Goal: Task Accomplishment & Management: Manage account settings

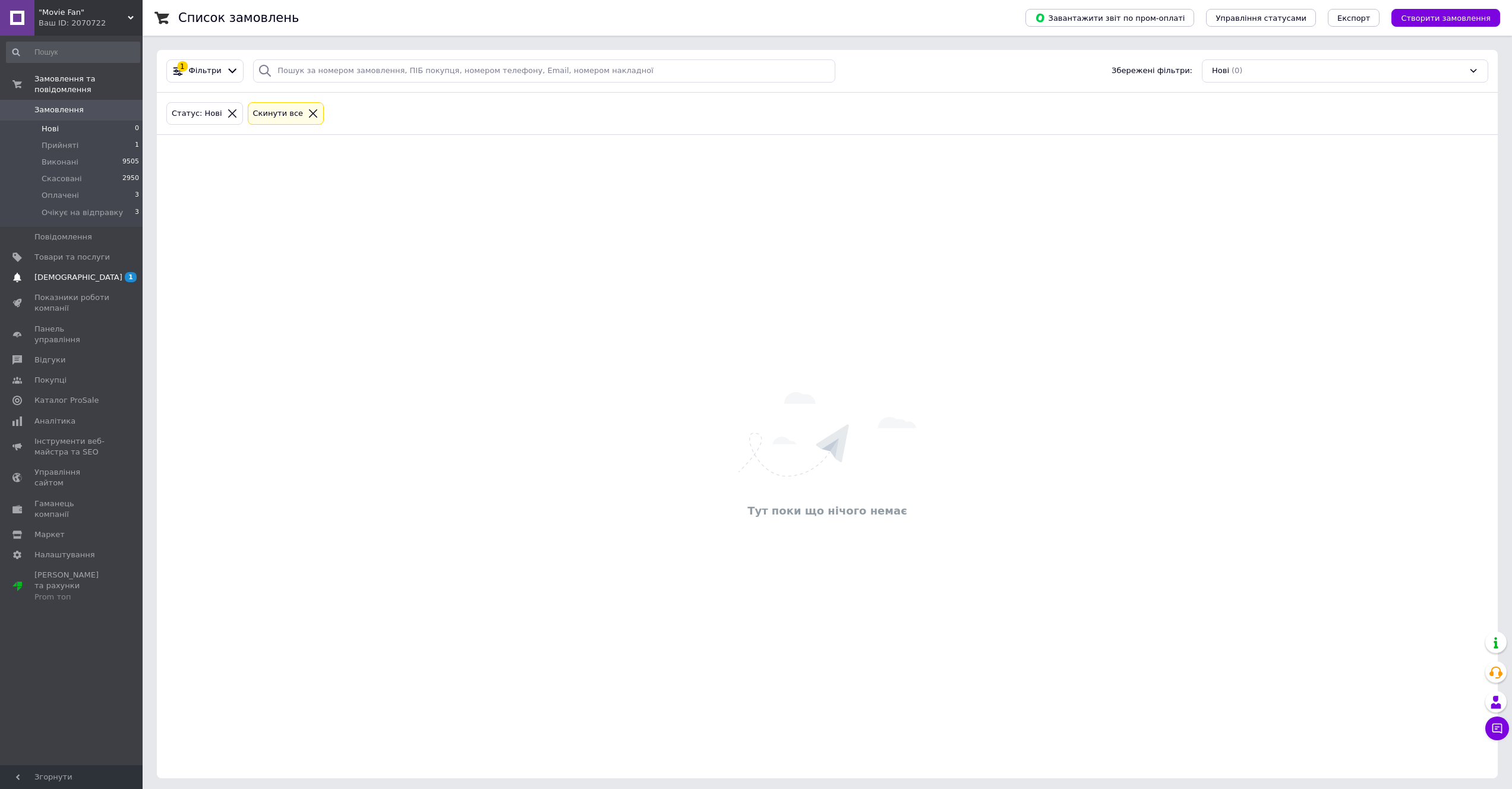
click at [105, 278] on span "[DEMOGRAPHIC_DATA]" at bounding box center [71, 277] width 76 height 11
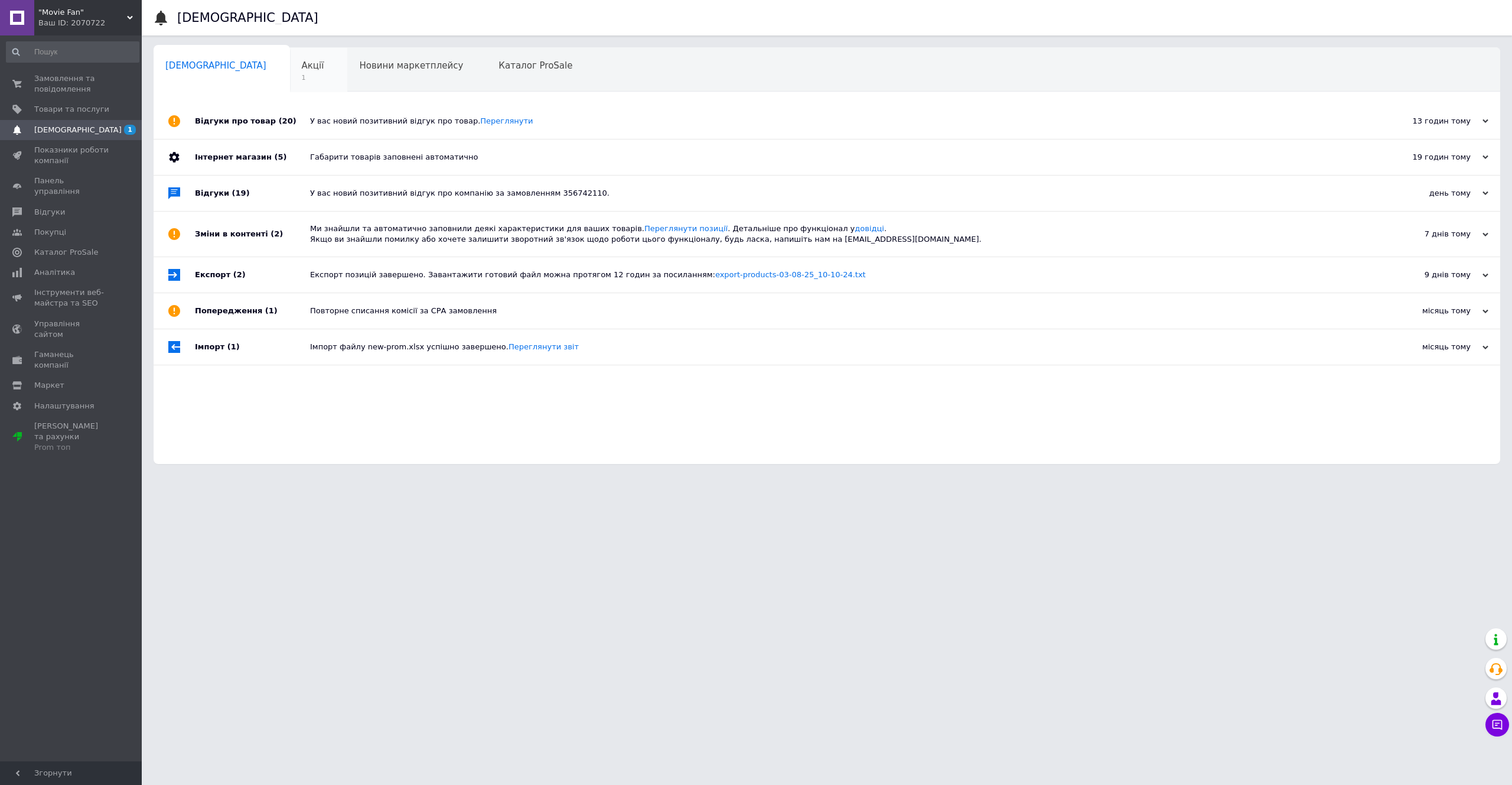
click at [302, 73] on span "1" at bounding box center [313, 78] width 23 height 9
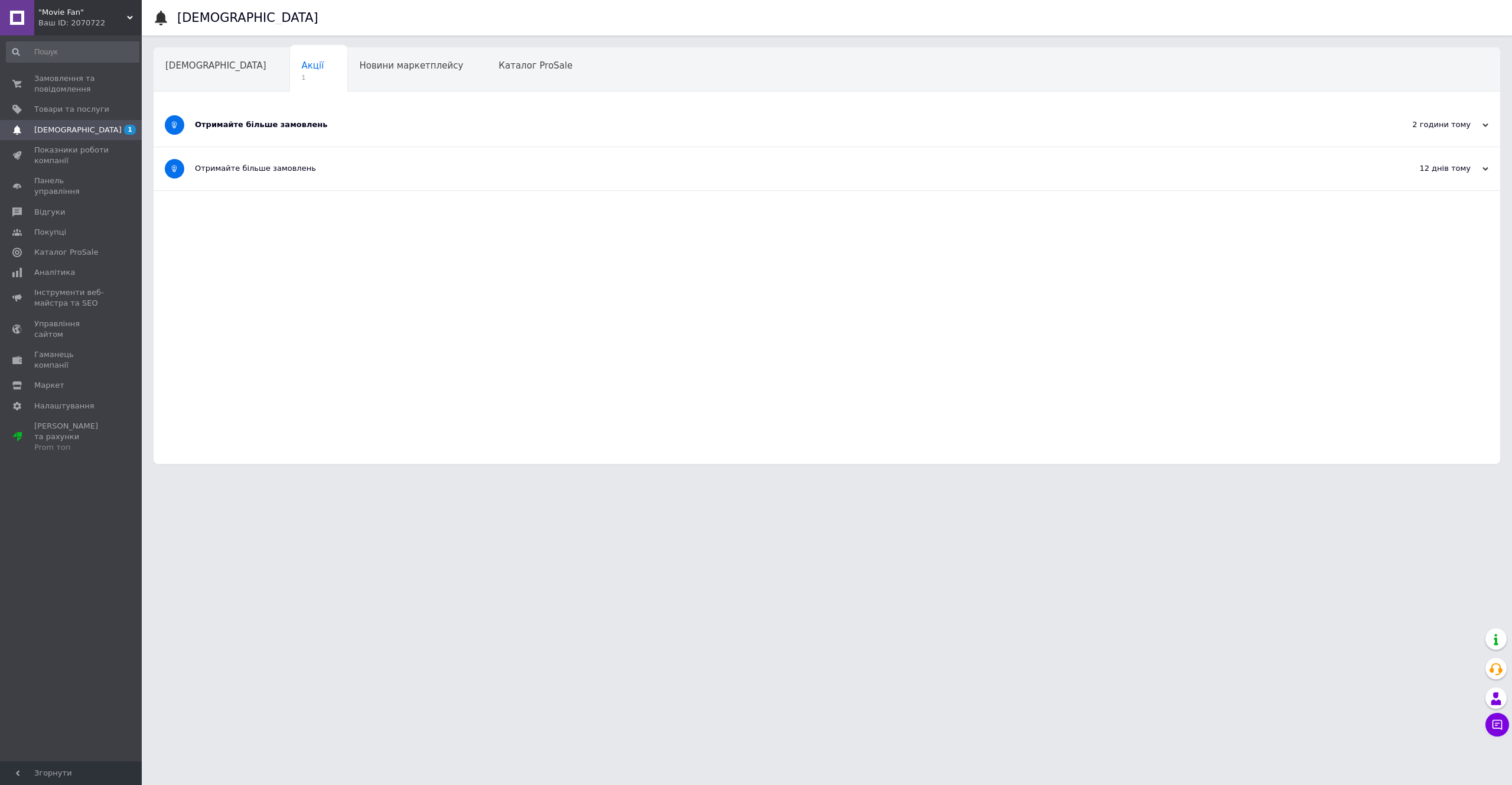
click at [351, 118] on div "Отримайте більше замовлень" at bounding box center [782, 124] width 1175 height 43
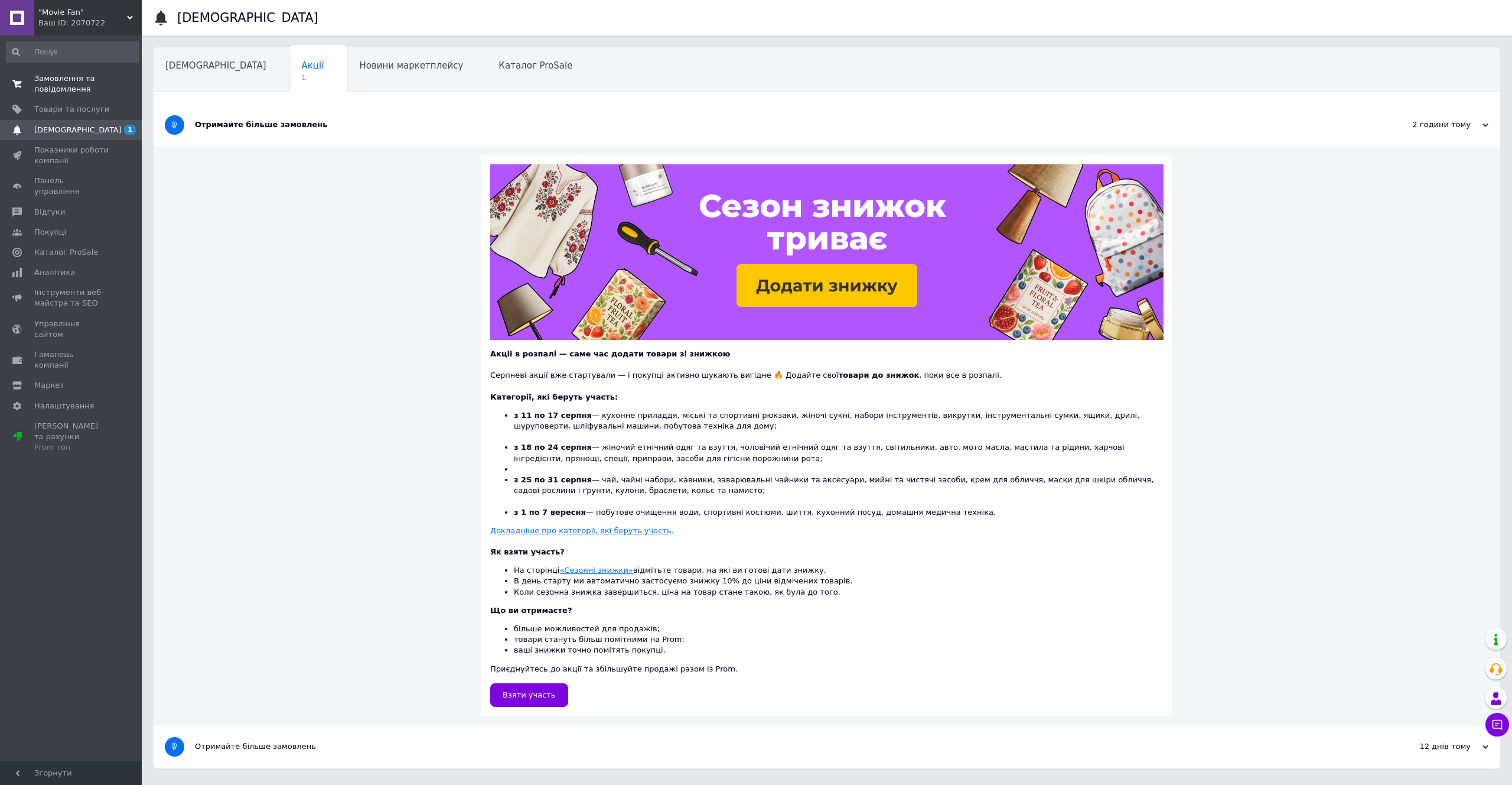
click at [72, 78] on span "Замовлення та повідомлення" at bounding box center [71, 84] width 75 height 21
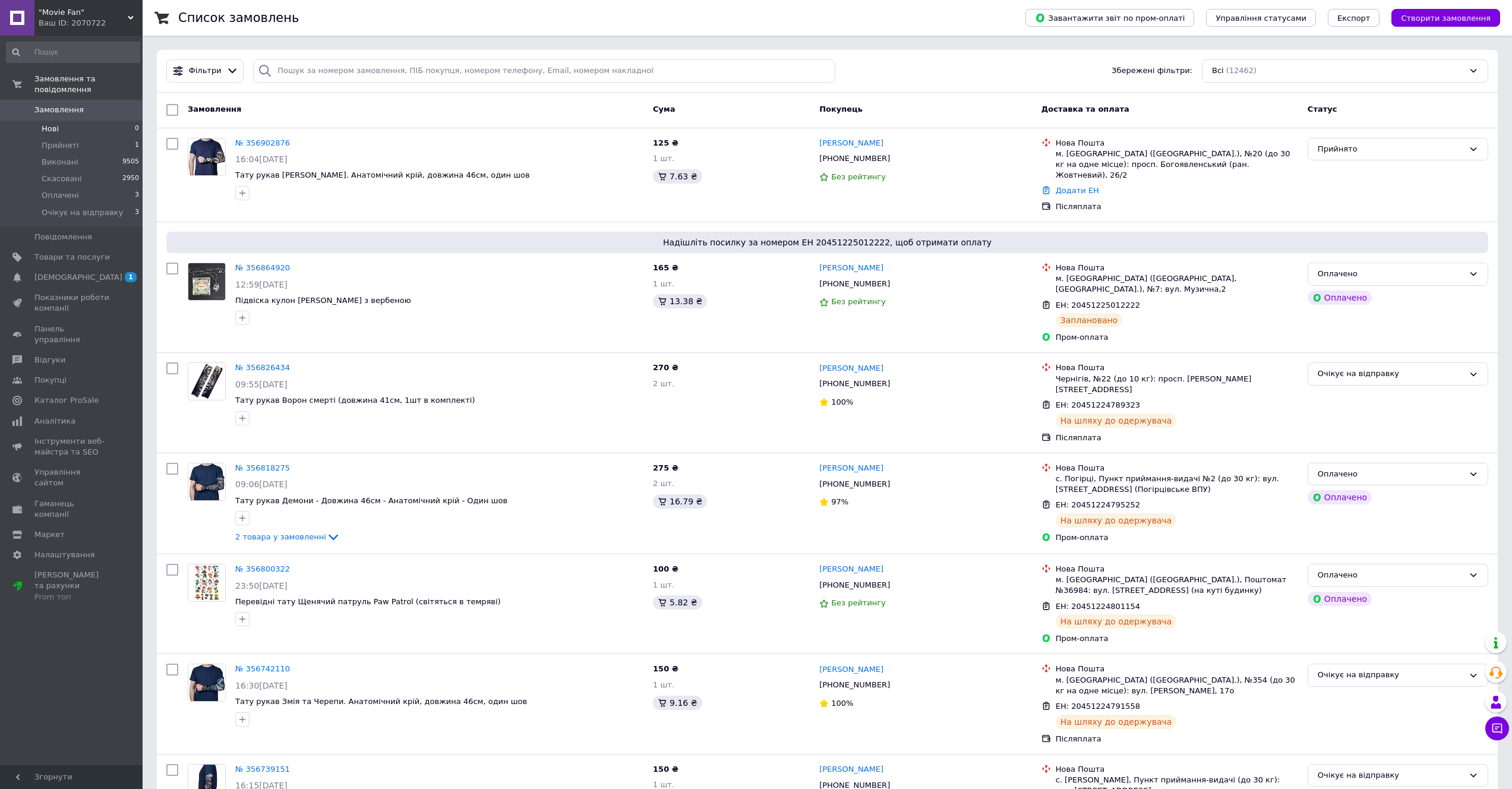
click at [61, 132] on li "Нові 0" at bounding box center [73, 129] width 146 height 16
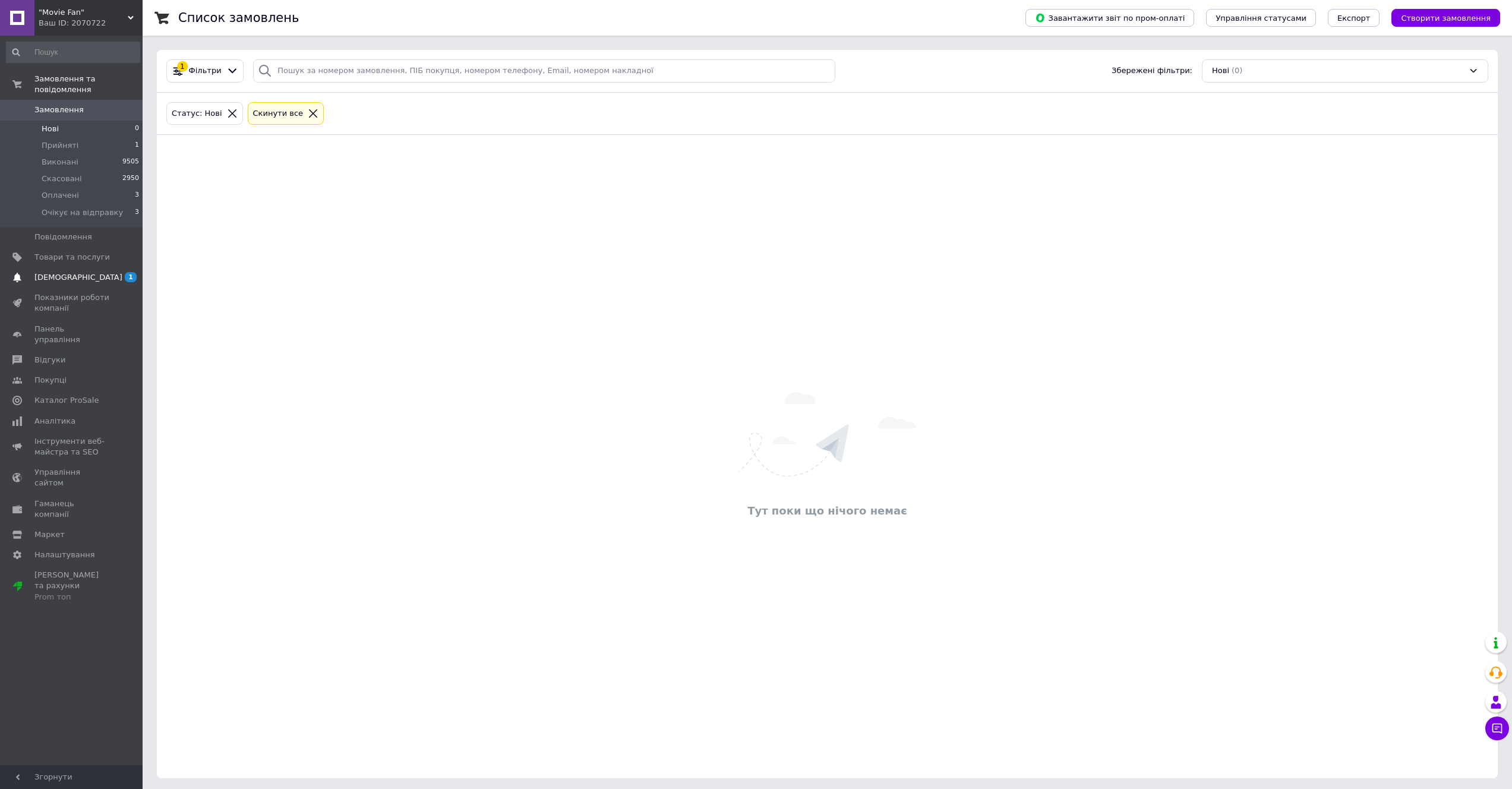
click at [46, 271] on link "Сповіщення 1" at bounding box center [73, 277] width 146 height 20
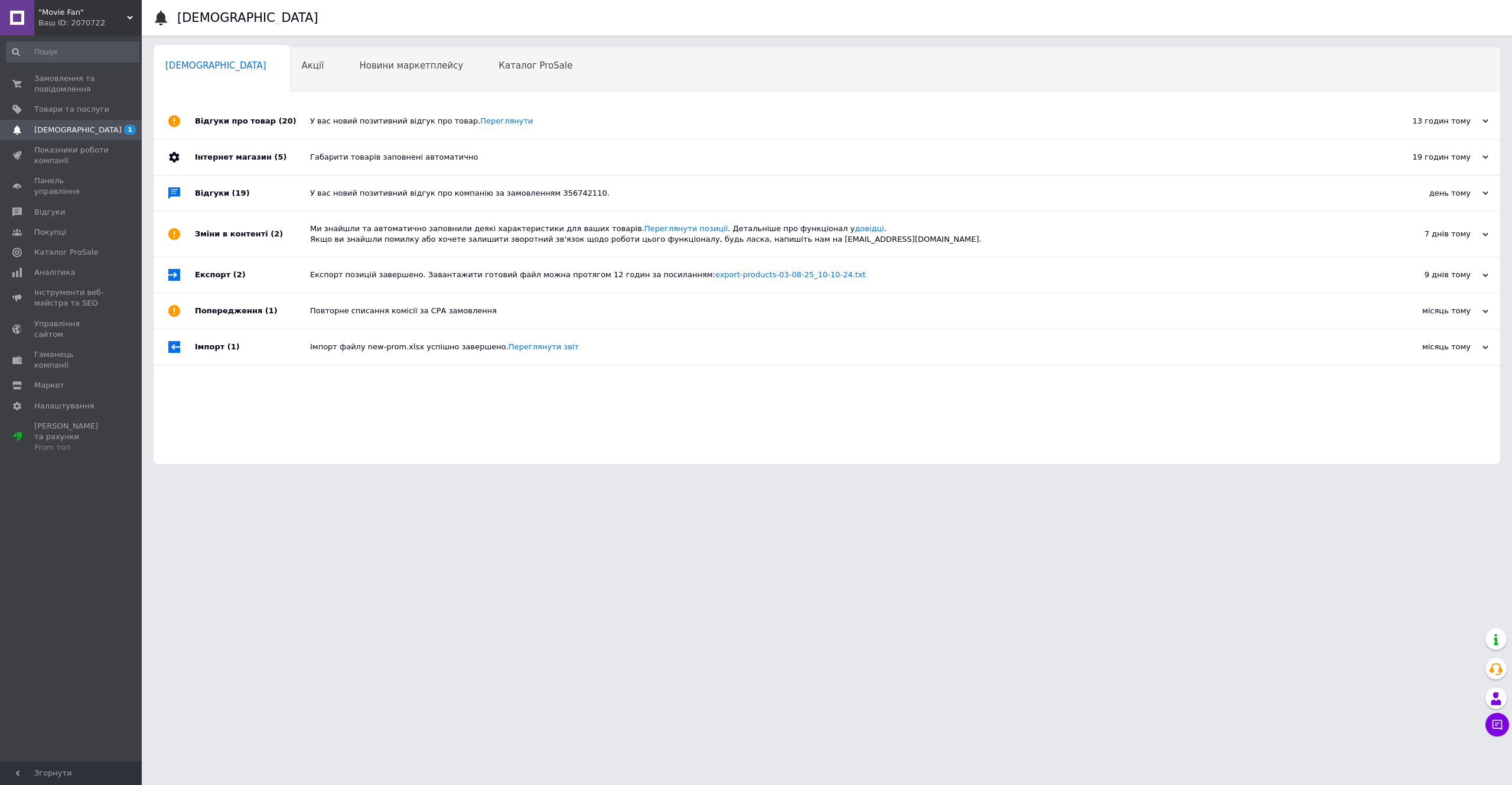
click at [577, 116] on div "У вас новий позитивний відгук про товар. Переглянути" at bounding box center [840, 120] width 1060 height 10
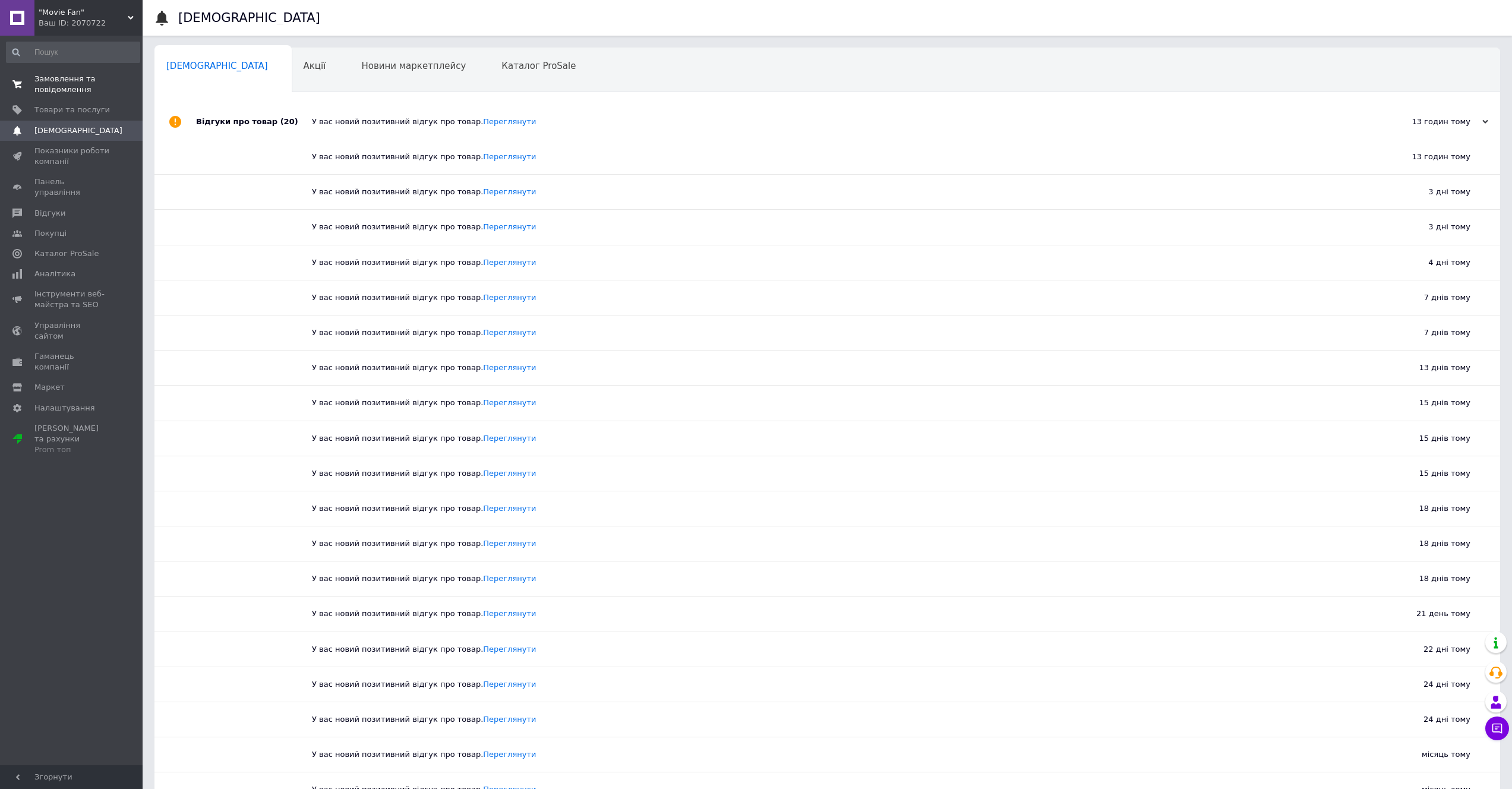
click at [78, 83] on span "Замовлення та повідомлення" at bounding box center [71, 84] width 76 height 21
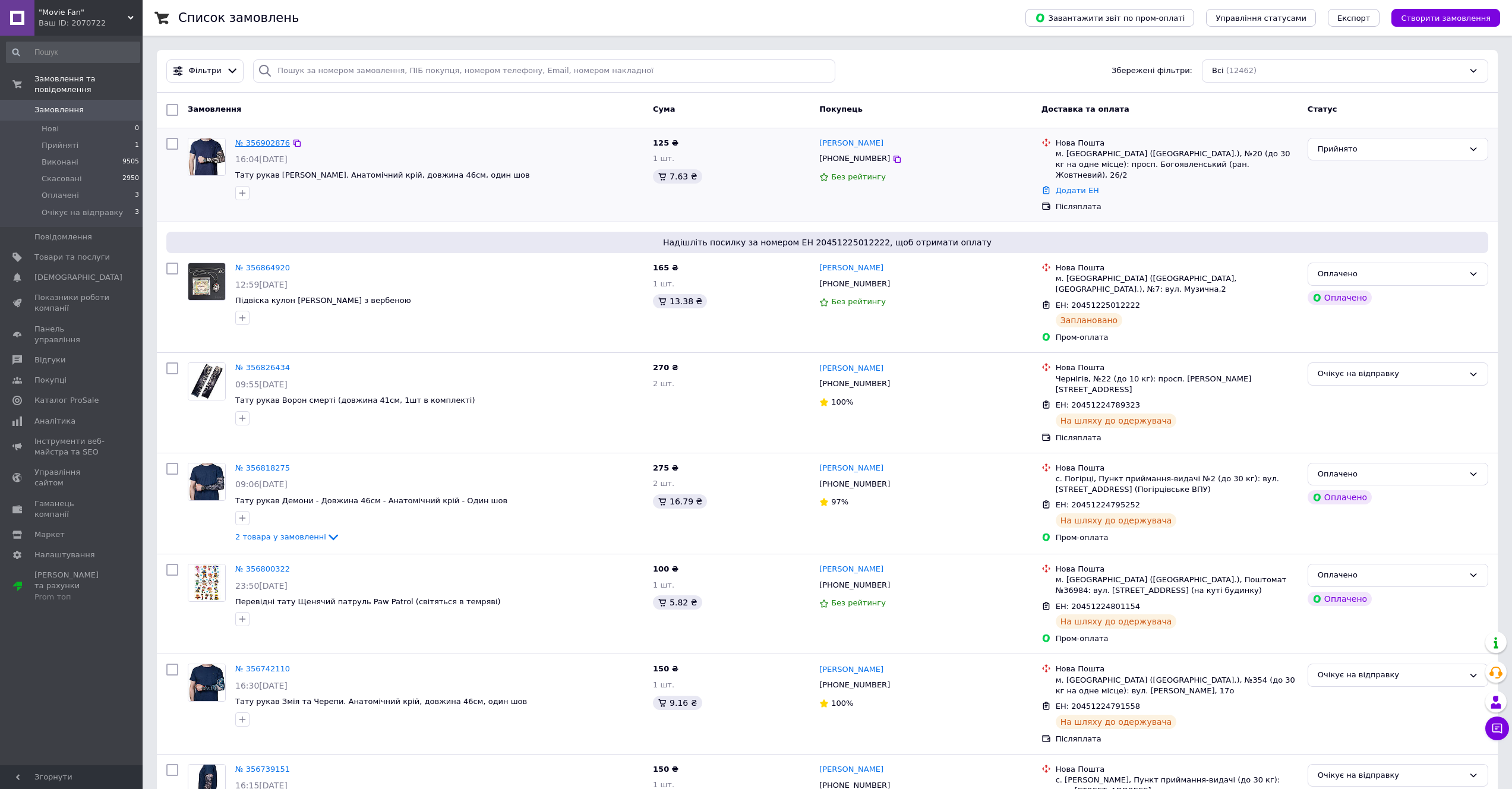
click at [266, 143] on link "№ 356902876" at bounding box center [262, 142] width 54 height 9
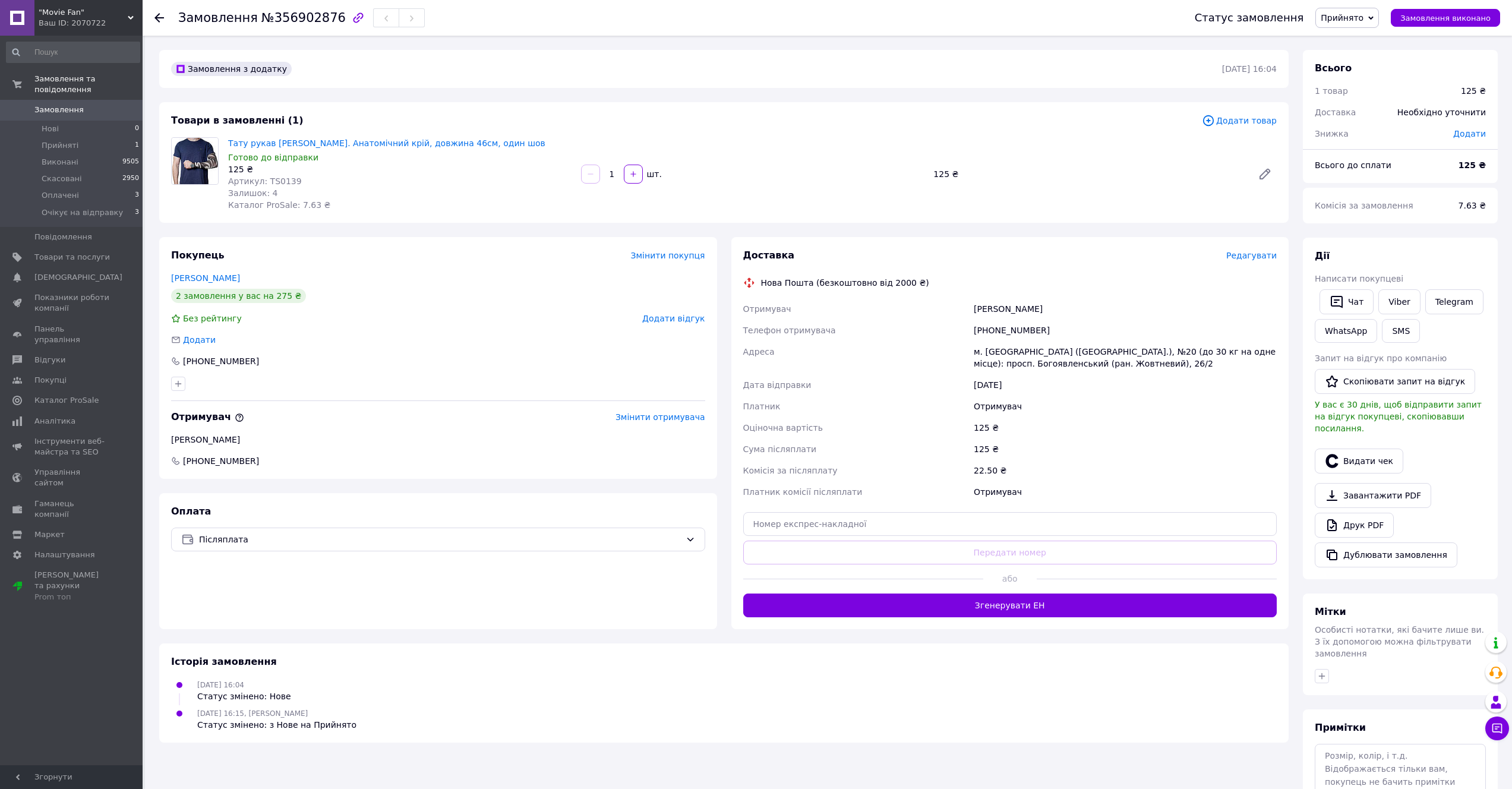
click at [270, 184] on span "Артикул: TS0139" at bounding box center [265, 181] width 74 height 10
copy span "TS0139"
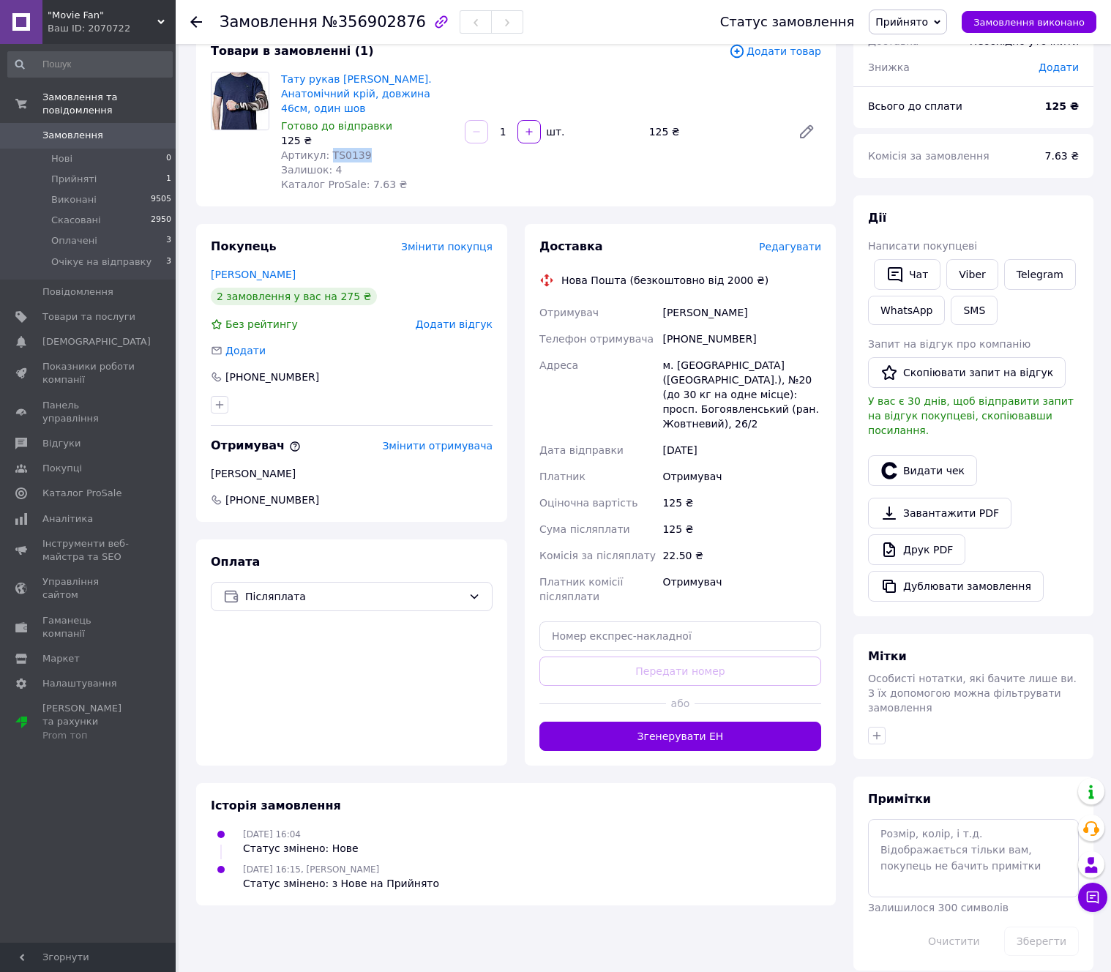
scroll to position [98, 0]
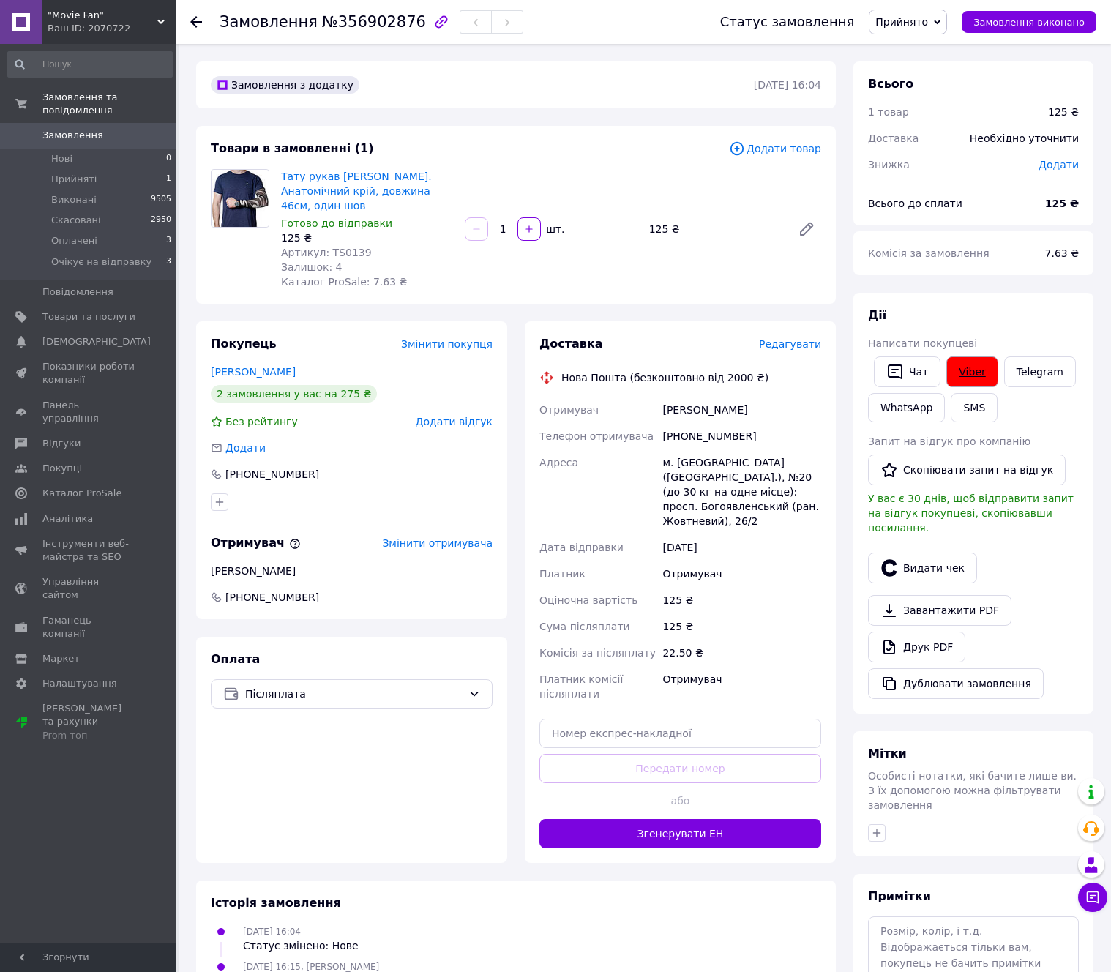
click at [976, 375] on link "Viber" at bounding box center [971, 371] width 51 height 31
click at [964, 370] on link "Viber" at bounding box center [971, 371] width 51 height 31
click at [908, 632] on link "Друк PDF" at bounding box center [916, 646] width 97 height 31
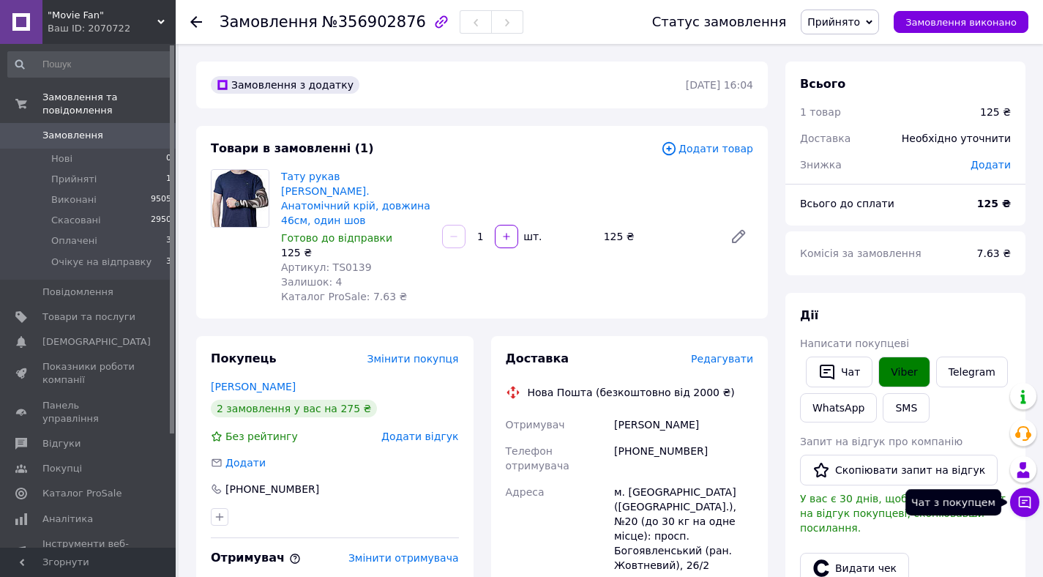
click at [1023, 495] on icon at bounding box center [1024, 502] width 15 height 15
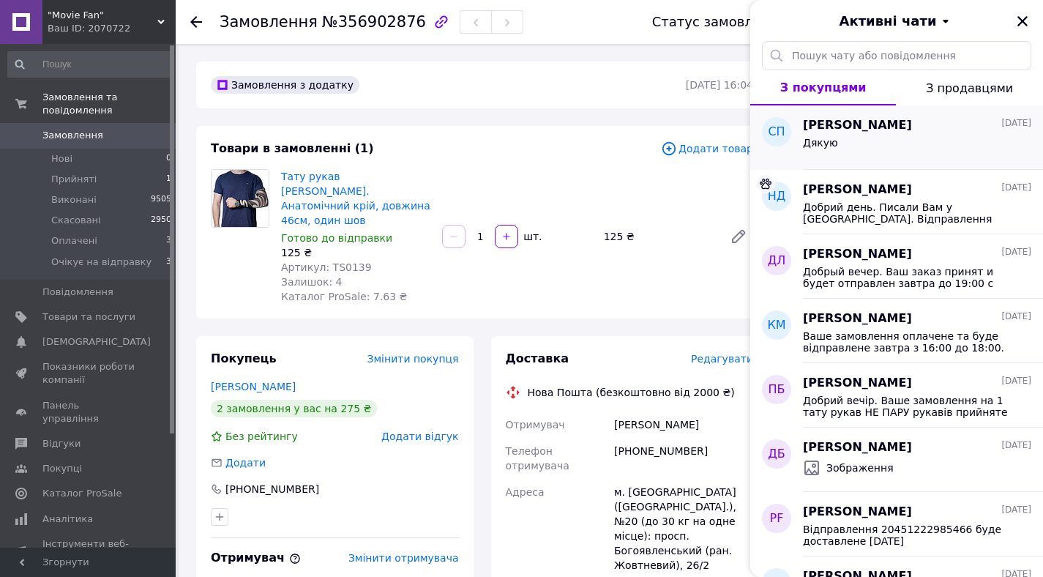
click at [872, 125] on span "[PERSON_NAME]" at bounding box center [857, 125] width 109 height 17
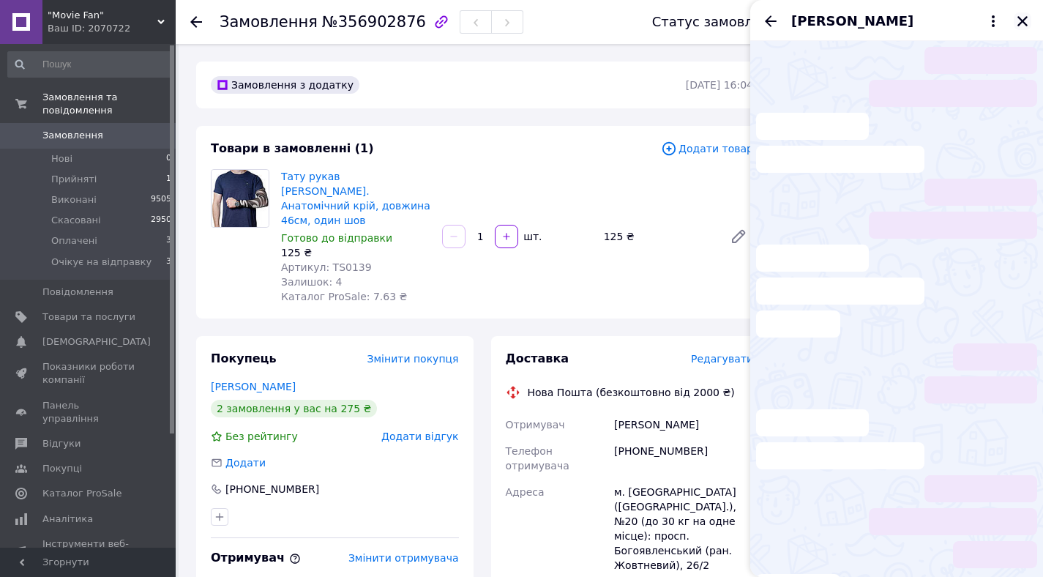
click at [1022, 26] on icon "Закрити" at bounding box center [1022, 21] width 13 height 13
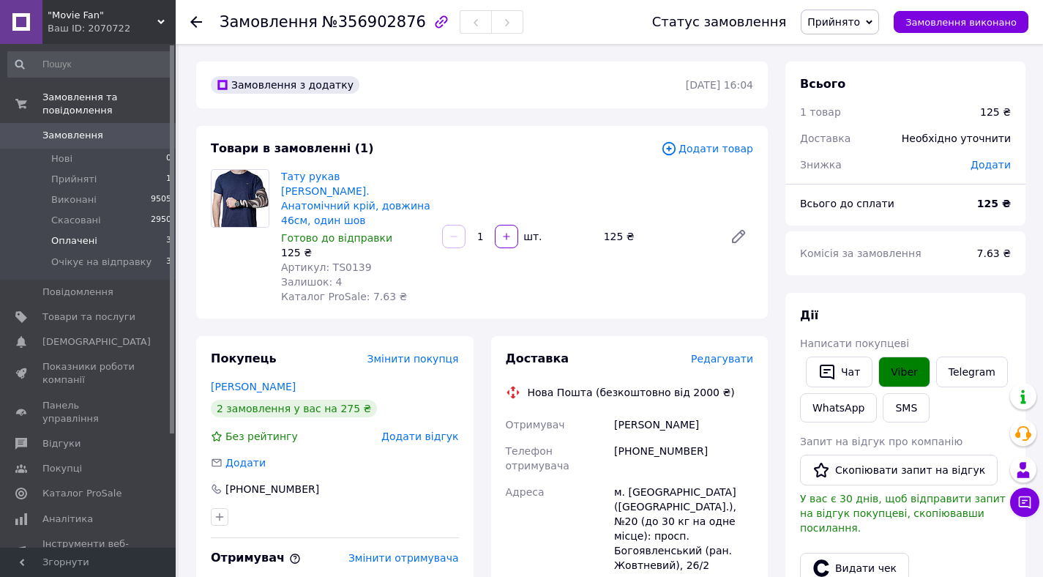
click at [86, 241] on span "Оплачені" at bounding box center [74, 240] width 46 height 13
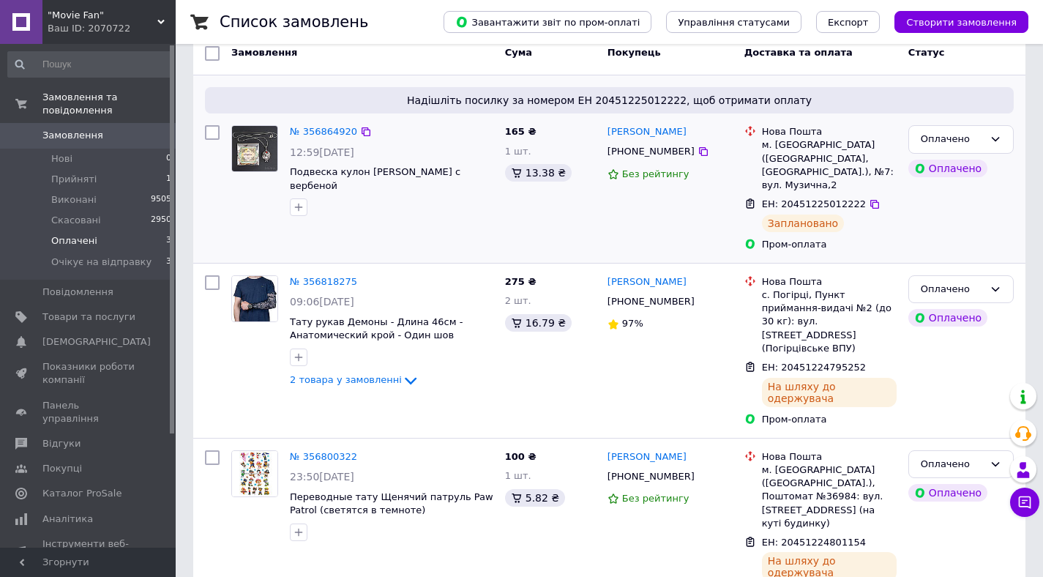
scroll to position [148, 0]
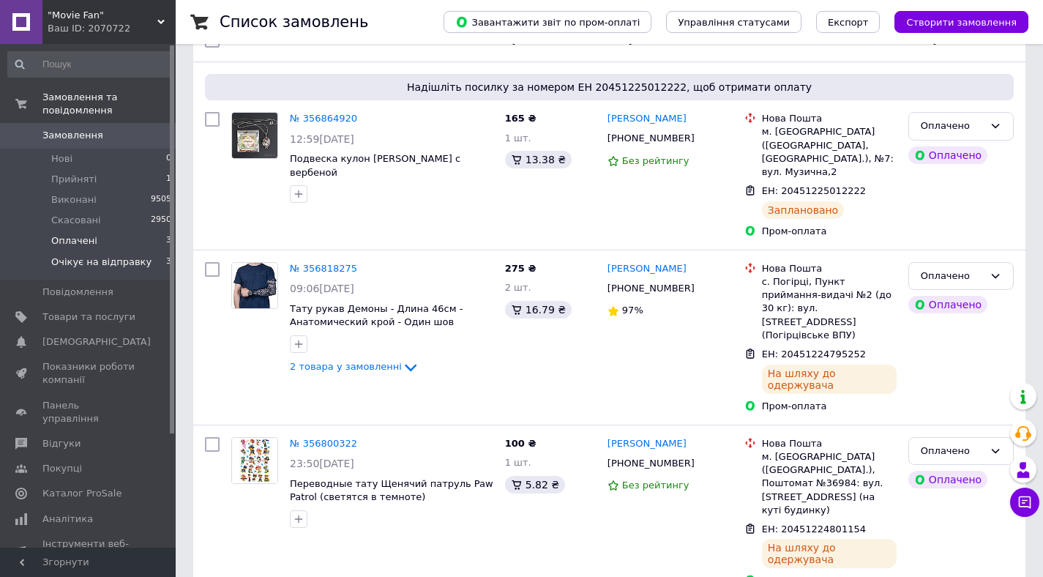
click at [101, 257] on span "Очікує на відправку" at bounding box center [101, 261] width 100 height 13
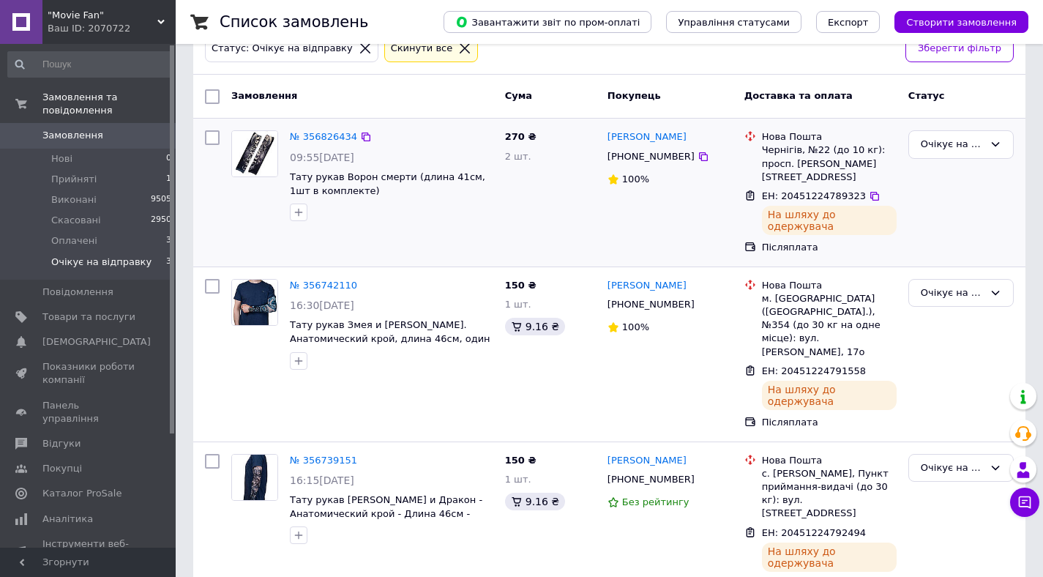
scroll to position [95, 0]
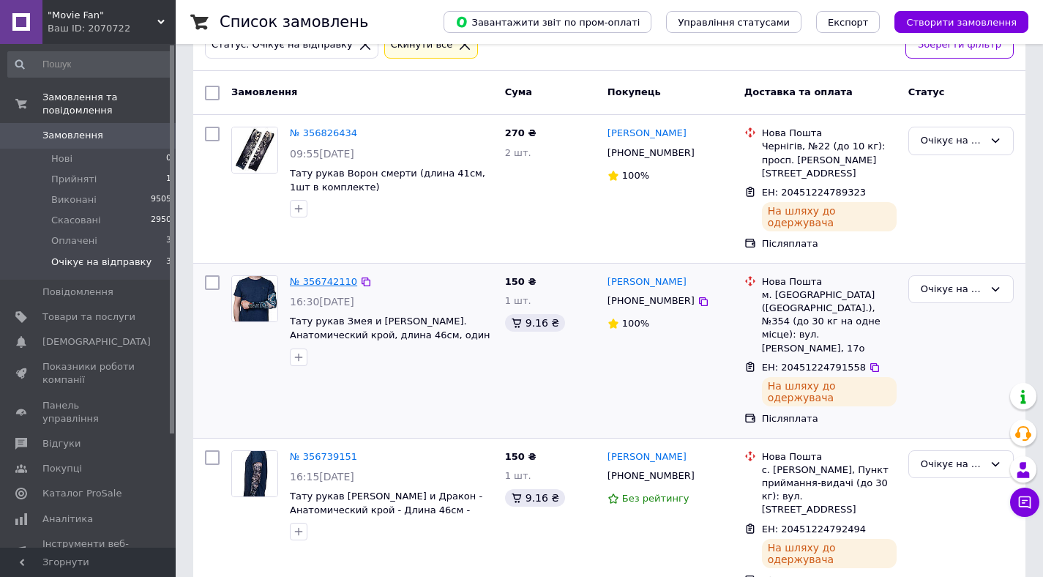
click at [328, 279] on link "№ 356742110" at bounding box center [323, 281] width 67 height 11
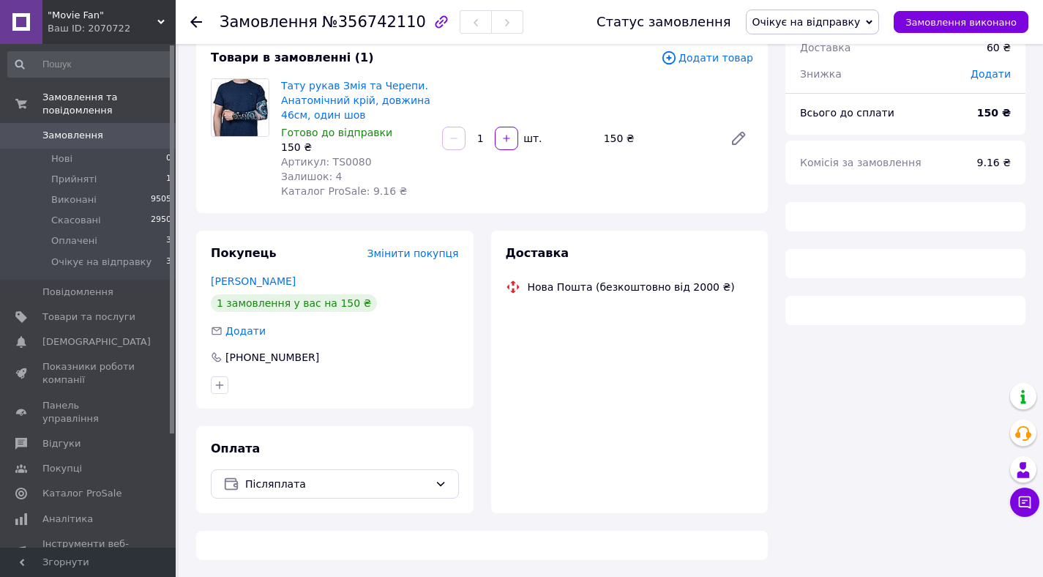
scroll to position [95, 0]
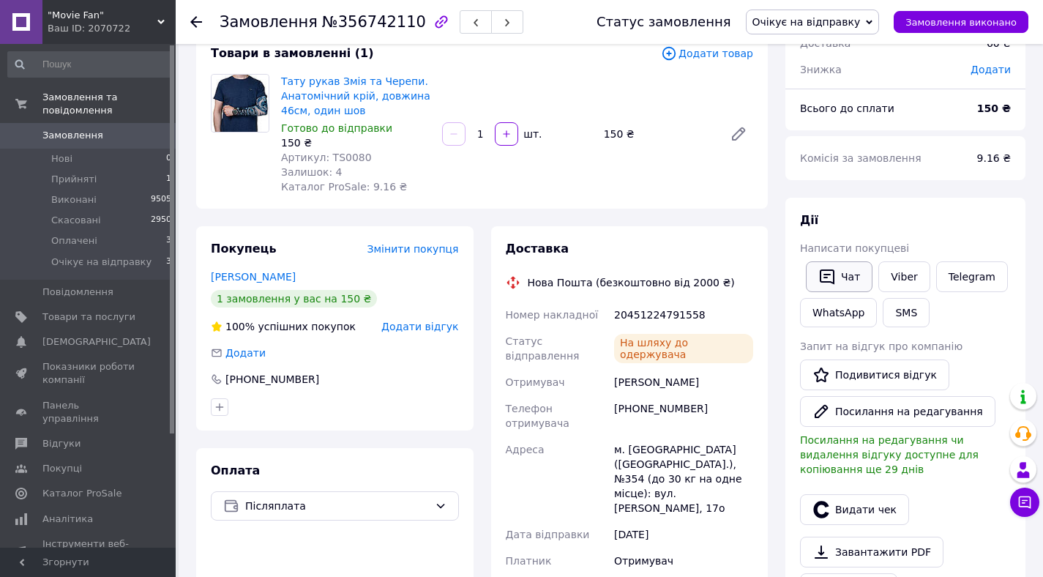
click at [832, 272] on icon "button" at bounding box center [827, 277] width 18 height 18
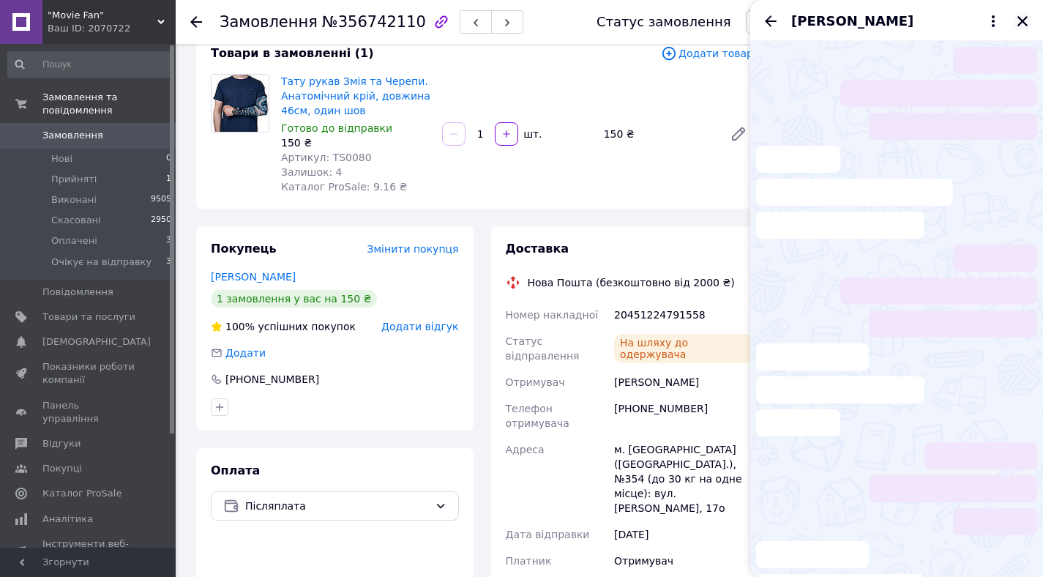
click at [1025, 23] on icon "Закрити" at bounding box center [1022, 21] width 10 height 10
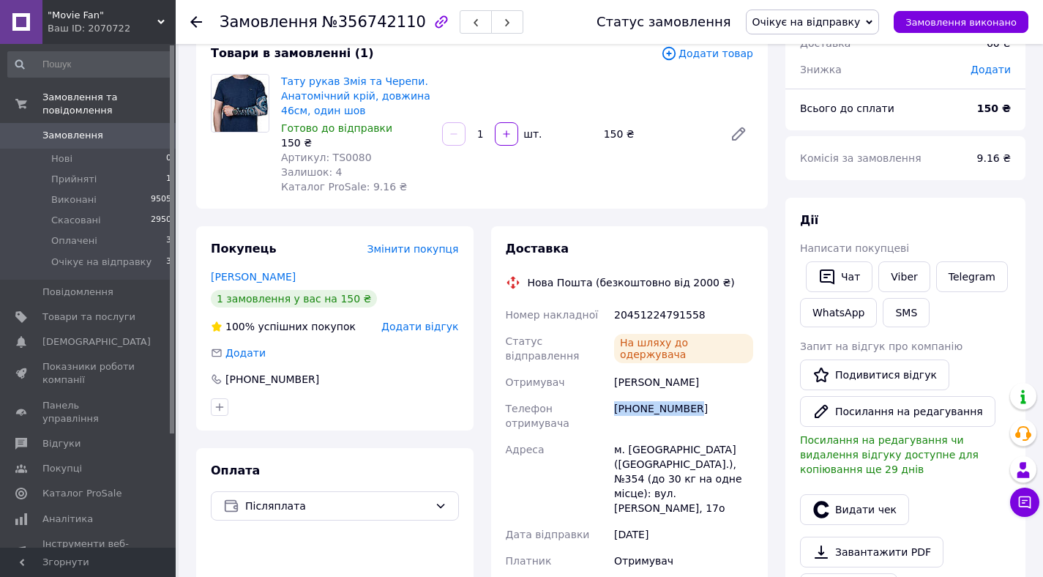
drag, startPoint x: 615, startPoint y: 407, endPoint x: 696, endPoint y: 411, distance: 81.3
click at [695, 411] on div "+380731181339" at bounding box center [683, 415] width 145 height 41
copy div "+380731181339"
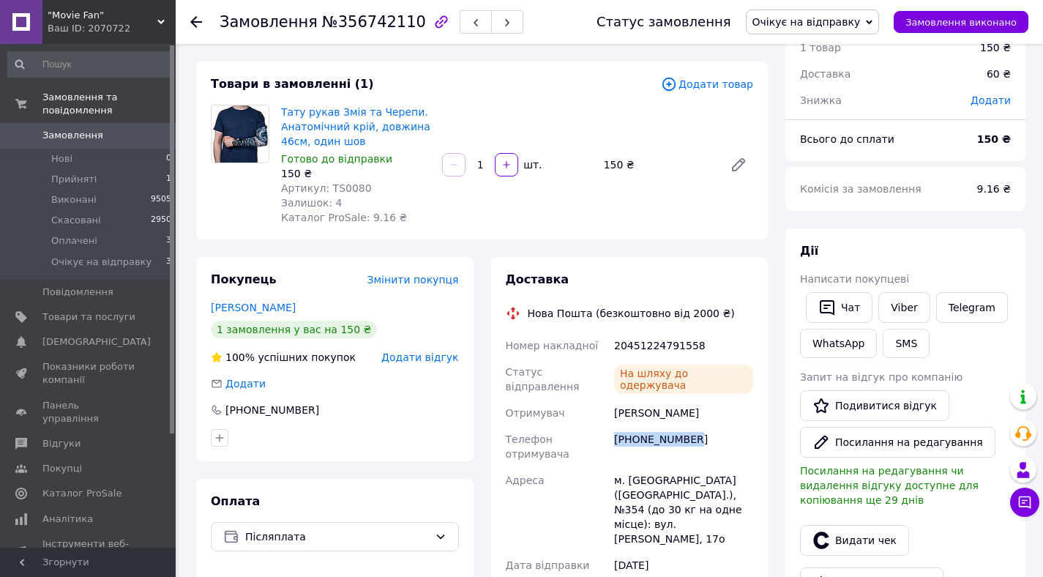
scroll to position [0, 0]
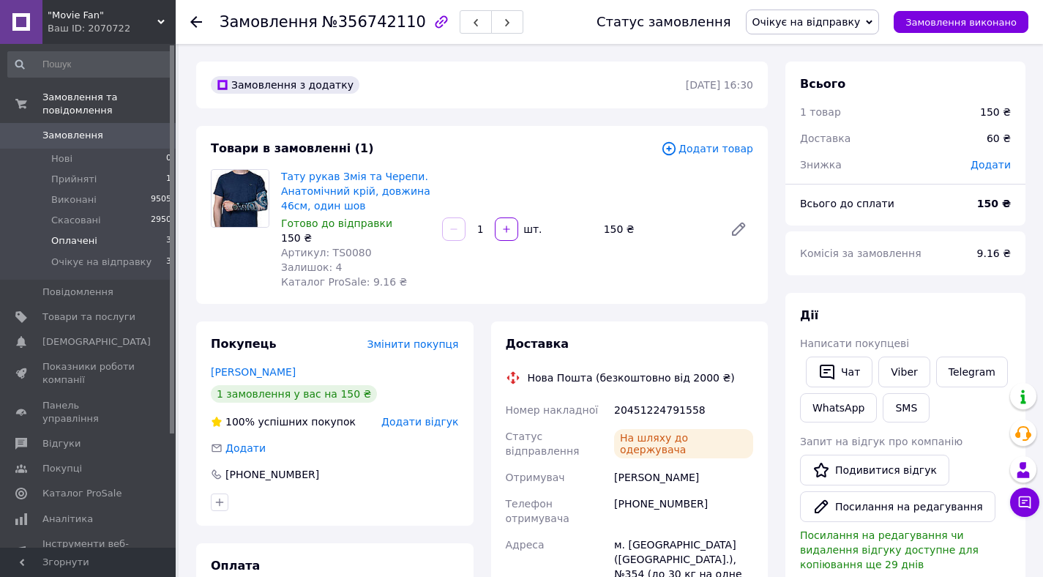
click at [94, 240] on li "Оплачені 3" at bounding box center [90, 240] width 180 height 20
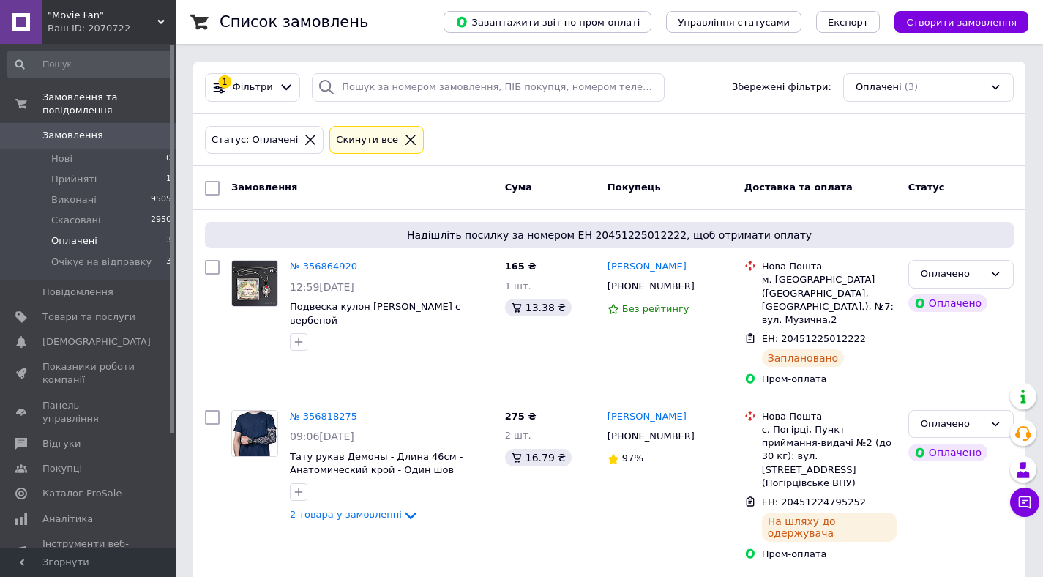
click at [217, 190] on input "checkbox" at bounding box center [212, 188] width 15 height 15
checkbox input "true"
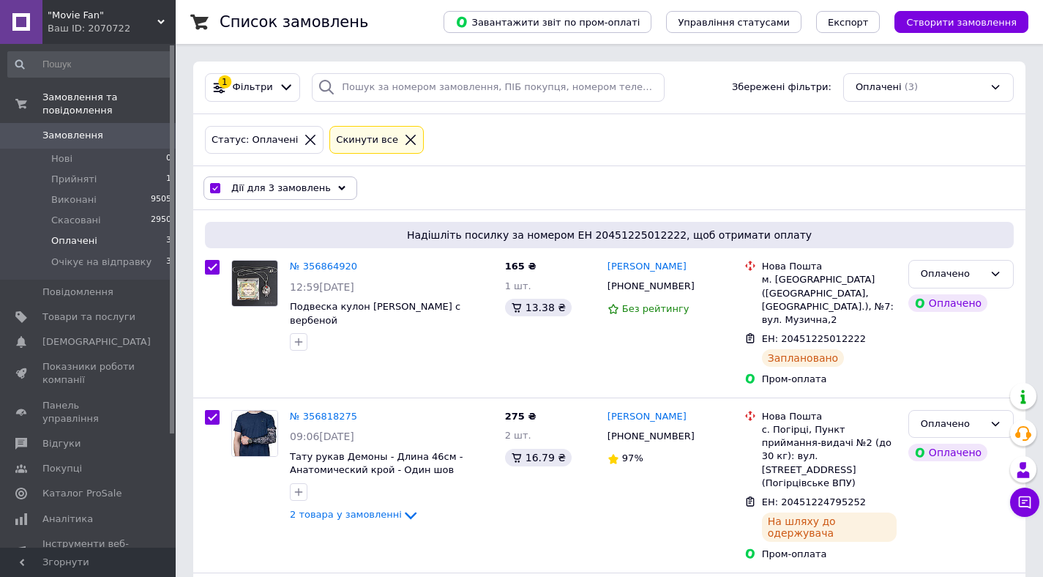
click at [338, 190] on icon at bounding box center [341, 187] width 7 height 7
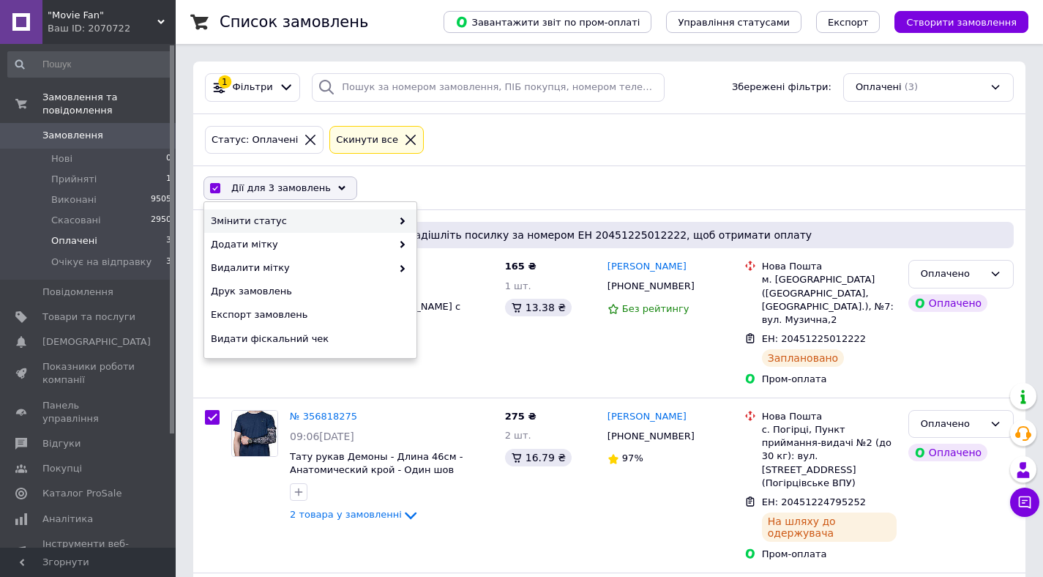
click at [332, 214] on span "Змінити статус" at bounding box center [301, 220] width 181 height 13
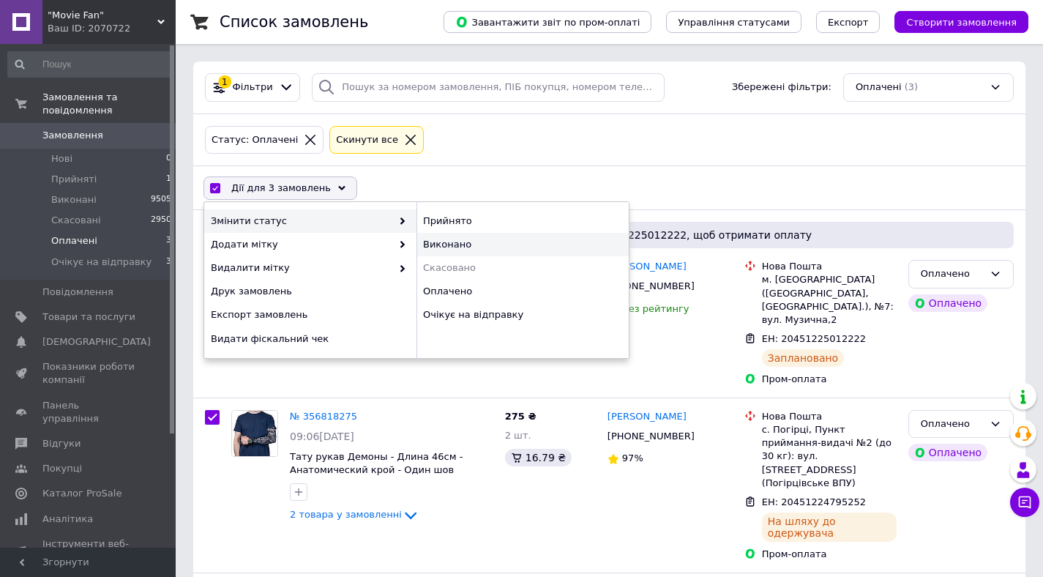
click at [459, 251] on div "Виконано" at bounding box center [522, 244] width 212 height 23
checkbox input "false"
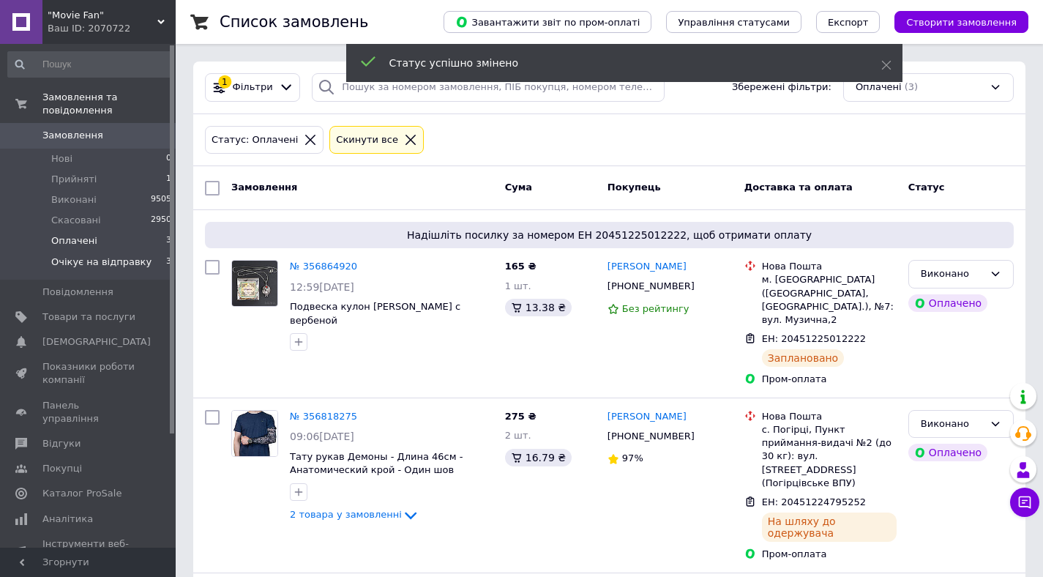
click at [98, 255] on span "Очікує на відправку" at bounding box center [101, 261] width 100 height 13
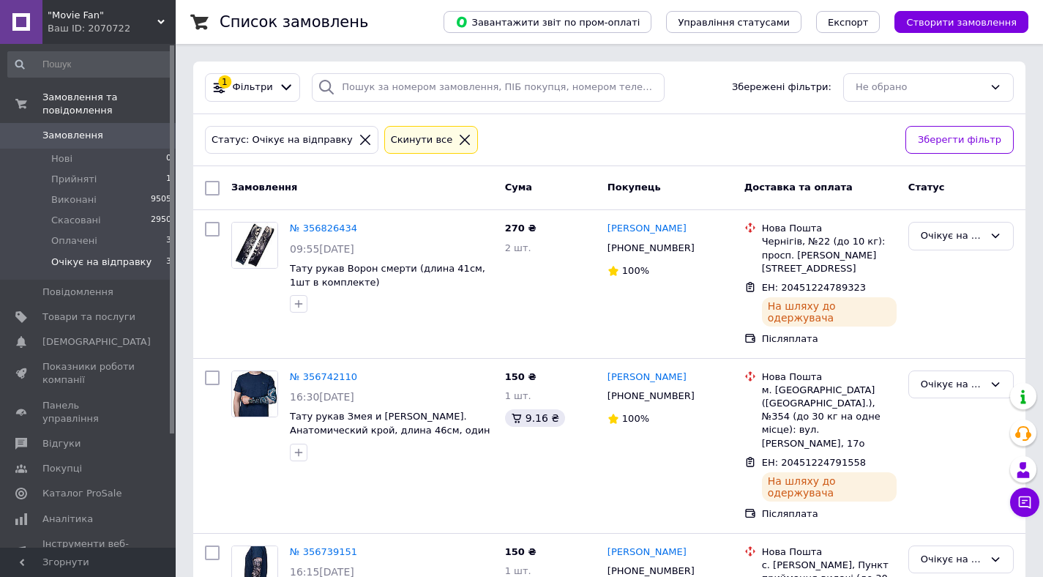
click at [209, 191] on input "checkbox" at bounding box center [212, 188] width 15 height 15
checkbox input "true"
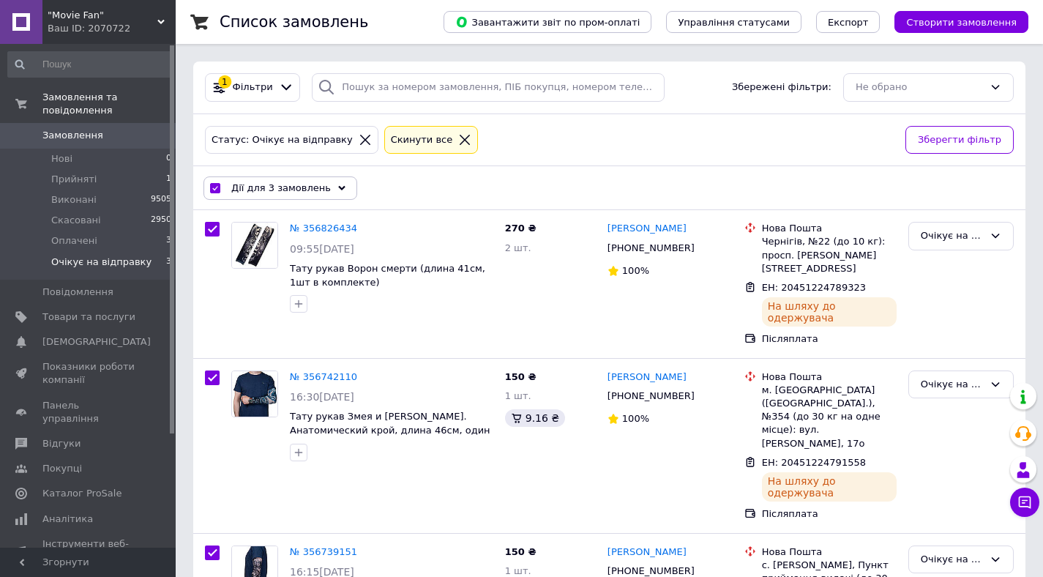
click at [338, 188] on icon at bounding box center [341, 187] width 7 height 7
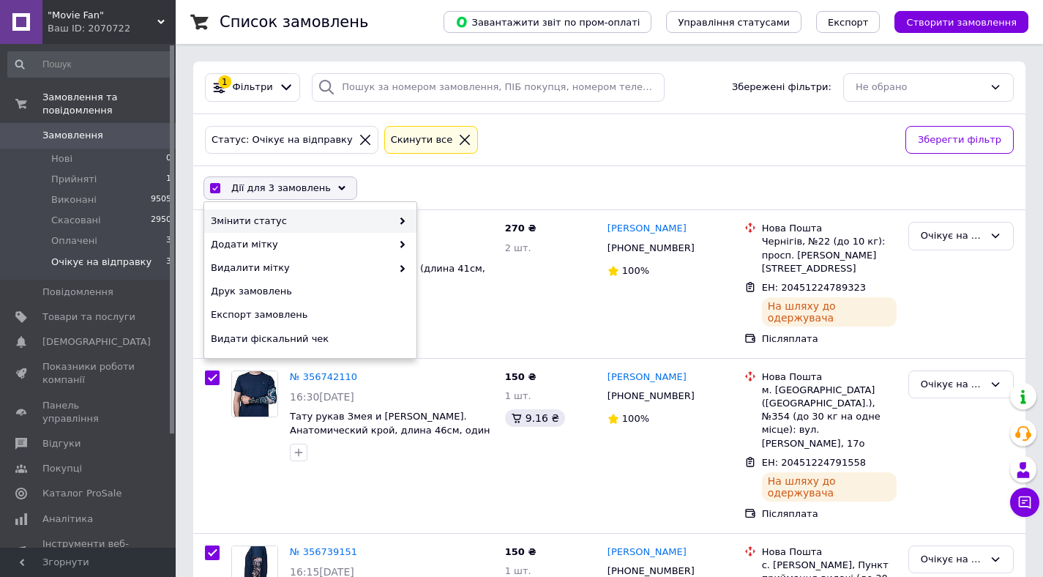
click at [323, 215] on span "Змінити статус" at bounding box center [301, 220] width 181 height 13
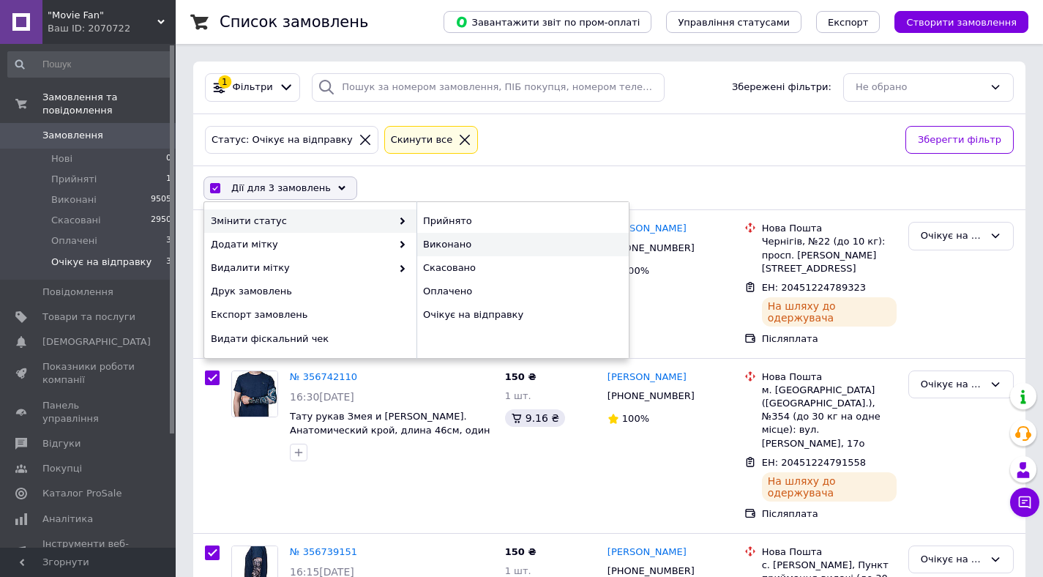
click at [438, 244] on div "Виконано" at bounding box center [522, 244] width 212 height 23
checkbox input "false"
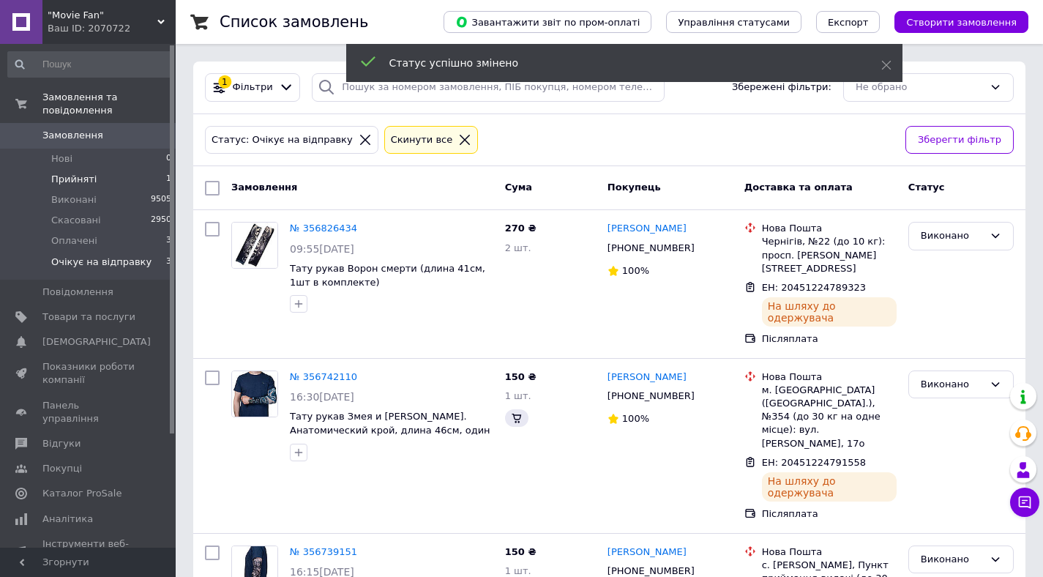
click at [86, 176] on span "Прийняті" at bounding box center [73, 179] width 45 height 13
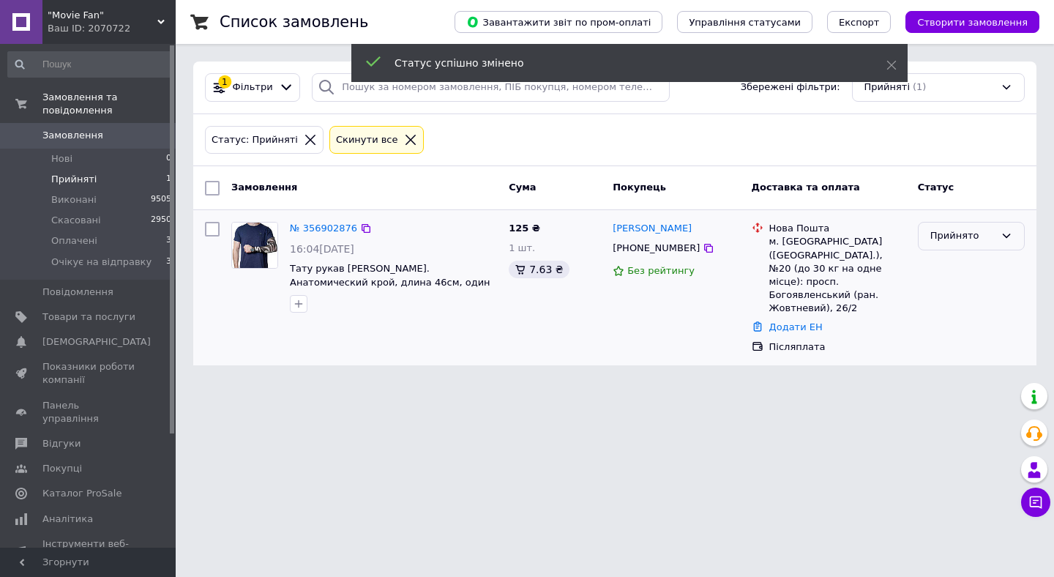
click at [934, 234] on div "Прийнято" at bounding box center [962, 235] width 64 height 15
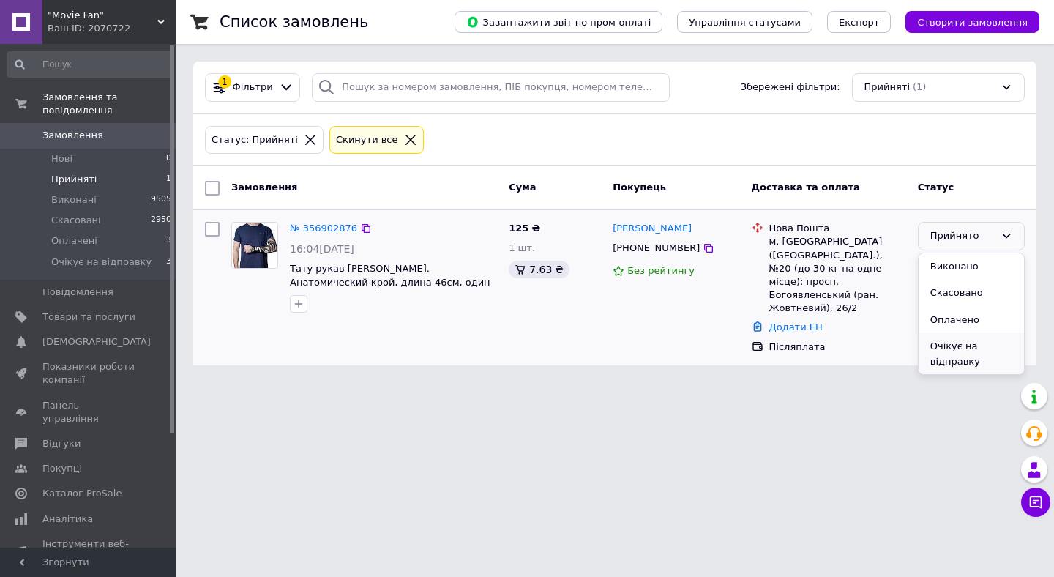
click at [951, 359] on li "Очікує на відправку" at bounding box center [970, 354] width 105 height 42
click at [97, 203] on li "Виконані 9505" at bounding box center [90, 200] width 180 height 20
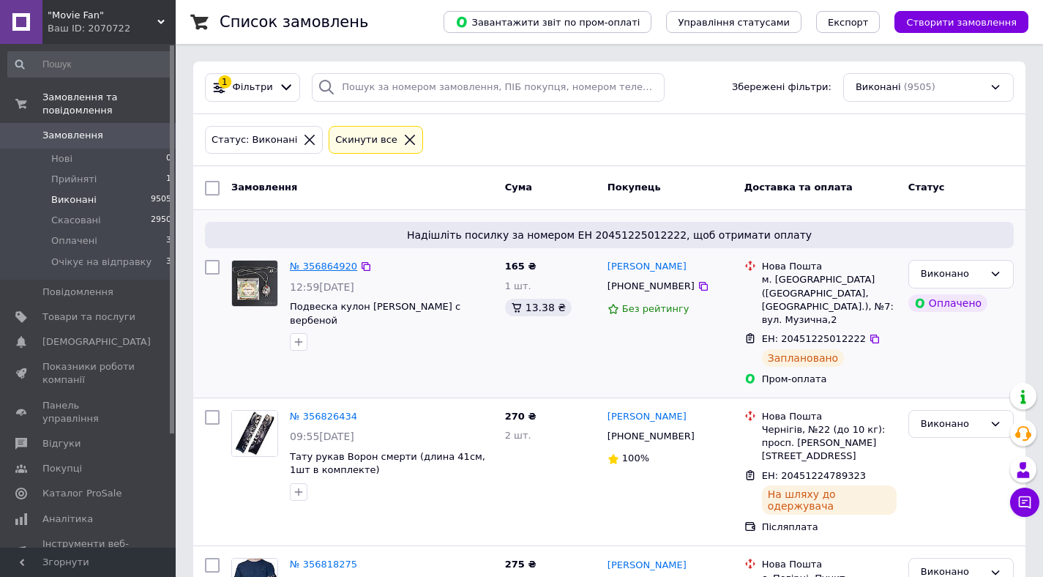
click at [329, 262] on link "№ 356864920" at bounding box center [323, 265] width 67 height 11
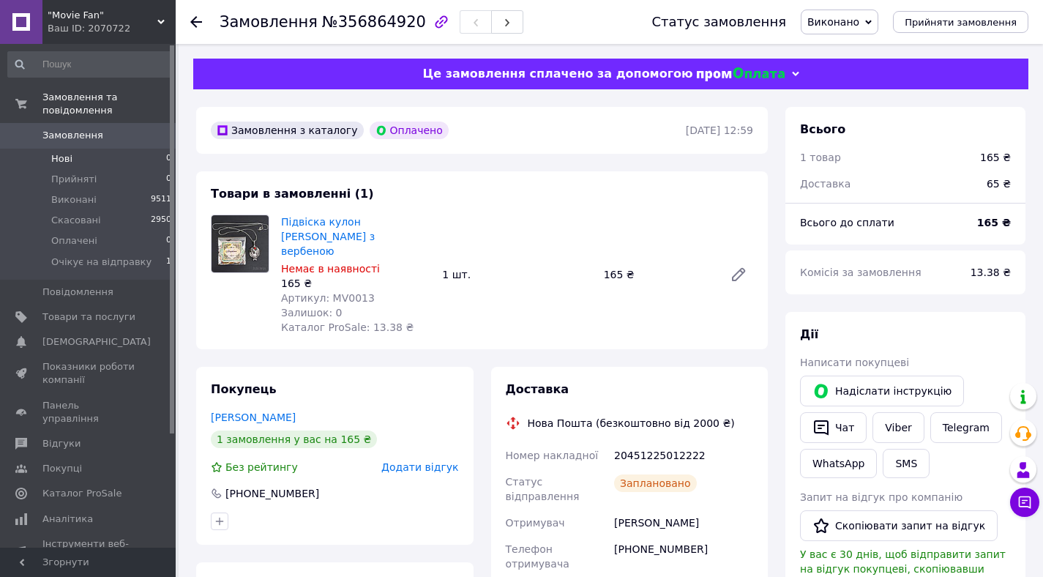
click at [90, 156] on li "Нові 0" at bounding box center [90, 159] width 180 height 20
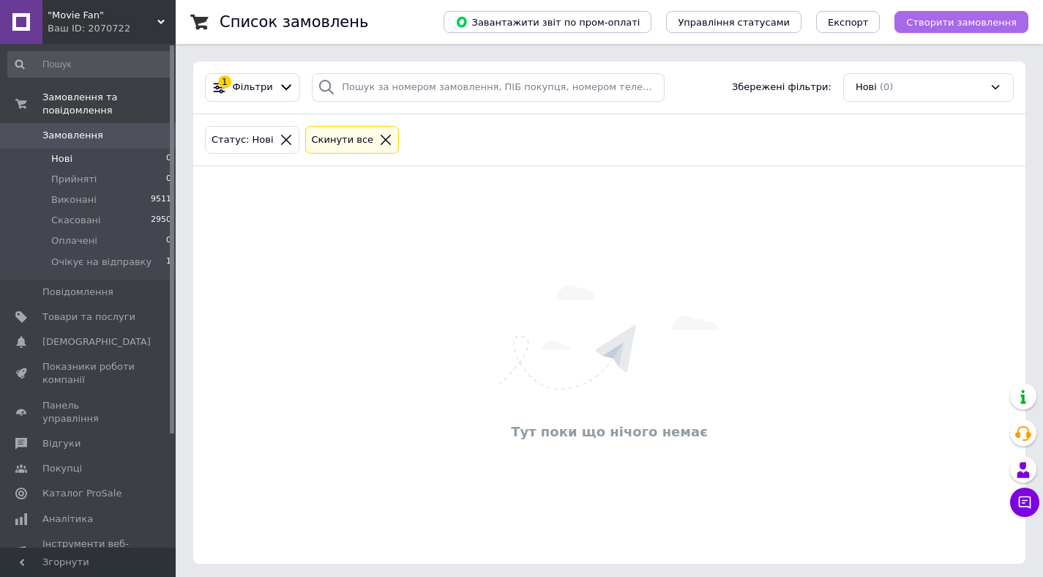
click at [943, 23] on span "Створити замовлення" at bounding box center [961, 22] width 110 height 11
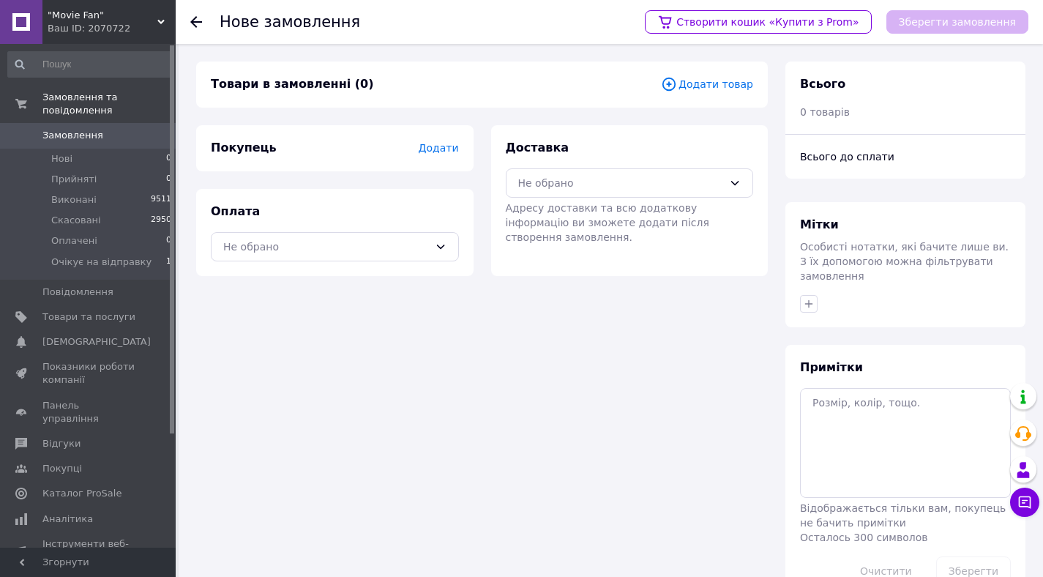
click at [694, 89] on span "Додати товар" at bounding box center [707, 84] width 92 height 16
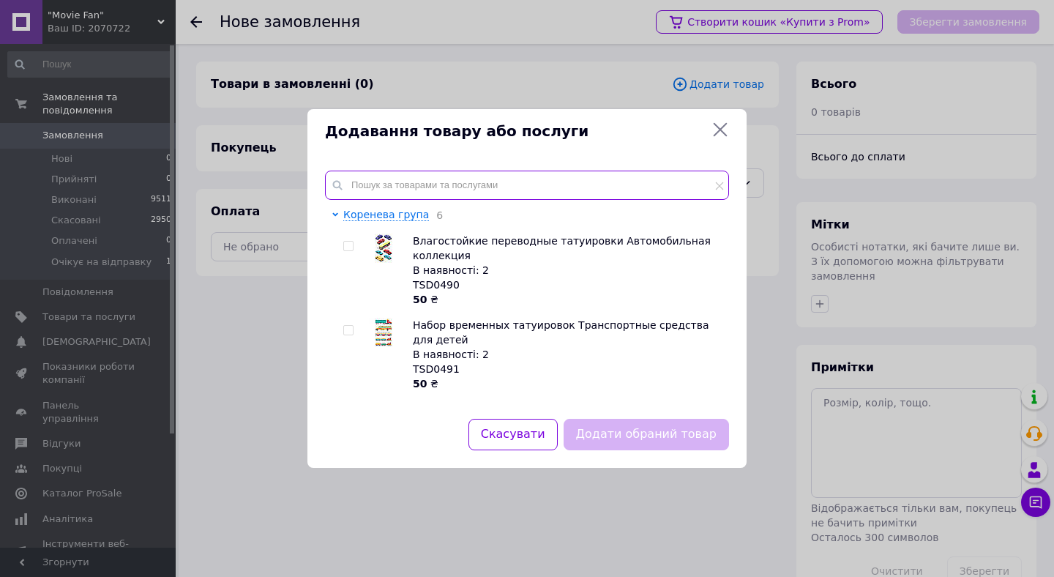
click at [408, 177] on input "text" at bounding box center [527, 184] width 404 height 29
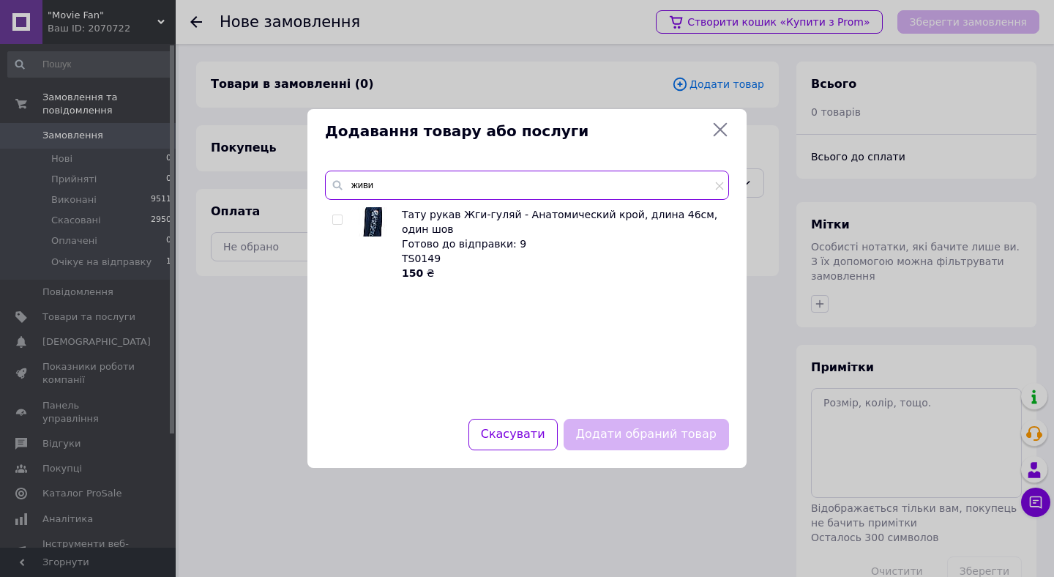
type input "живи"
click at [341, 221] on input "checkbox" at bounding box center [337, 220] width 10 height 10
checkbox input "true"
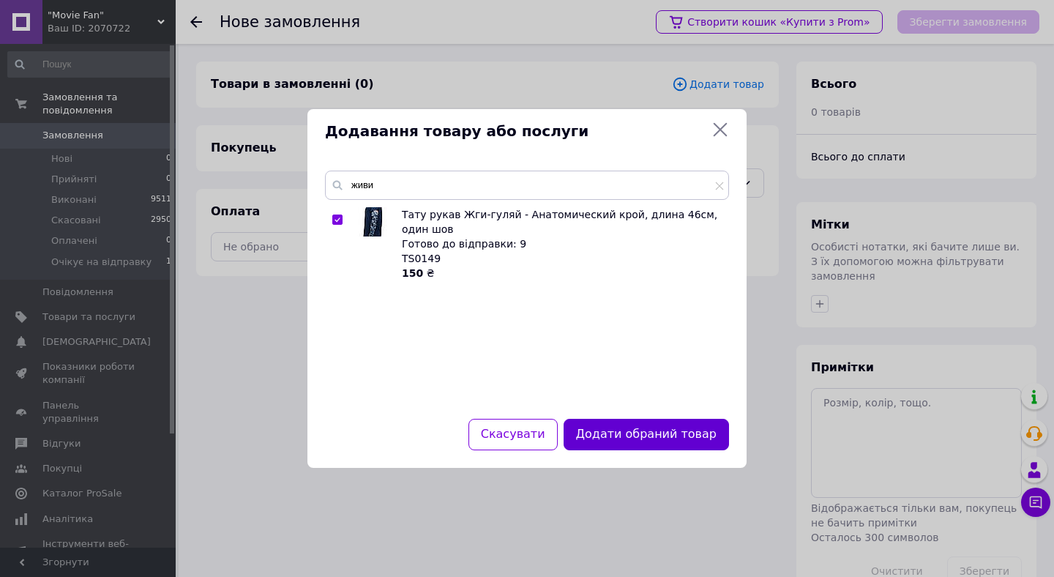
click at [601, 432] on button "Додати обраний товар" at bounding box center [645, 434] width 165 height 31
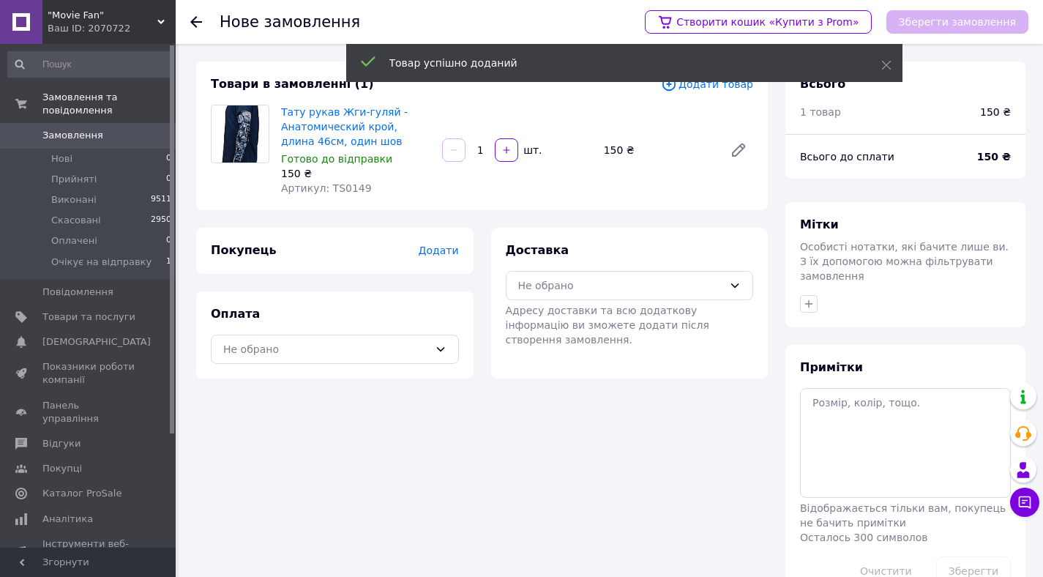
click at [441, 252] on span "Додати" at bounding box center [438, 250] width 40 height 12
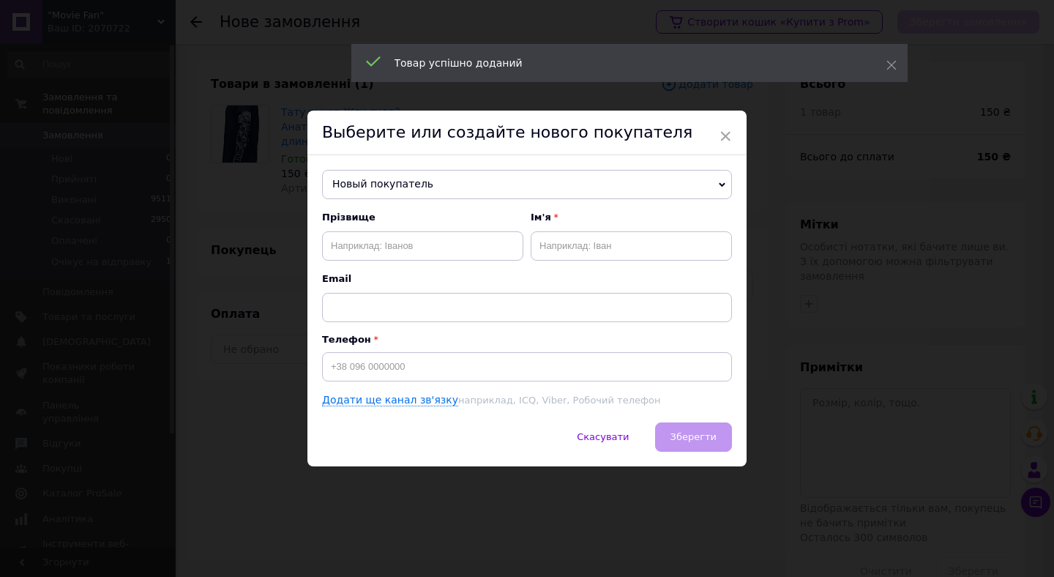
click at [460, 193] on span "Новый покупатель" at bounding box center [527, 184] width 410 height 29
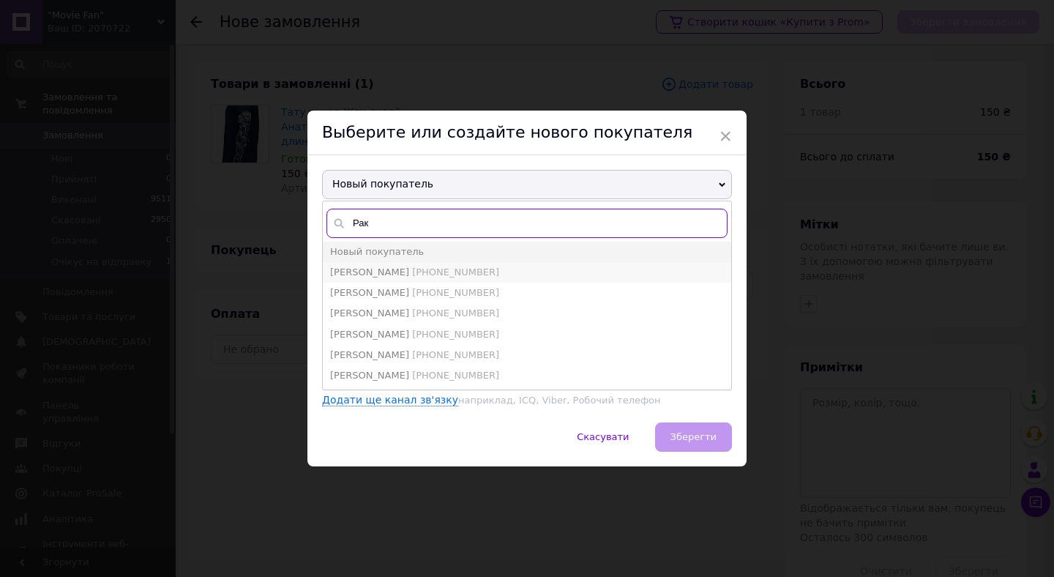
type input "Рак"
click at [437, 273] on span "[PHONE_NUMBER]" at bounding box center [455, 271] width 87 height 11
type input "Рак Володимир"
type input "[PHONE_NUMBER]"
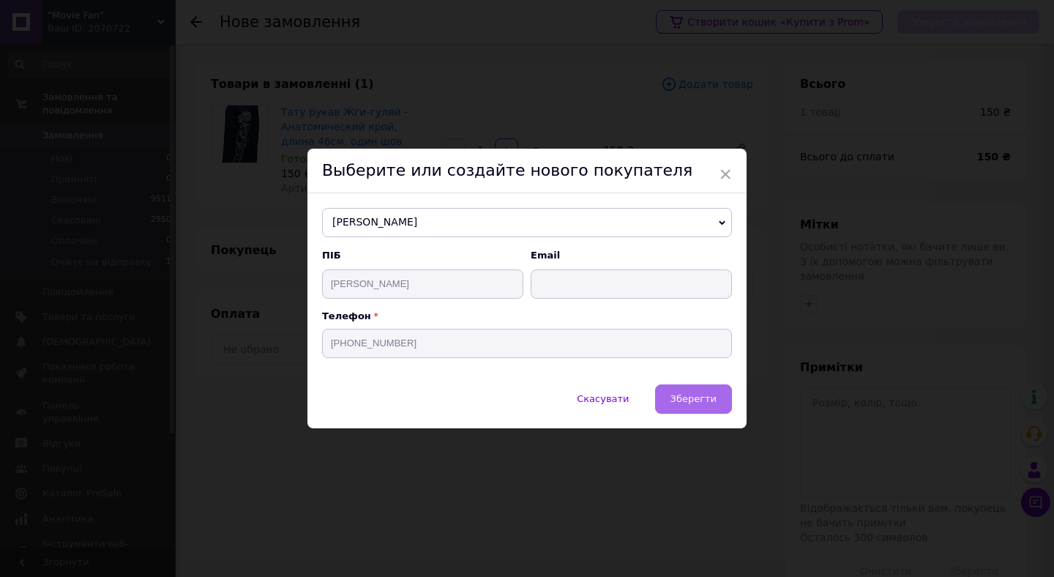
click at [665, 391] on button "Зберегти" at bounding box center [693, 398] width 77 height 29
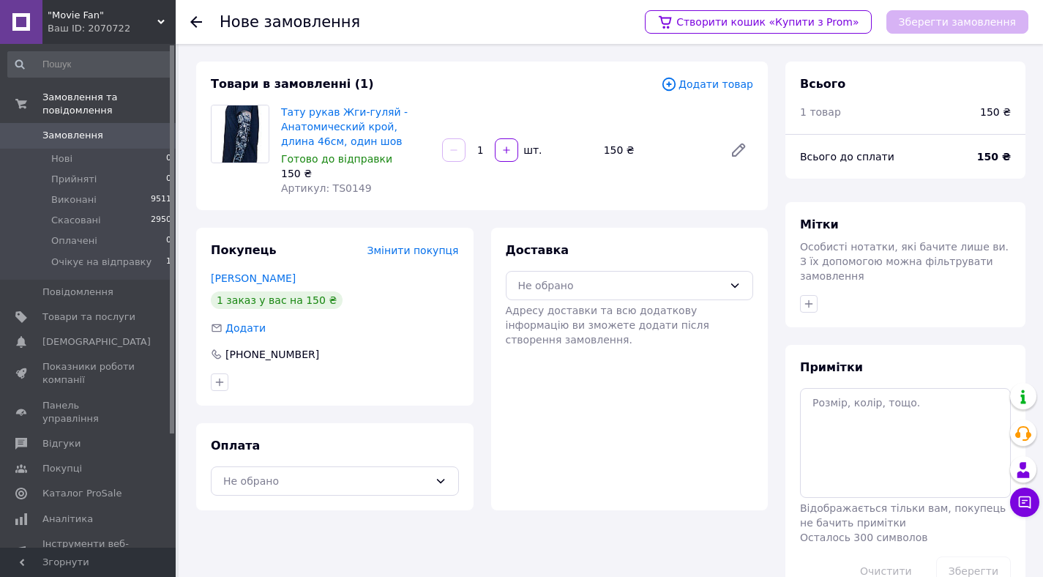
scroll to position [40, 0]
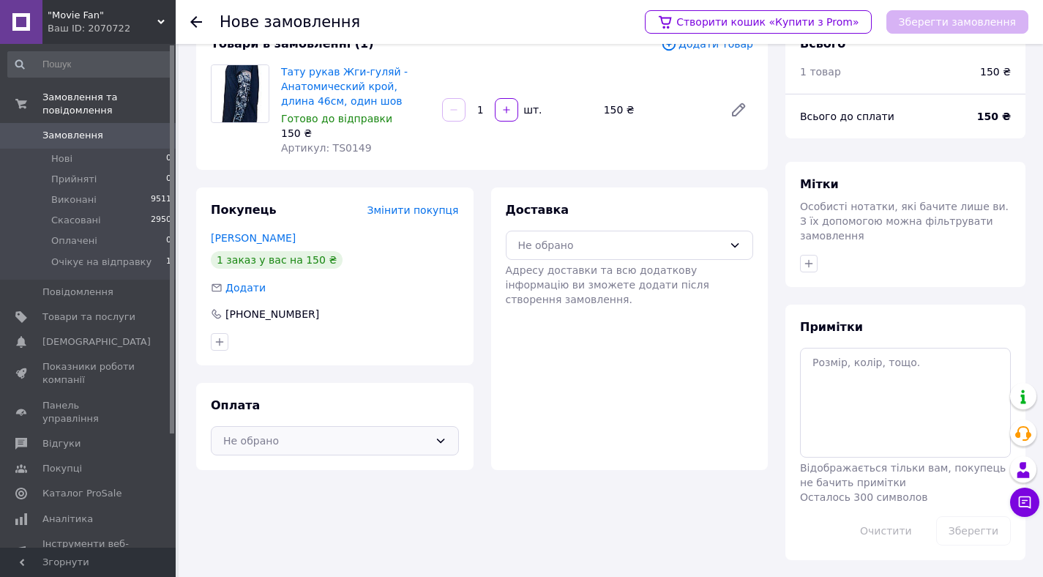
click at [353, 437] on div "Не обрано" at bounding box center [326, 440] width 206 height 16
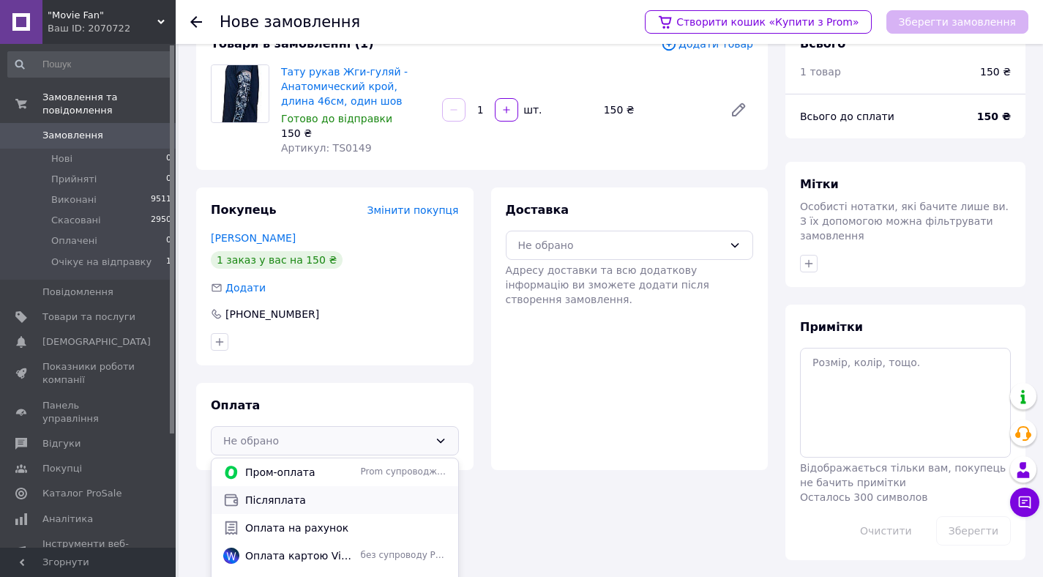
click at [316, 499] on span "Післяплата" at bounding box center [345, 499] width 201 height 15
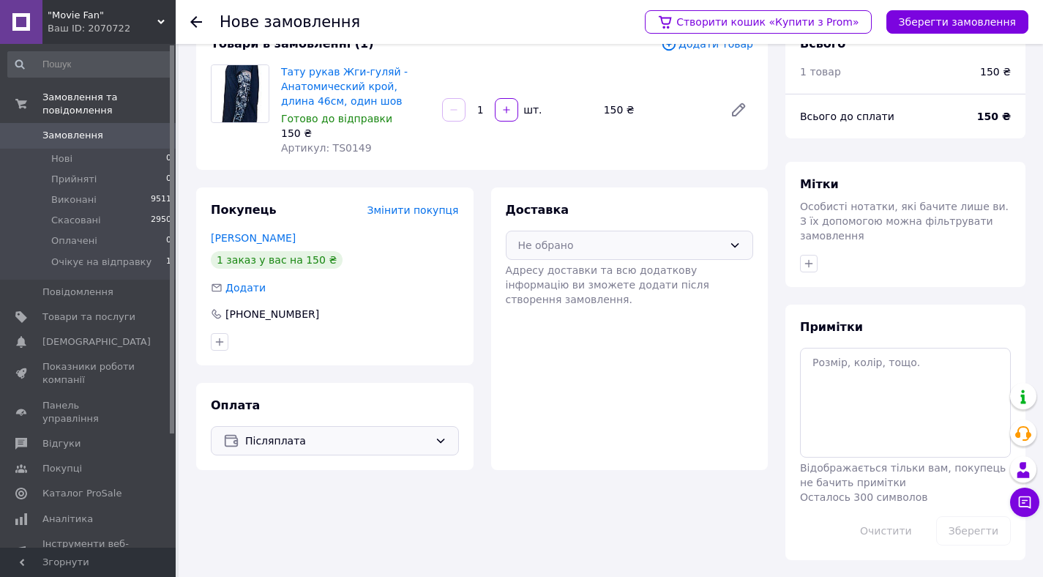
click at [615, 253] on div "Не обрано" at bounding box center [630, 244] width 248 height 29
click at [603, 270] on span "Нова Пошта (безкоштовно від 2000 ₴)" at bounding box center [640, 276] width 201 height 15
click at [645, 242] on span "Нова Пошта (безкоштовно від 2000 ₴)" at bounding box center [632, 245] width 184 height 16
click at [933, 20] on button "Зберегти замовлення" at bounding box center [957, 21] width 142 height 23
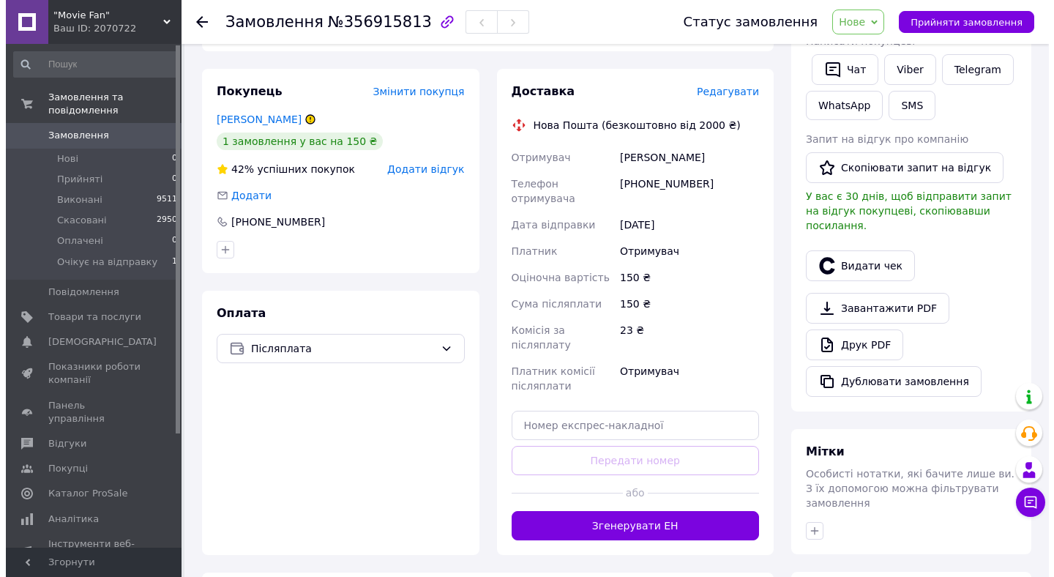
scroll to position [261, 0]
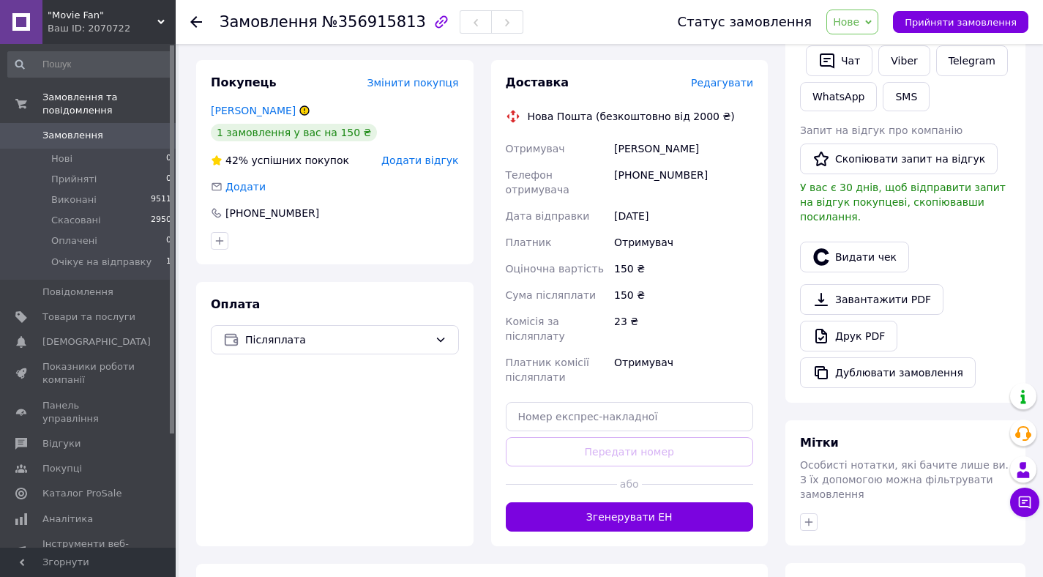
click at [719, 86] on span "Редагувати" at bounding box center [722, 83] width 62 height 12
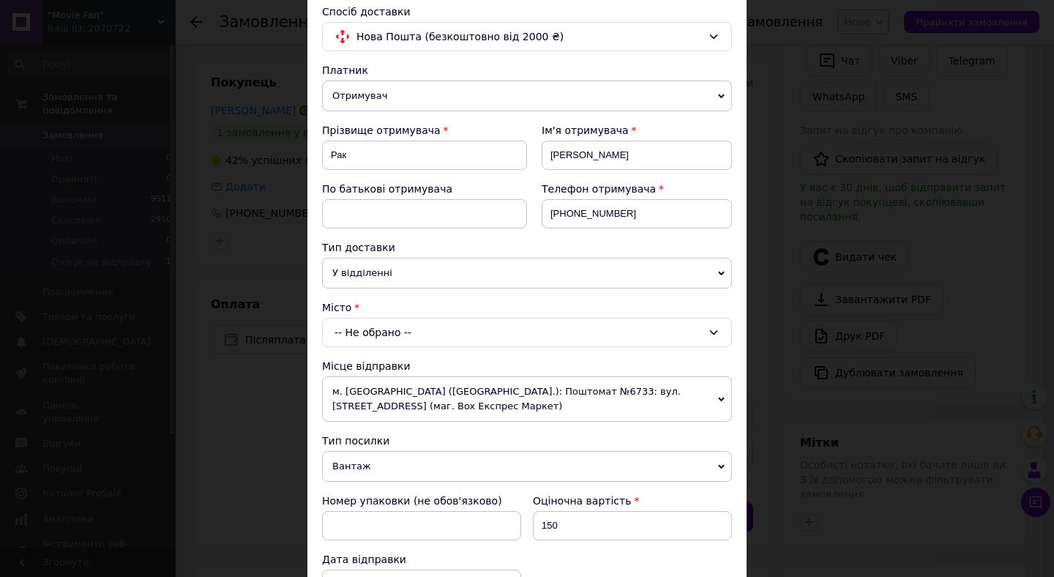
scroll to position [110, 0]
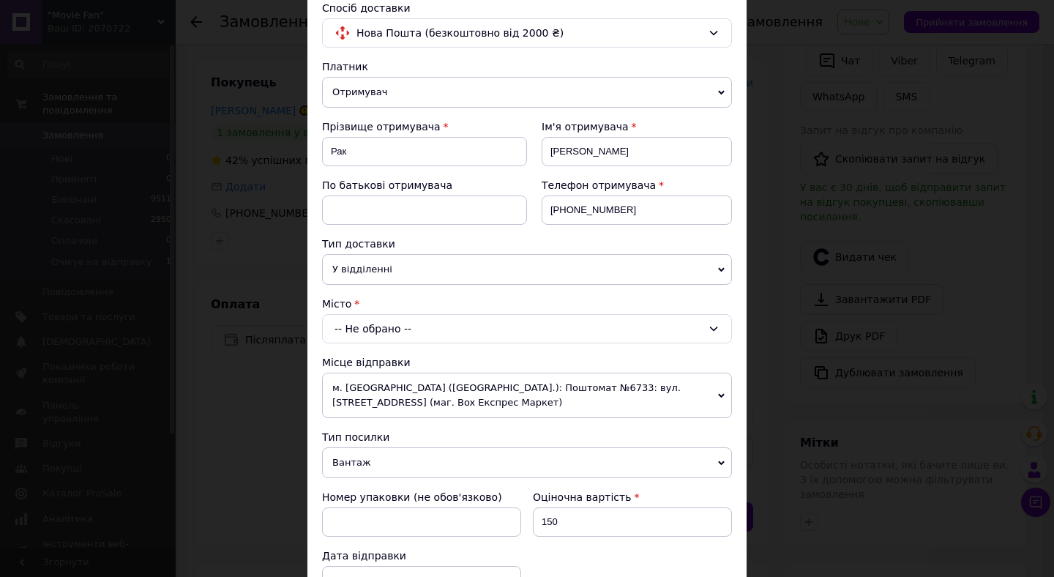
click at [478, 332] on div "-- Не обрано --" at bounding box center [527, 328] width 410 height 29
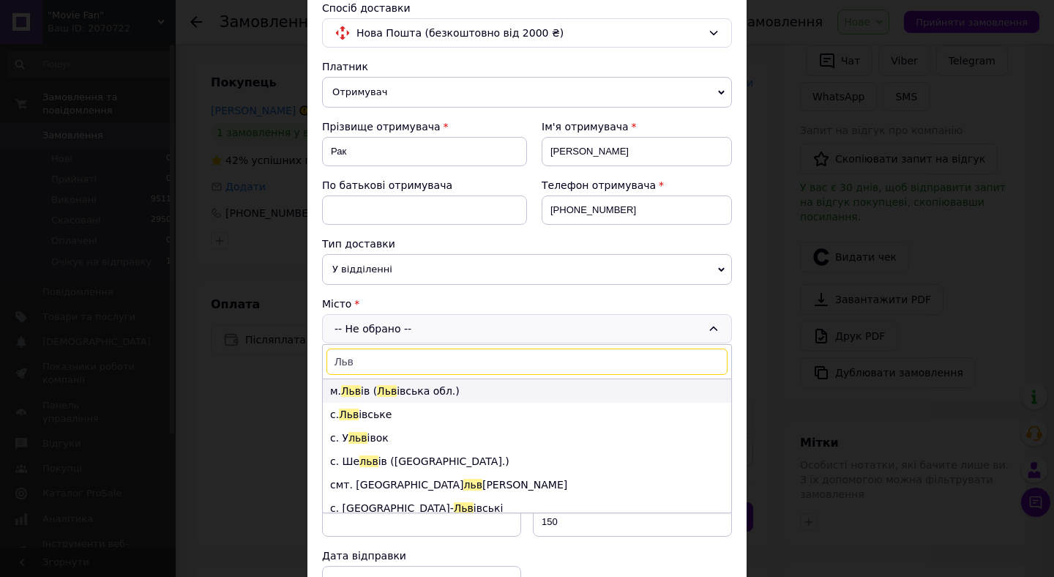
type input "Льв"
click at [443, 386] on li "м. Льв ів ( Льв івська обл.)" at bounding box center [527, 390] width 408 height 23
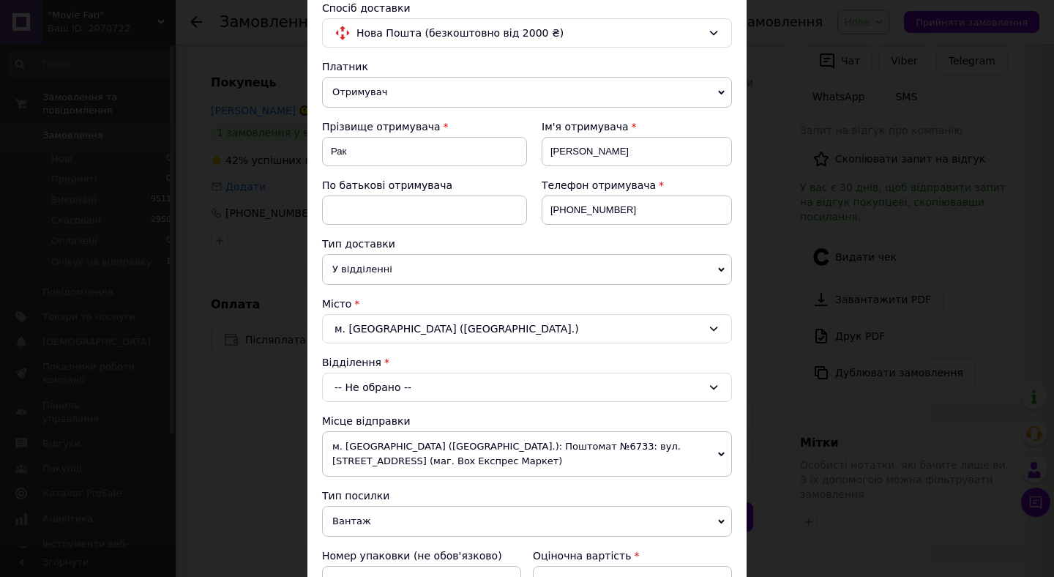
click at [440, 387] on div "-- Не обрано --" at bounding box center [527, 386] width 410 height 29
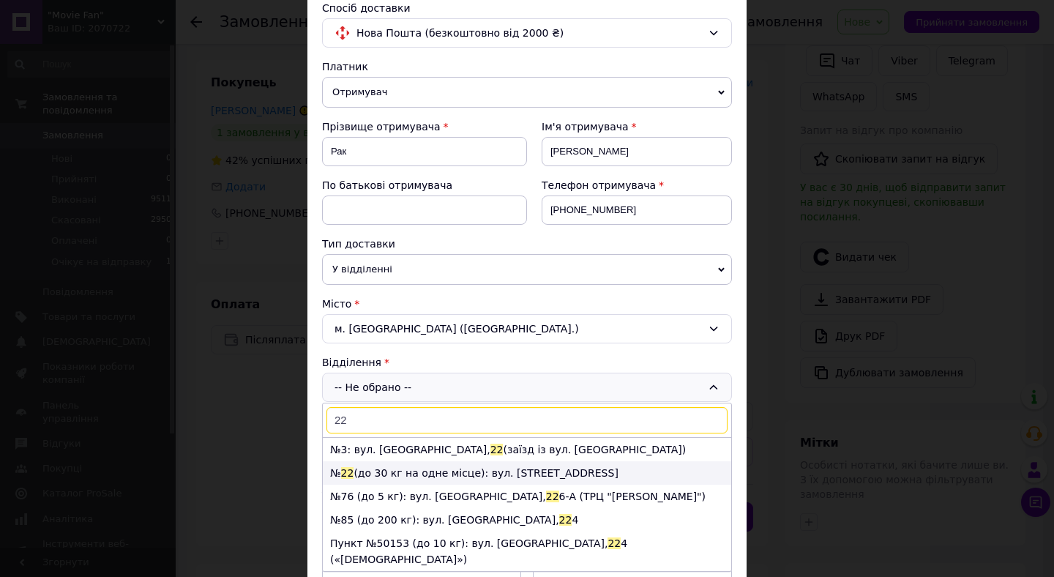
type input "22"
click at [401, 471] on li "№ 22 (до 30 кг на одне місце): вул. Городоцька, 174" at bounding box center [527, 472] width 408 height 23
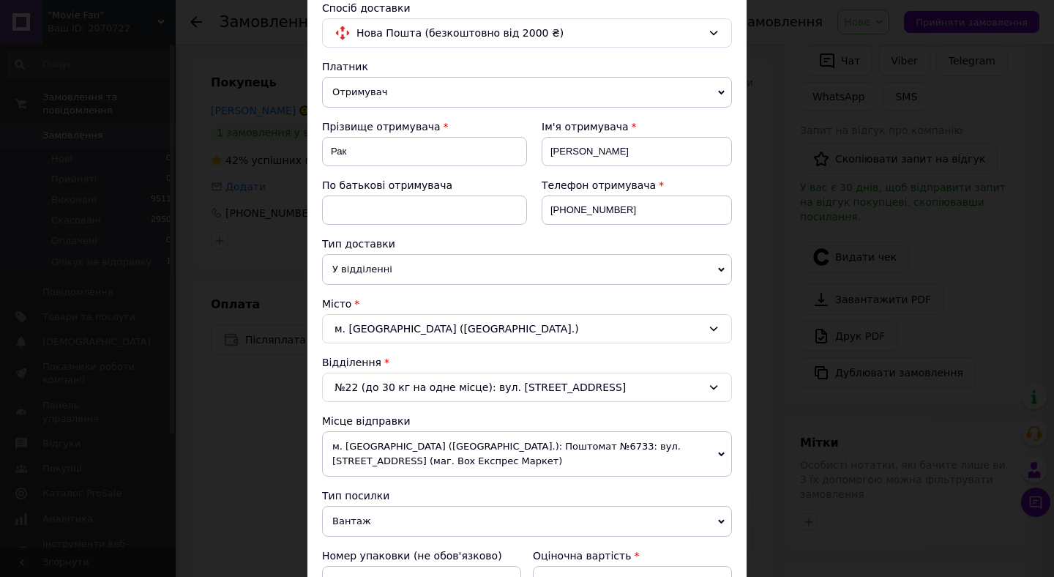
click at [437, 460] on span "м. [GEOGRAPHIC_DATA] ([GEOGRAPHIC_DATA].): Поштомат №6733: вул. [STREET_ADDRESS…" at bounding box center [527, 453] width 410 height 45
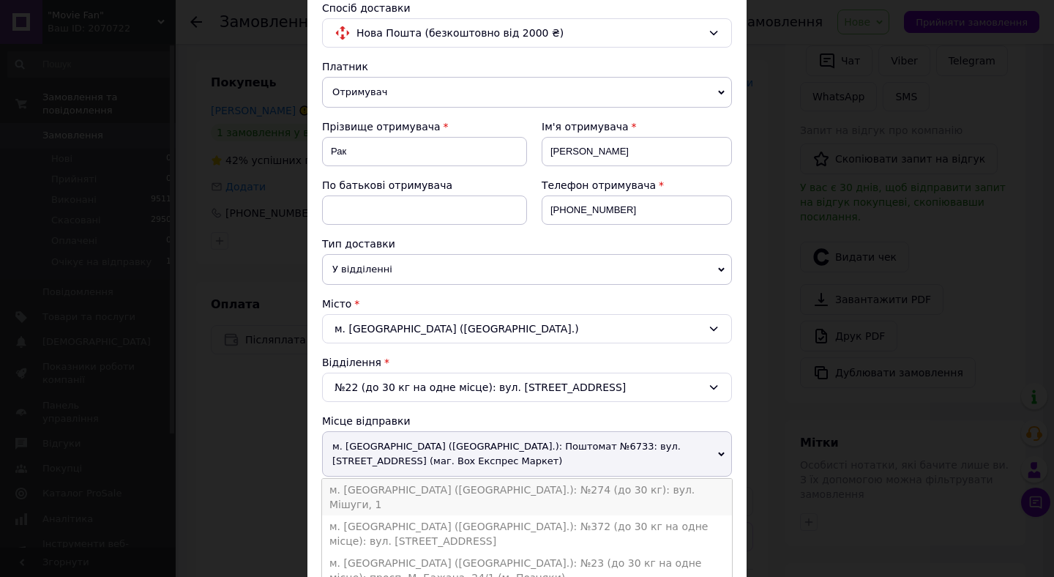
scroll to position [154, 0]
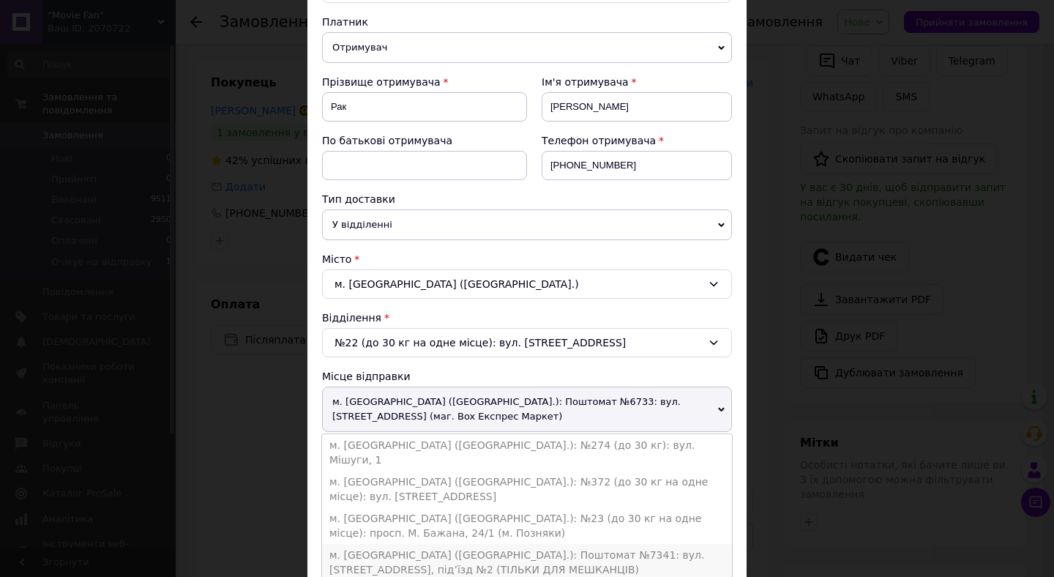
click at [538, 544] on li "м. [GEOGRAPHIC_DATA] ([GEOGRAPHIC_DATA].): Поштомат №7341: вул. [STREET_ADDRESS…" at bounding box center [527, 562] width 410 height 37
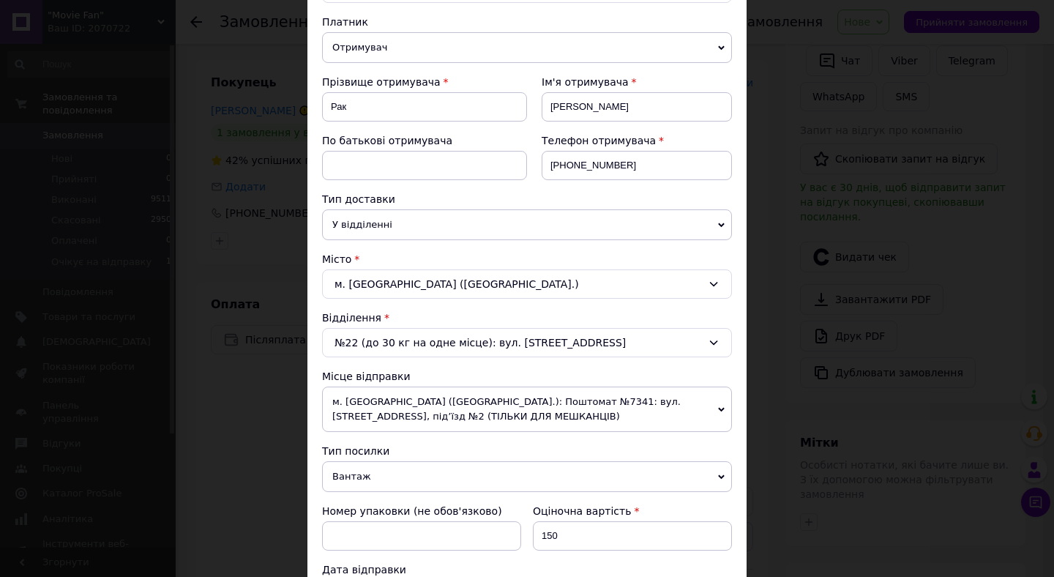
click at [569, 449] on div "Тип посилки" at bounding box center [527, 450] width 410 height 15
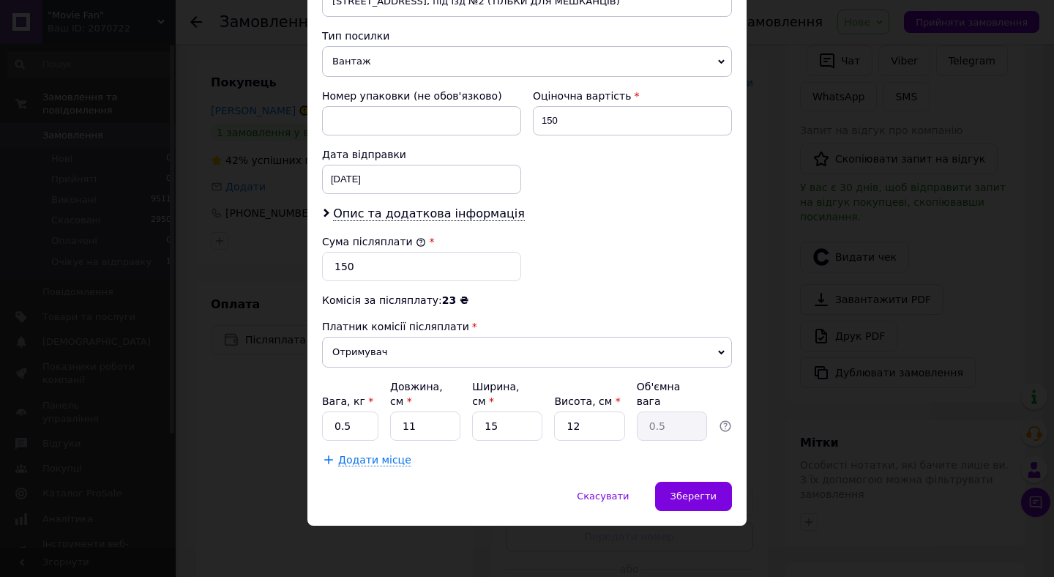
scroll to position [485, 0]
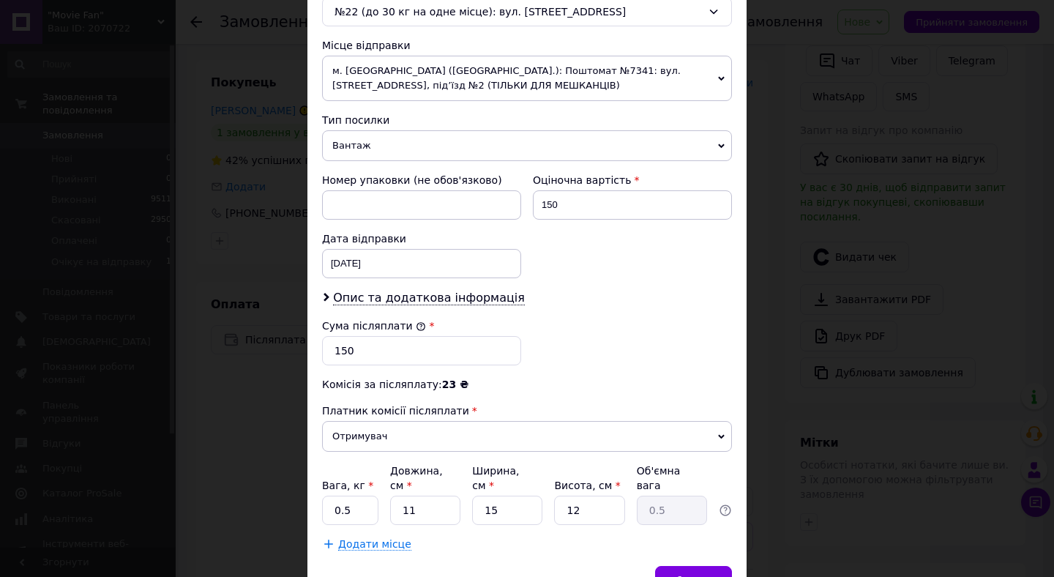
click at [618, 147] on span "Вантаж" at bounding box center [527, 145] width 410 height 31
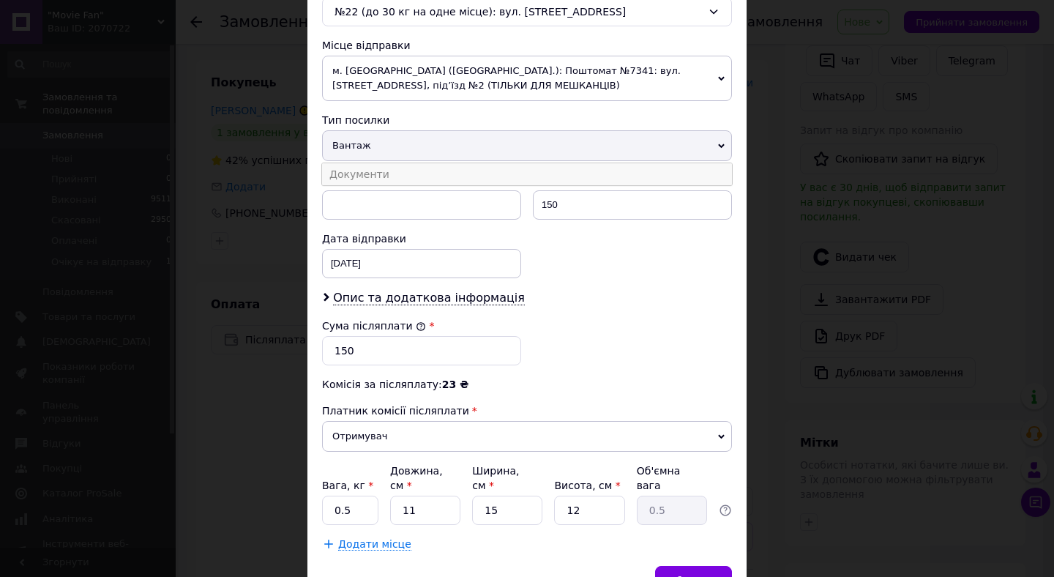
click at [580, 170] on li "Документи" at bounding box center [527, 174] width 410 height 22
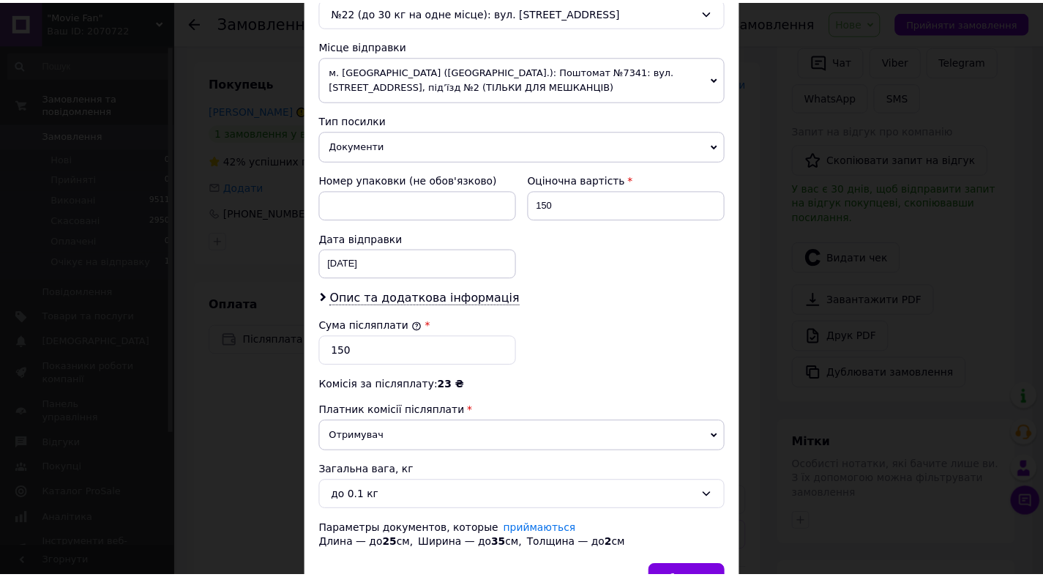
scroll to position [569, 0]
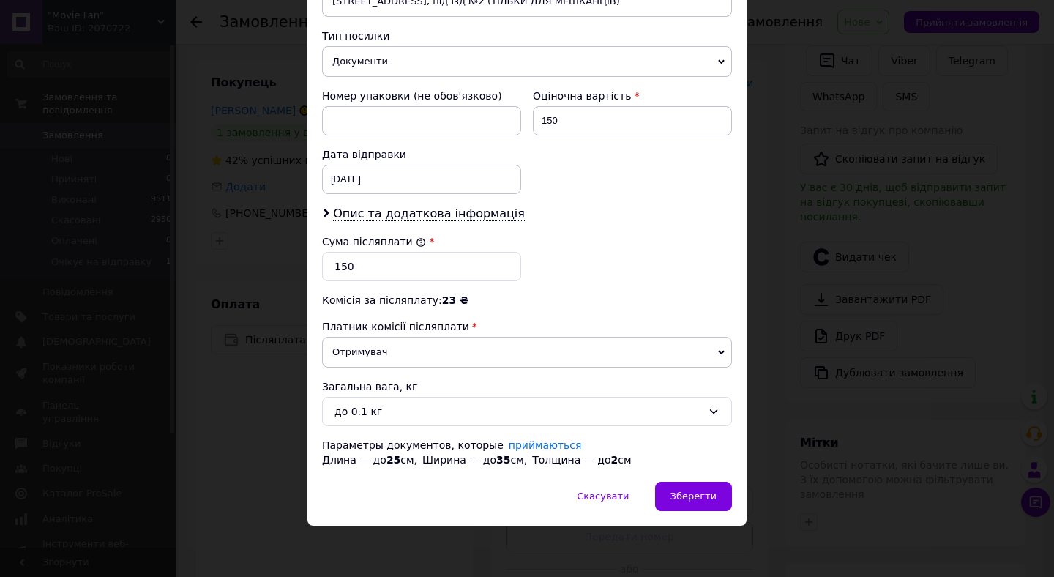
click at [471, 160] on div "Дата відправки" at bounding box center [421, 154] width 199 height 15
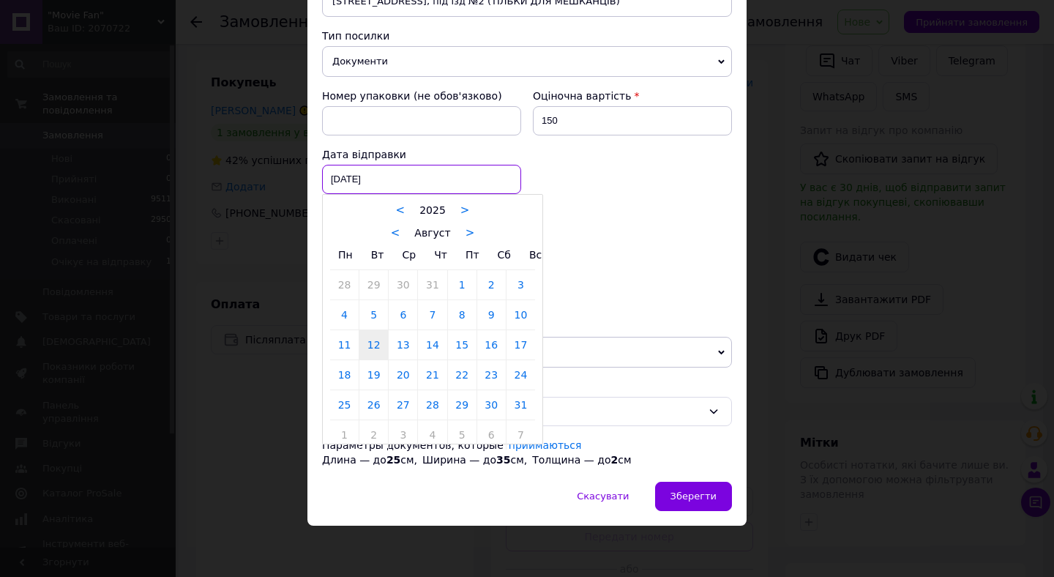
click at [471, 172] on div "[DATE] < 2025 > < Август > Пн Вт Ср Чт Пт Сб Вс 28 29 30 31 1 2 3 4 5 6 7 8 9 1…" at bounding box center [421, 179] width 199 height 29
click at [389, 337] on link "13" at bounding box center [403, 344] width 29 height 29
type input "[DATE]"
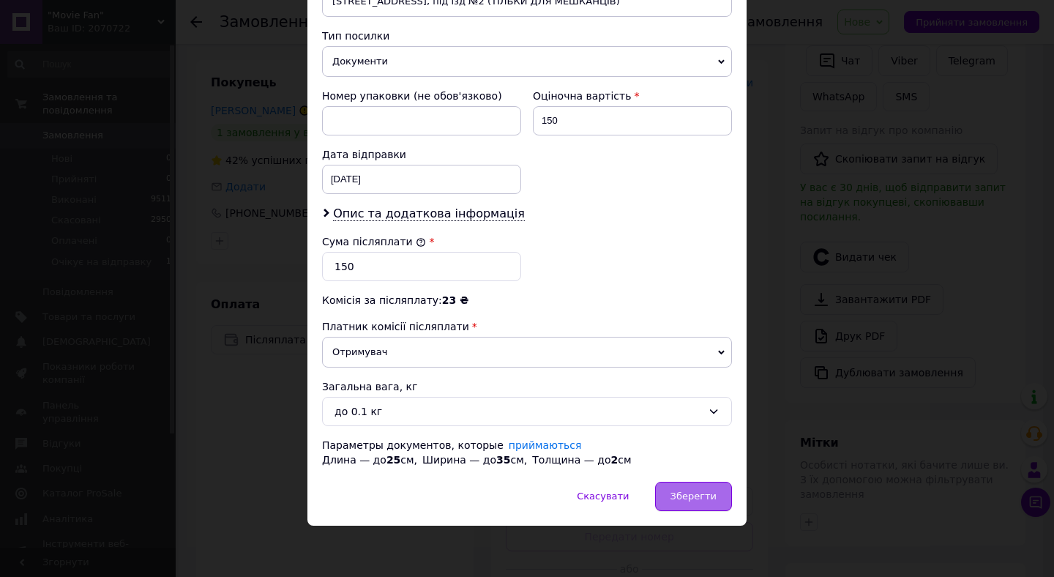
click at [674, 492] on span "Зберегти" at bounding box center [693, 495] width 46 height 11
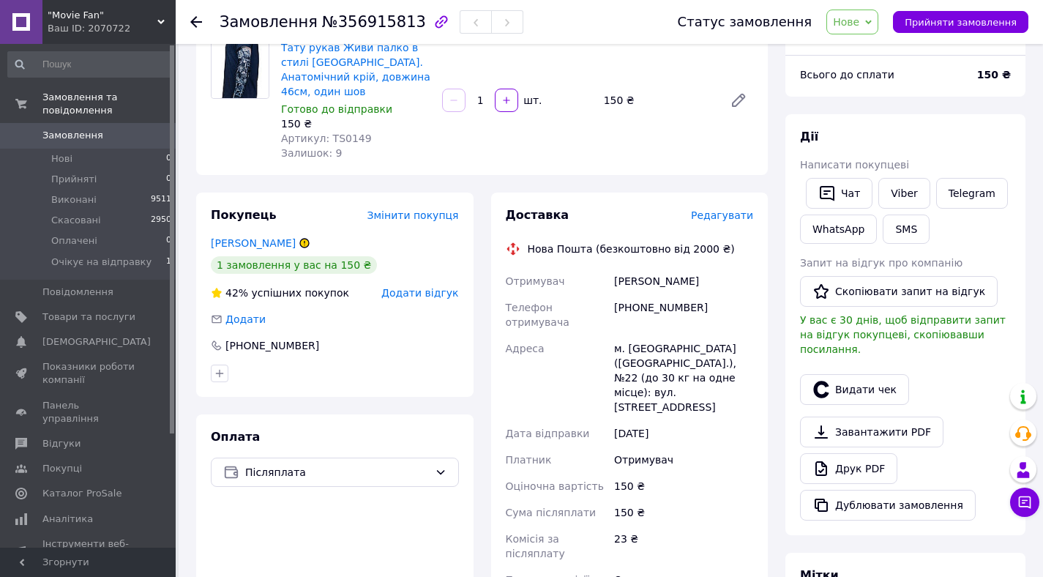
scroll to position [0, 0]
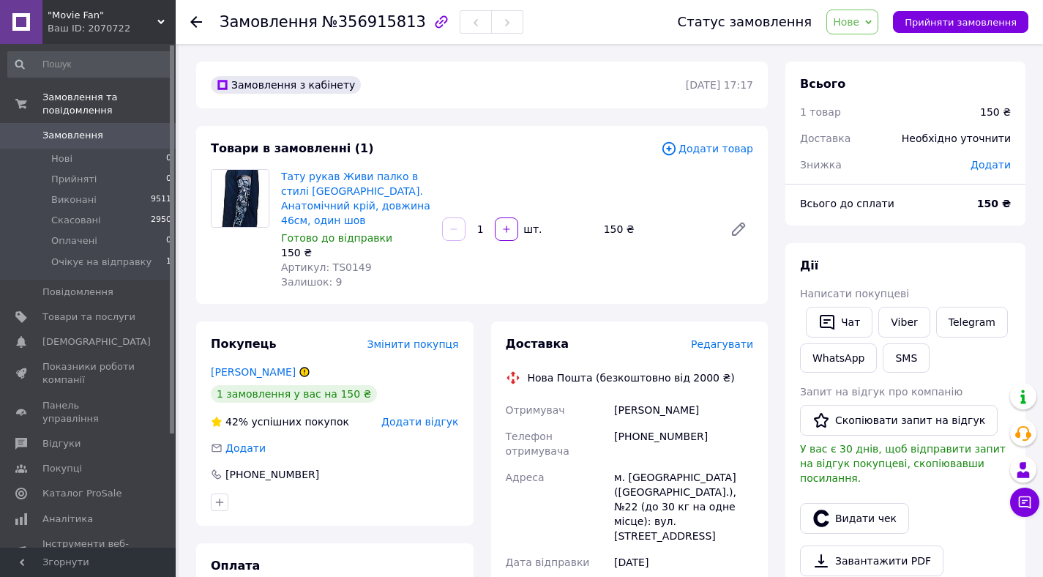
click at [342, 261] on span "Артикул: TS0149" at bounding box center [326, 267] width 91 height 12
copy span "TS0149"
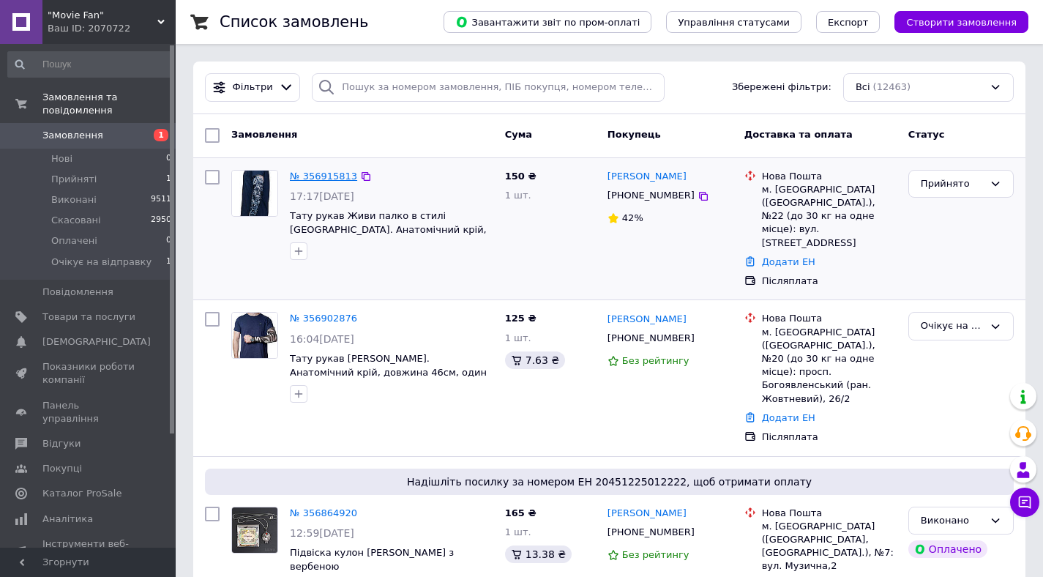
click at [331, 172] on link "№ 356915813" at bounding box center [323, 175] width 67 height 11
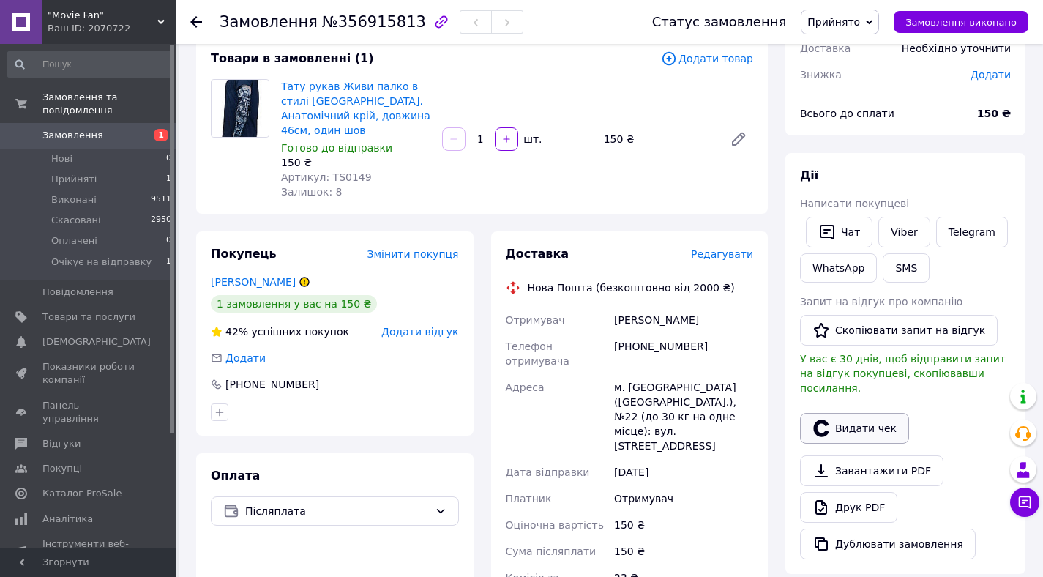
scroll to position [156, 0]
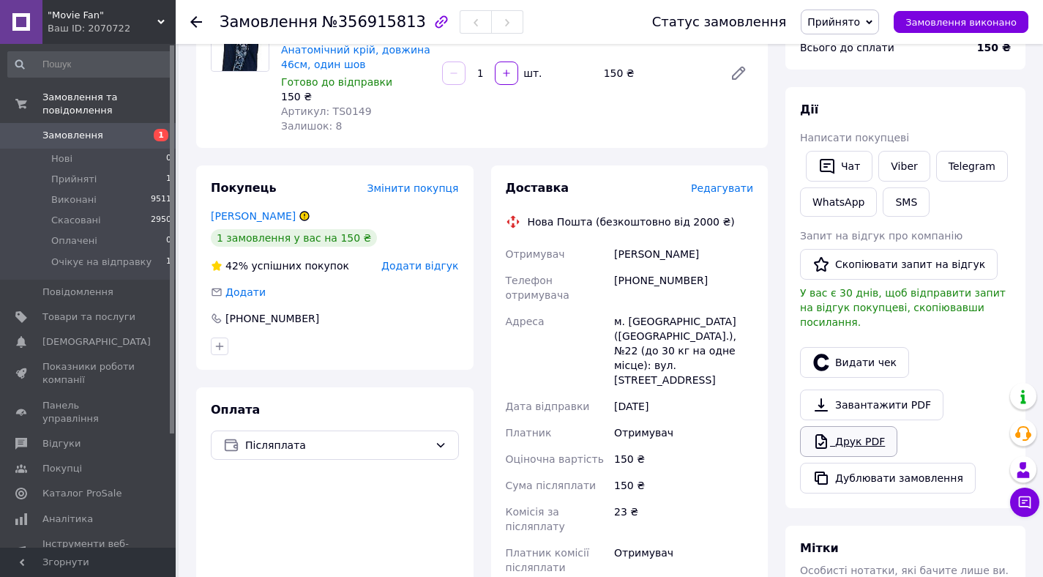
click at [861, 429] on link "Друк PDF" at bounding box center [848, 441] width 97 height 31
click at [269, 212] on link "[PERSON_NAME]" at bounding box center [253, 216] width 85 height 12
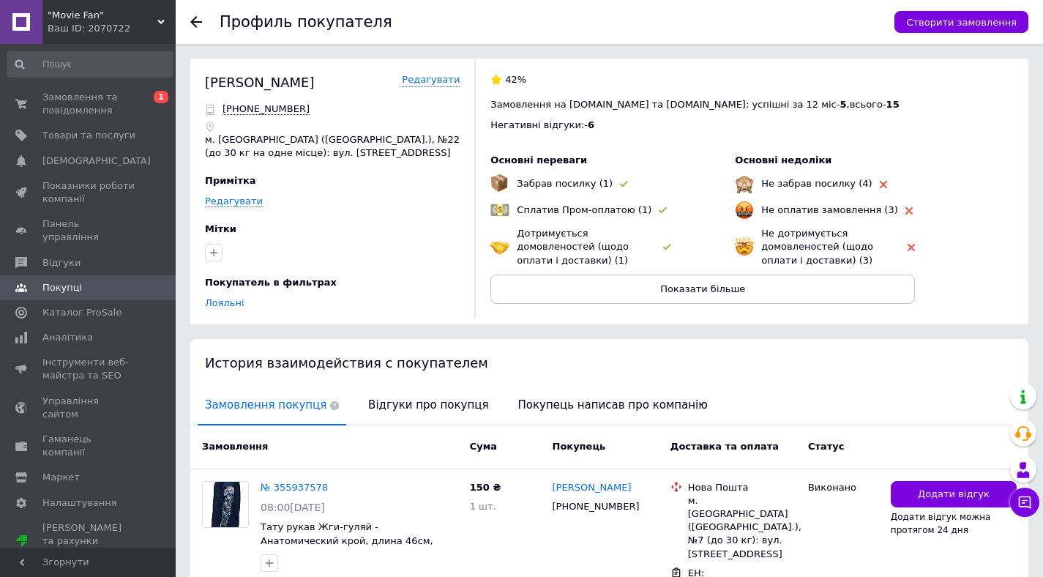
click at [194, 25] on use at bounding box center [196, 22] width 12 height 12
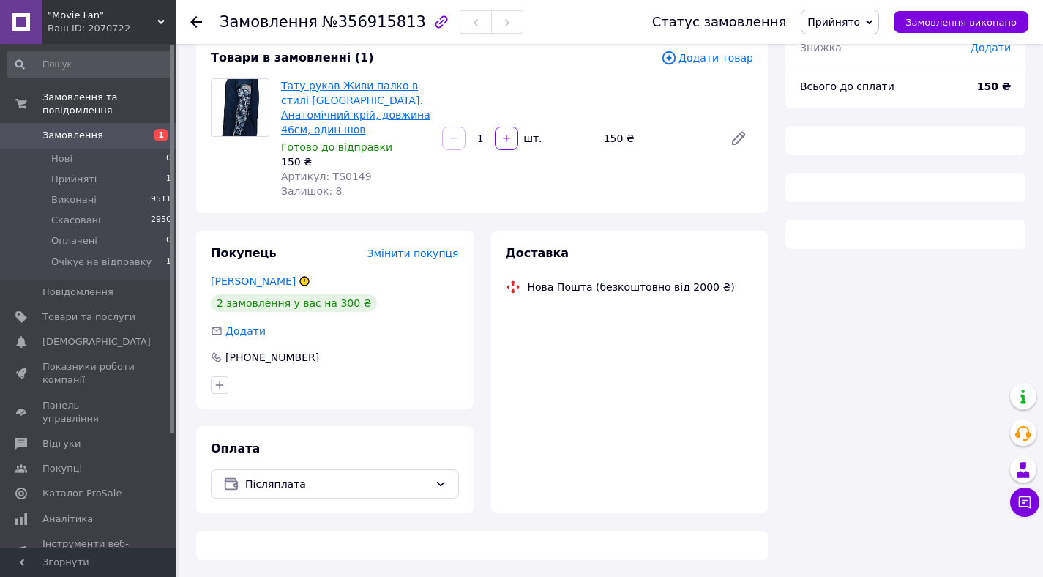
scroll to position [92, 0]
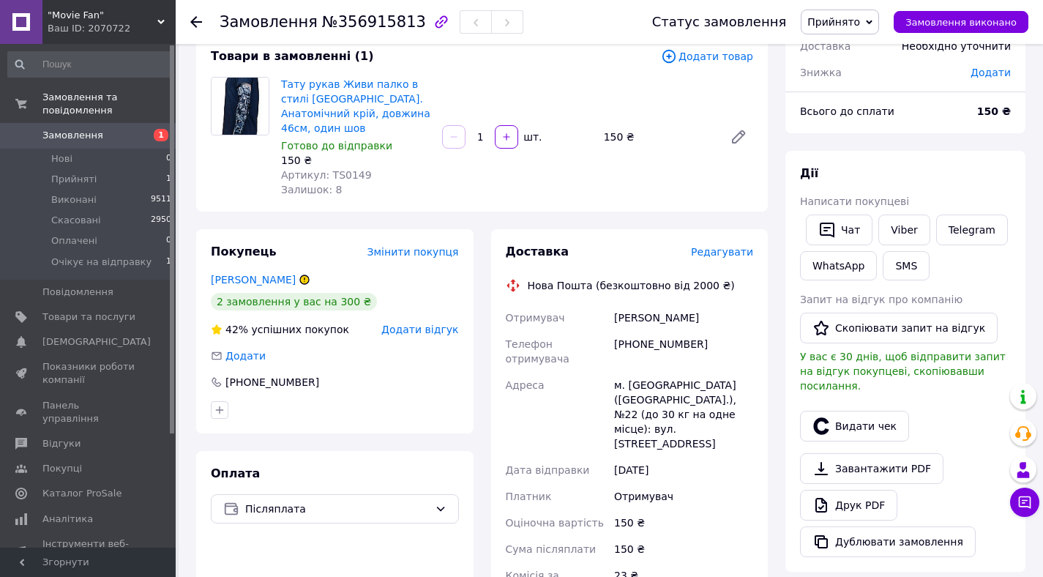
click at [875, 26] on span "Прийнято" at bounding box center [840, 22] width 78 height 25
click at [847, 110] on li "Очікує на відправку" at bounding box center [858, 117] width 115 height 22
click at [91, 160] on li "Нові 0" at bounding box center [90, 159] width 180 height 20
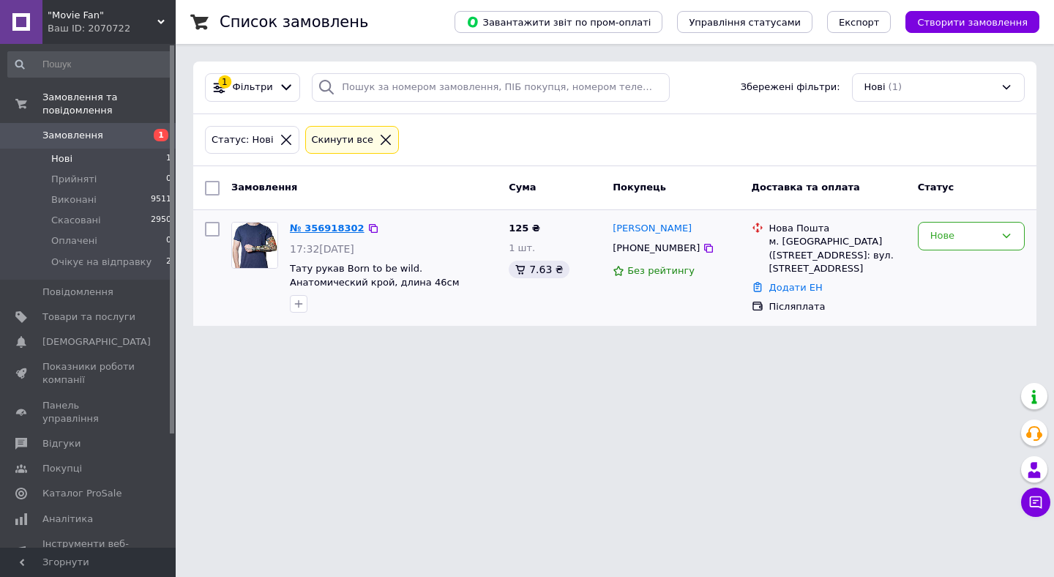
click at [324, 230] on link "№ 356918302" at bounding box center [327, 227] width 75 height 11
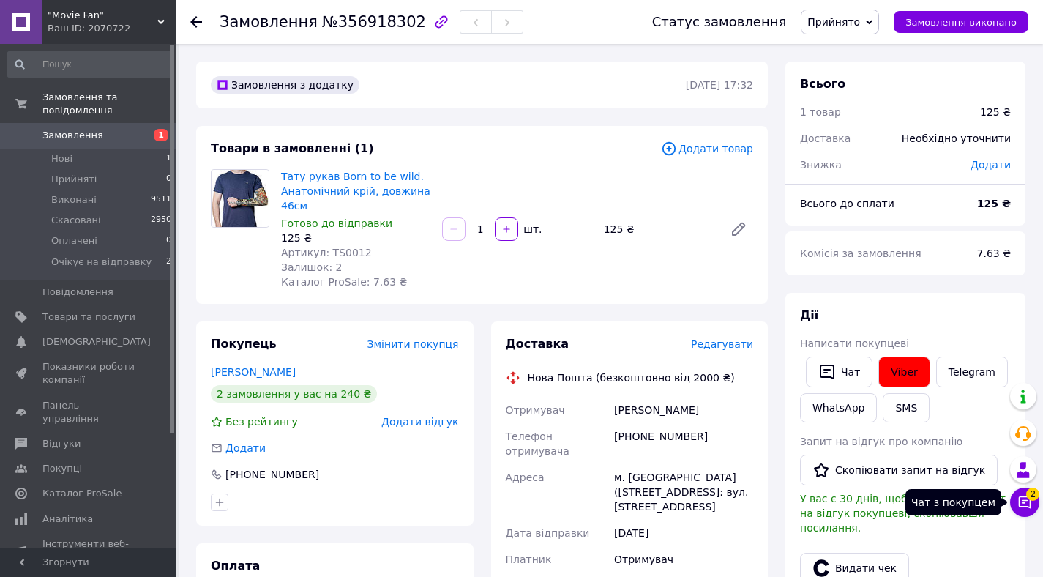
click at [1023, 494] on button "Чат з покупцем 2" at bounding box center [1024, 501] width 29 height 29
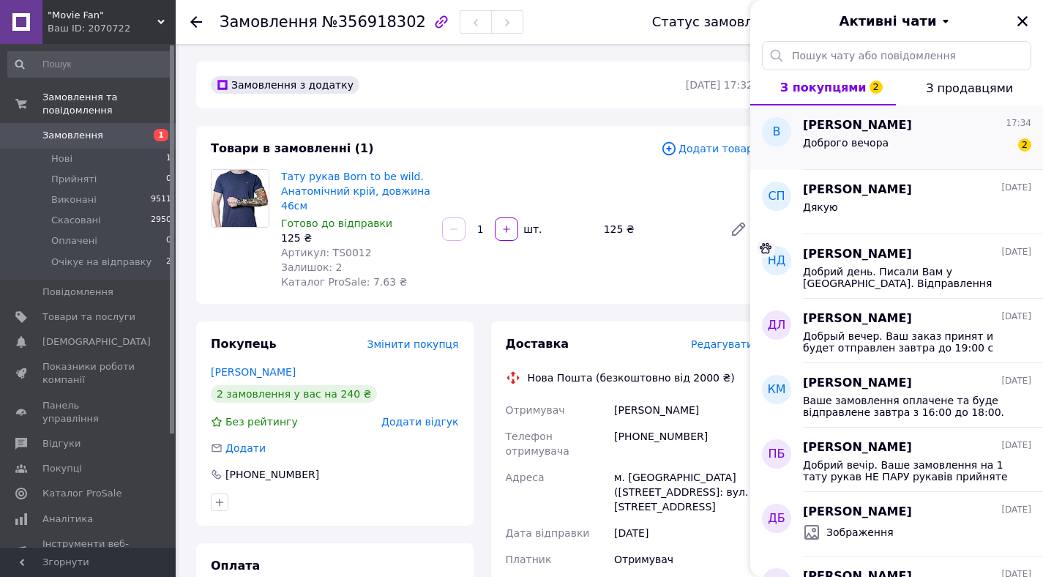
click at [966, 154] on div "Доброго вечора 2" at bounding box center [917, 145] width 228 height 23
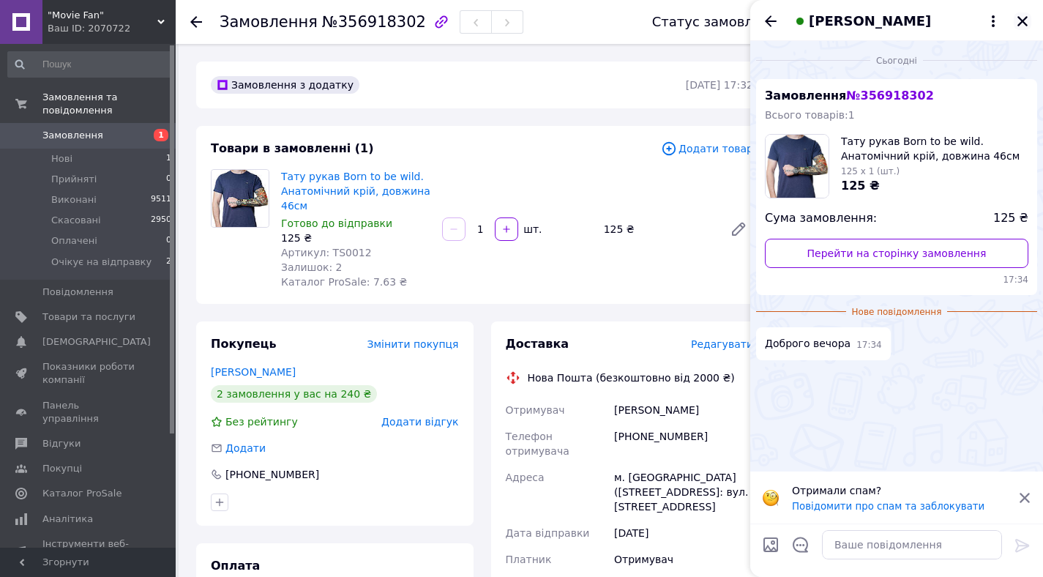
click at [1019, 16] on icon "Закрити" at bounding box center [1022, 21] width 13 height 13
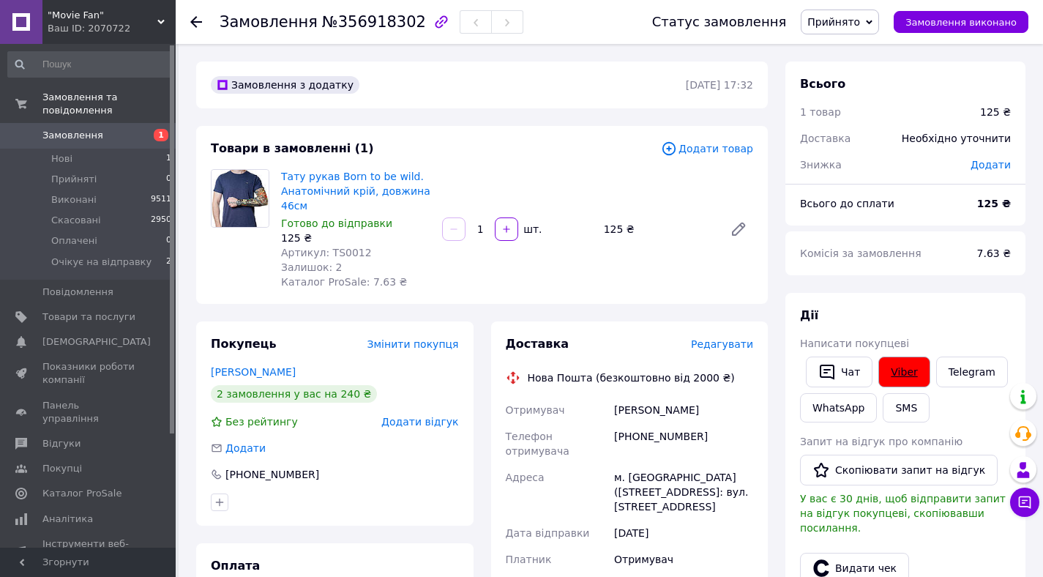
click at [904, 365] on link "Viber" at bounding box center [903, 371] width 51 height 31
click at [849, 373] on button "Чат" at bounding box center [839, 371] width 67 height 31
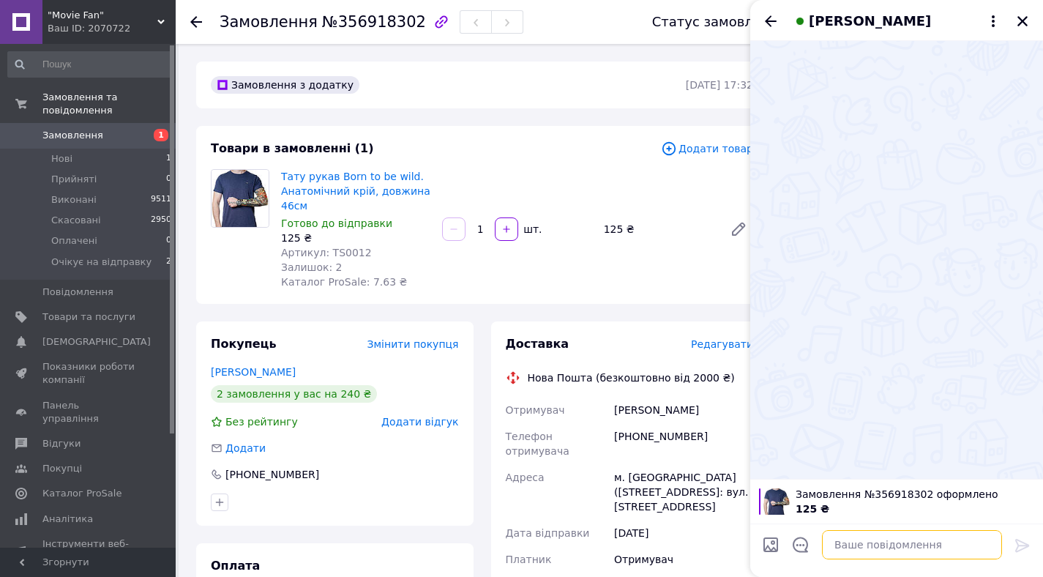
click at [846, 544] on textarea at bounding box center [912, 544] width 180 height 29
paste textarea "Добрий вечір. Ваше замовлення прийняте та буде відправлене сьогодні з 16:00 до …"
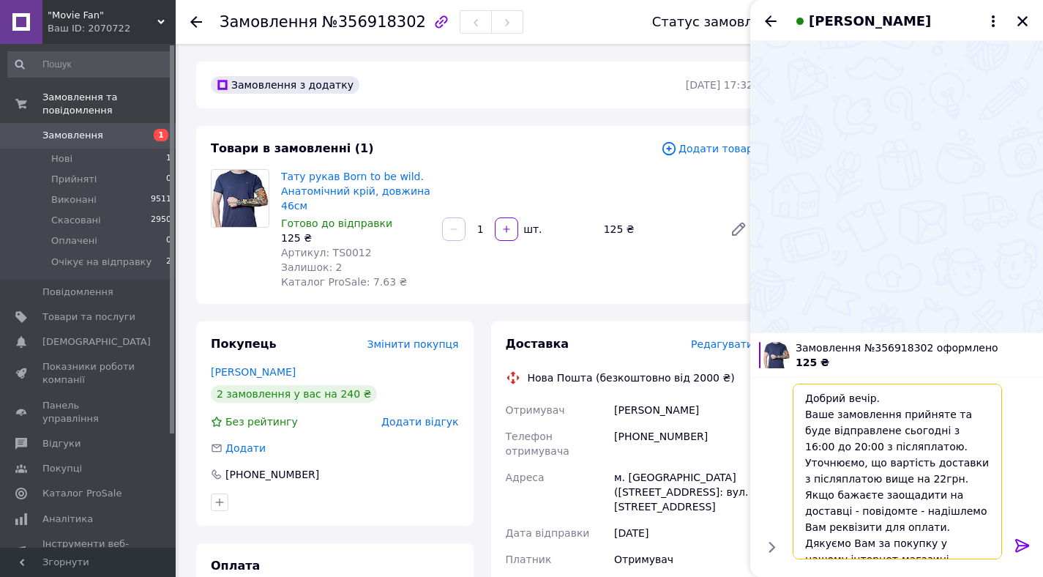
click at [891, 434] on textarea "Добрий вечір. Ваше замовлення прийняте та буде відправлене сьогодні з 16:00 до …" at bounding box center [896, 471] width 209 height 176
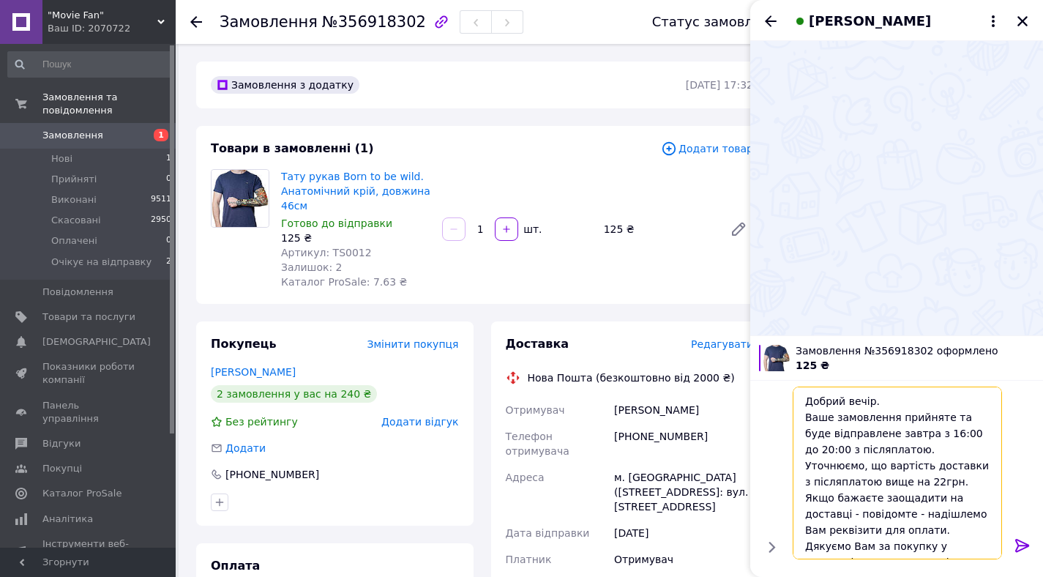
click at [894, 416] on textarea "Добрий вечір. Ваше замовлення прийняте та буде відправлене завтра з 16:00 до 20…" at bounding box center [896, 472] width 209 height 173
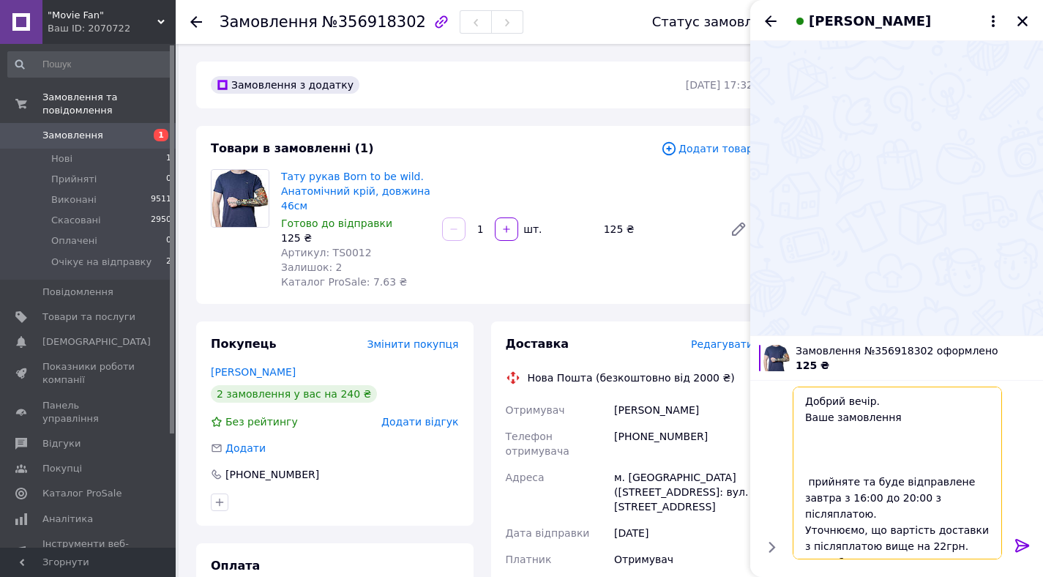
click at [869, 443] on textarea "Добрий вечір. Ваше замовлення прийняте та буде відправлене завтра з 16:00 до 20…" at bounding box center [896, 472] width 209 height 173
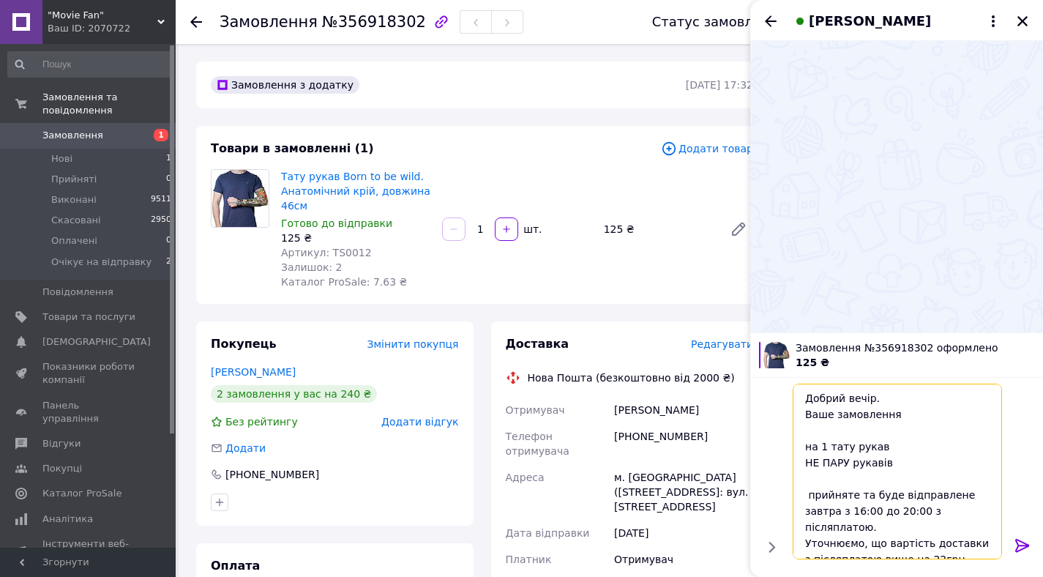
click at [809, 495] on textarea "Добрий вечір. Ваше замовлення на 1 тату рукав НЕ ПАРУ рукавів прийняте та буде …" at bounding box center [896, 471] width 209 height 176
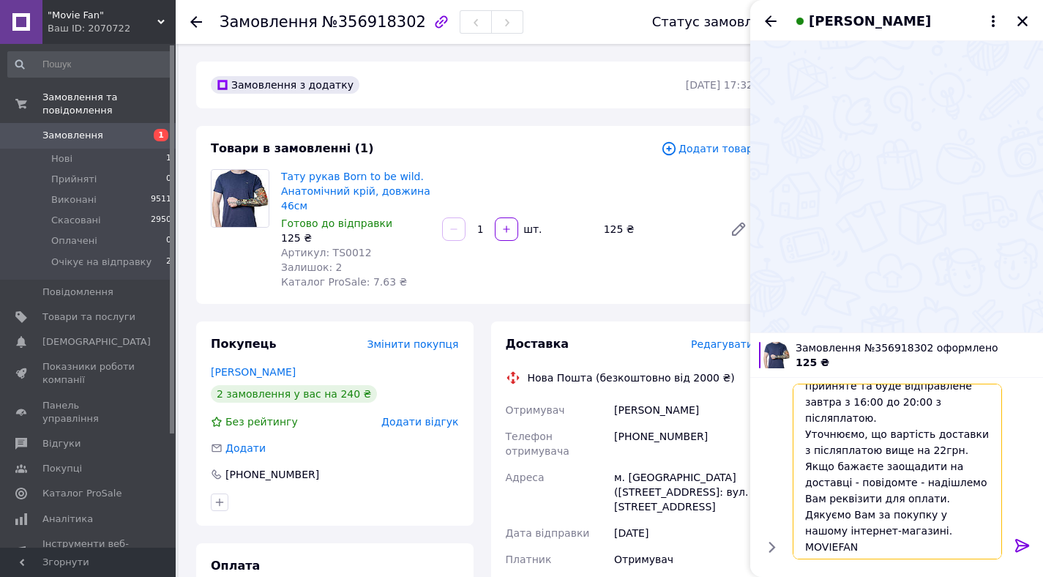
scroll to position [111, 0]
type textarea "Добрий вечір. Ваше замовлення на 1 тату рукав НЕ ПАРУ рукавів прийняте та буде …"
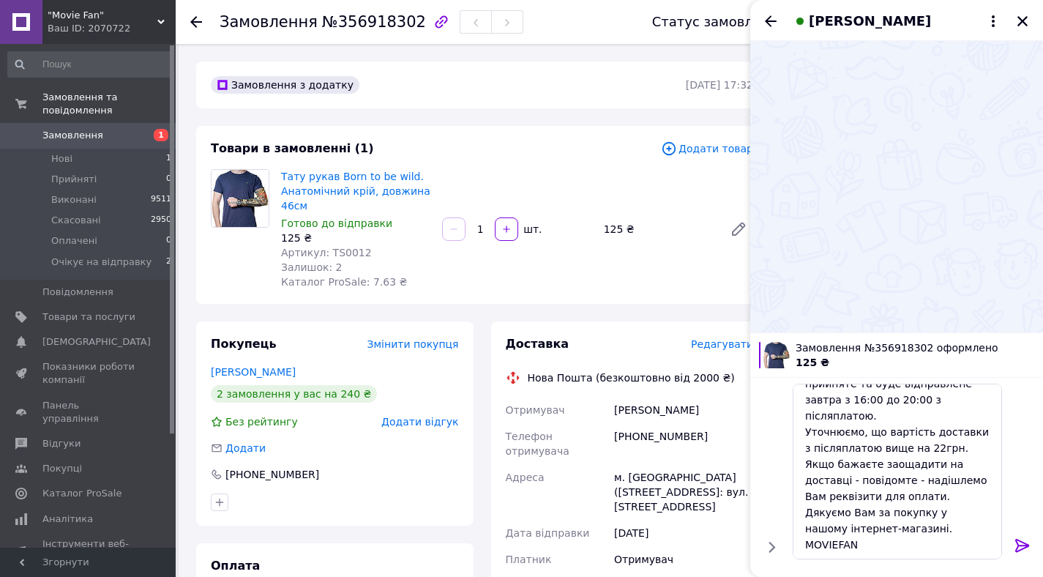
click at [1025, 541] on icon at bounding box center [1022, 545] width 18 height 18
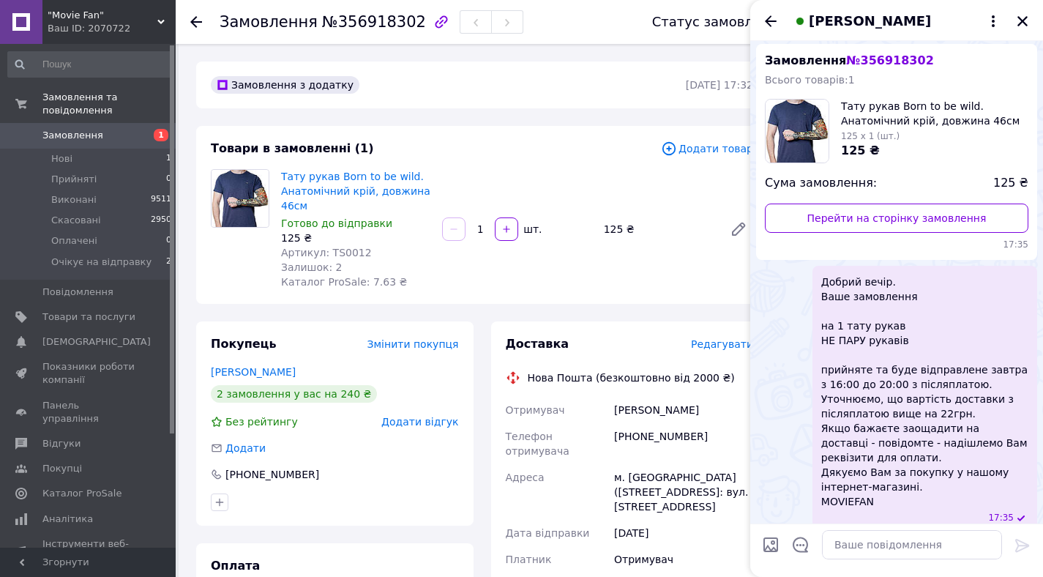
scroll to position [50, 0]
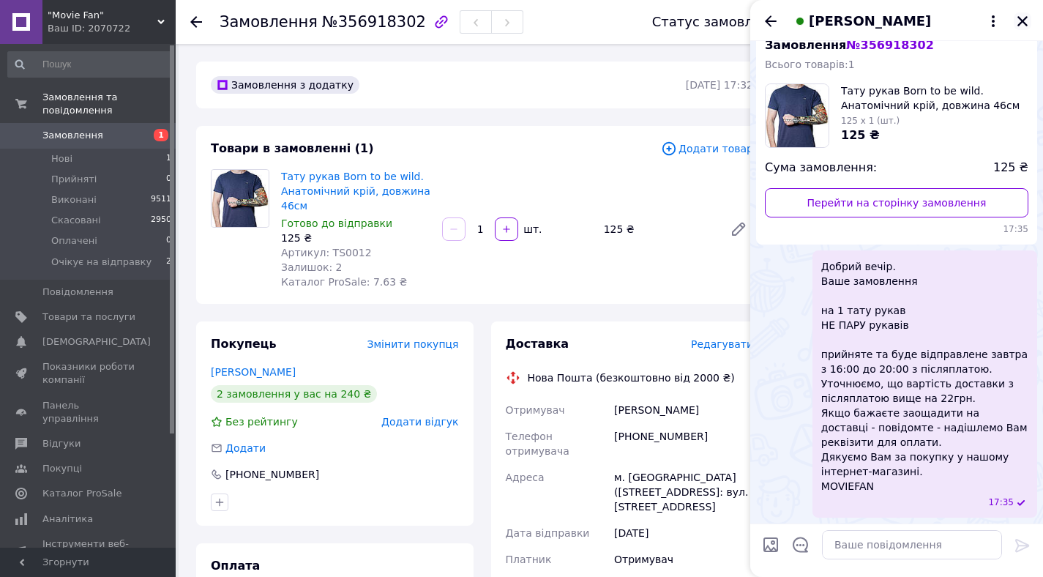
click at [1022, 24] on icon "Закрити" at bounding box center [1022, 21] width 13 height 13
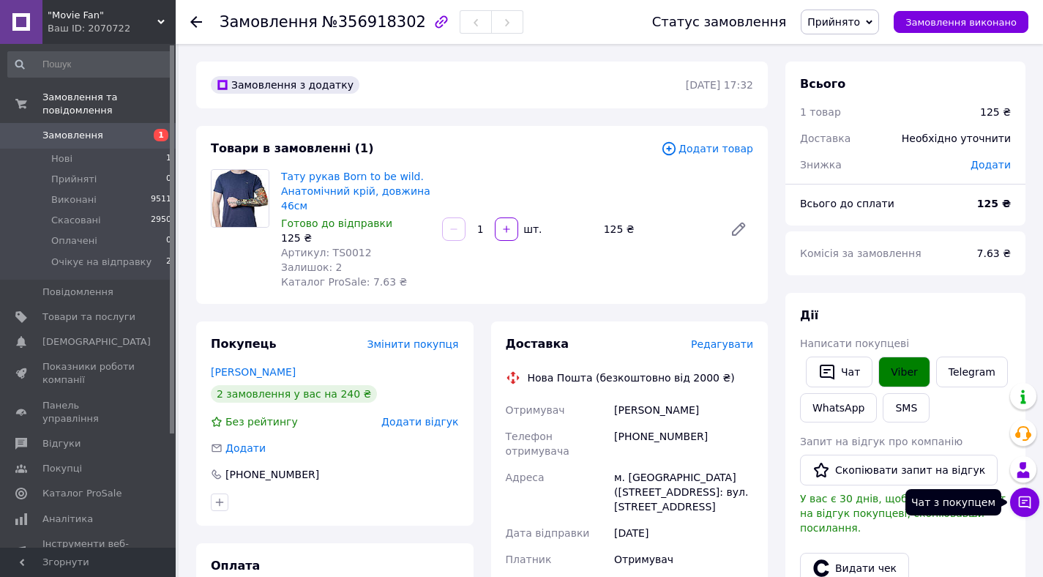
click at [1017, 494] on button "Чат з покупцем" at bounding box center [1024, 501] width 29 height 29
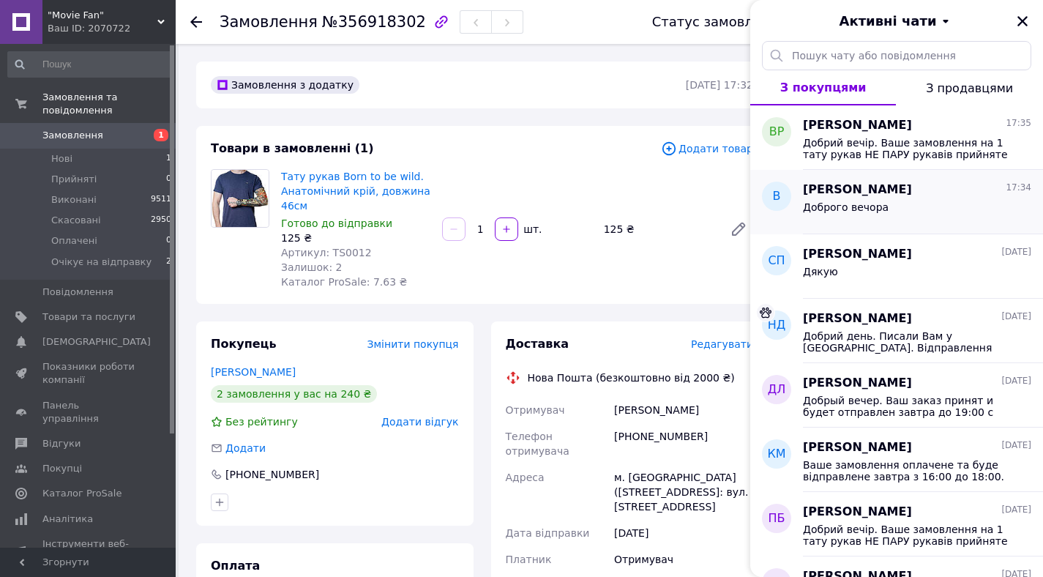
click at [921, 192] on div "Ваня 17:34" at bounding box center [917, 189] width 228 height 17
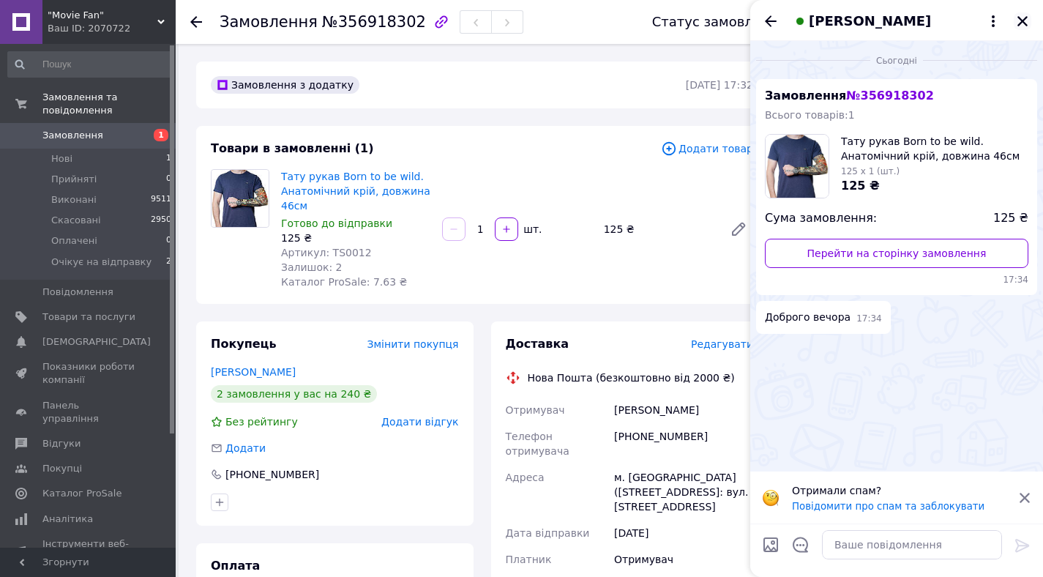
click at [1022, 23] on icon "Закрити" at bounding box center [1022, 21] width 13 height 13
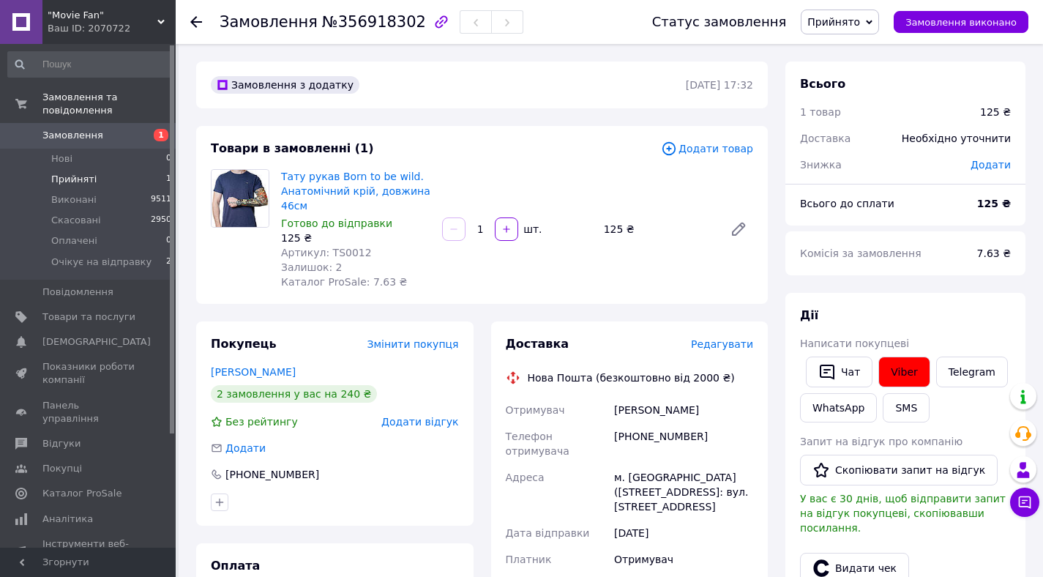
click at [101, 178] on li "Прийняті 1" at bounding box center [90, 179] width 180 height 20
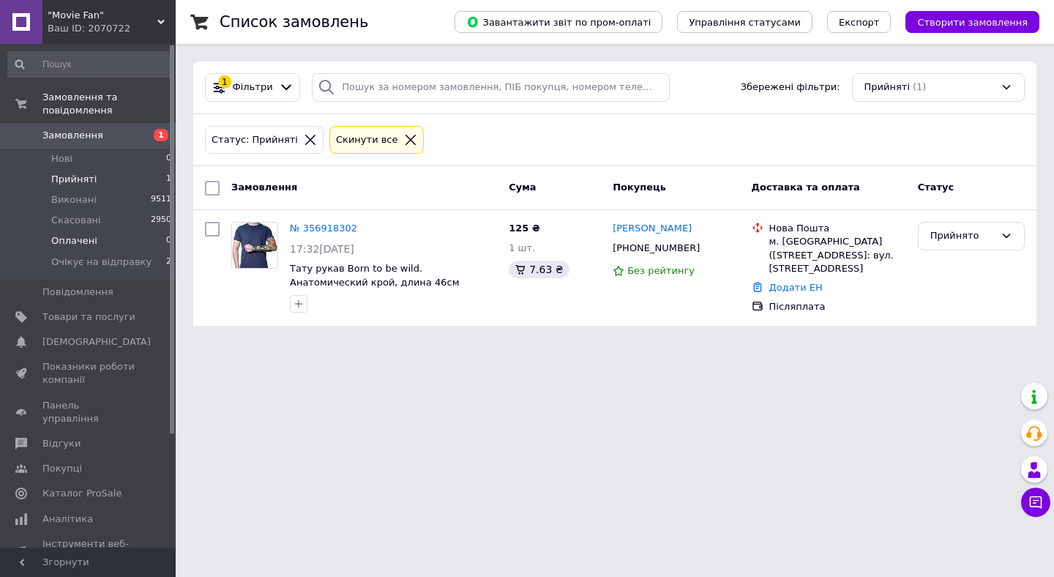
click at [72, 236] on span "Оплачені" at bounding box center [74, 240] width 46 height 13
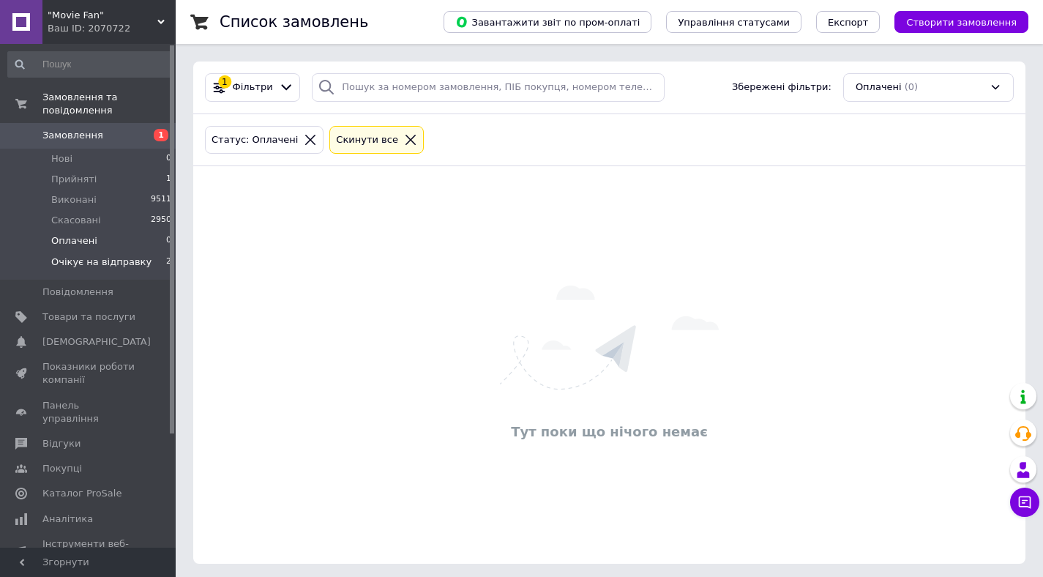
click at [102, 256] on span "Очікує на відправку" at bounding box center [101, 261] width 100 height 13
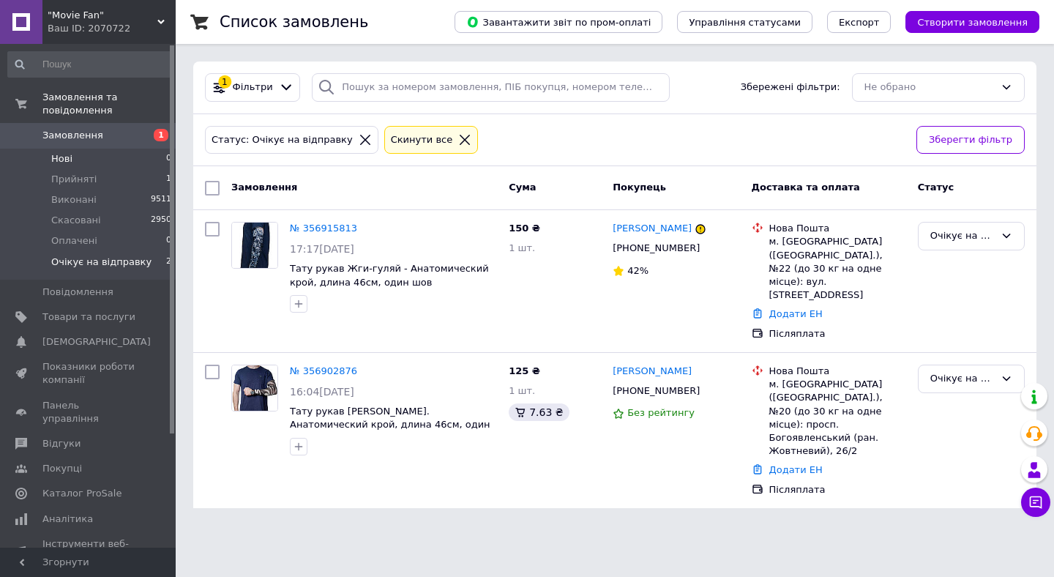
click at [94, 160] on li "Нові 0" at bounding box center [90, 159] width 180 height 20
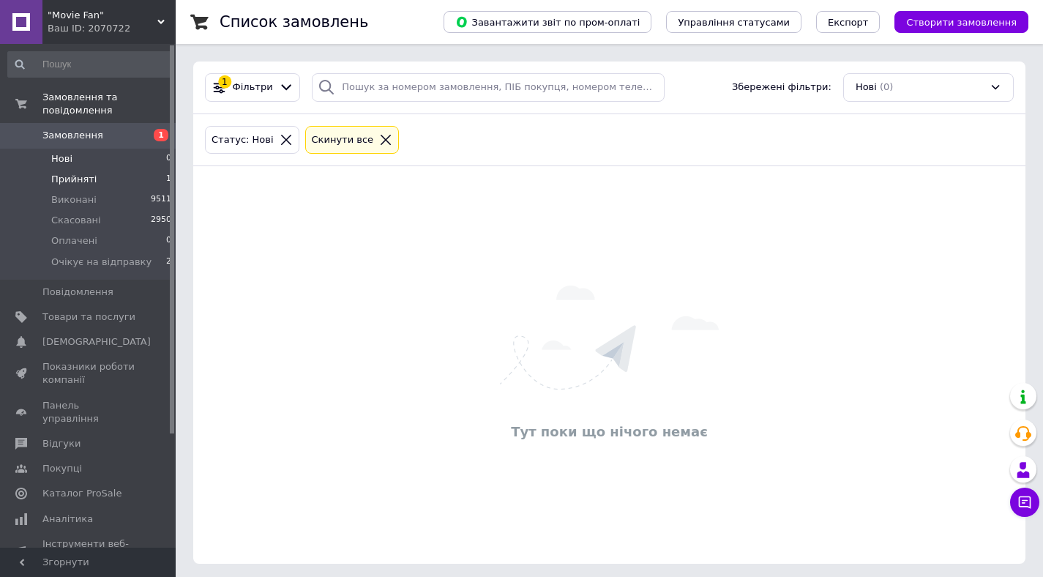
click at [86, 179] on span "Прийняті" at bounding box center [73, 179] width 45 height 13
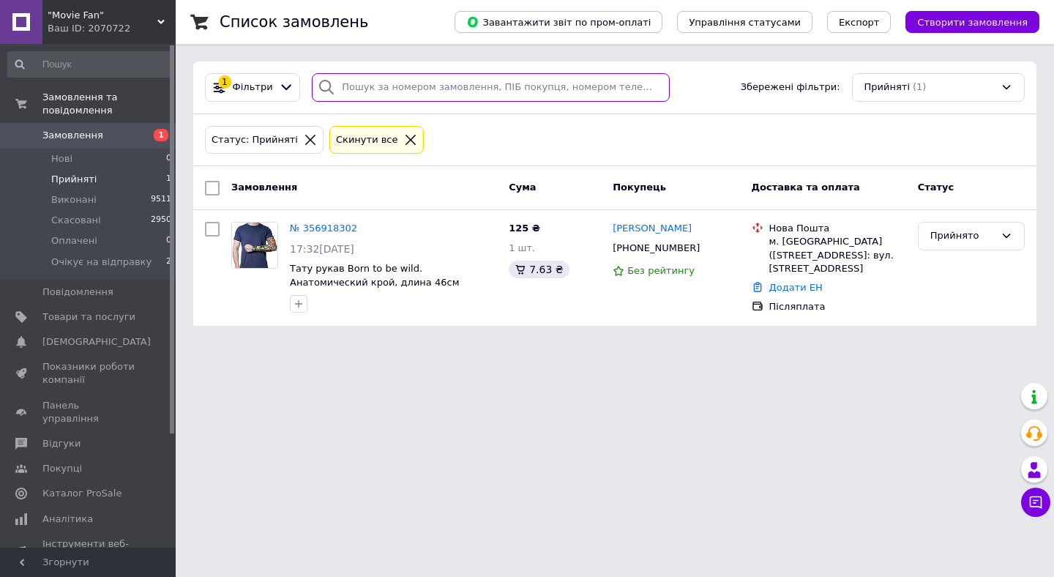
click at [386, 89] on input "search" at bounding box center [491, 87] width 358 height 29
type input "[PERSON_NAME]"
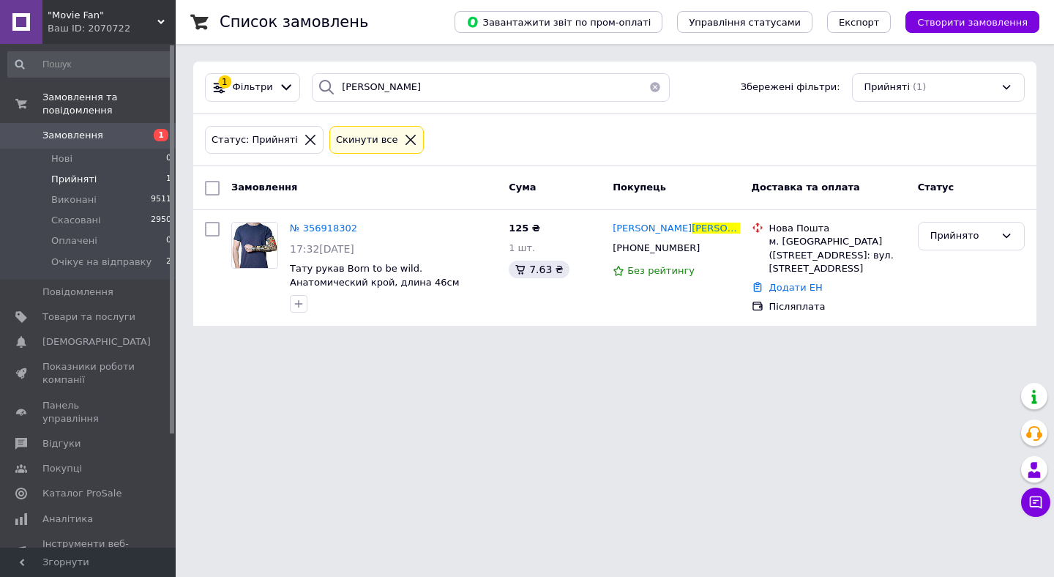
click at [304, 134] on icon at bounding box center [310, 139] width 13 height 13
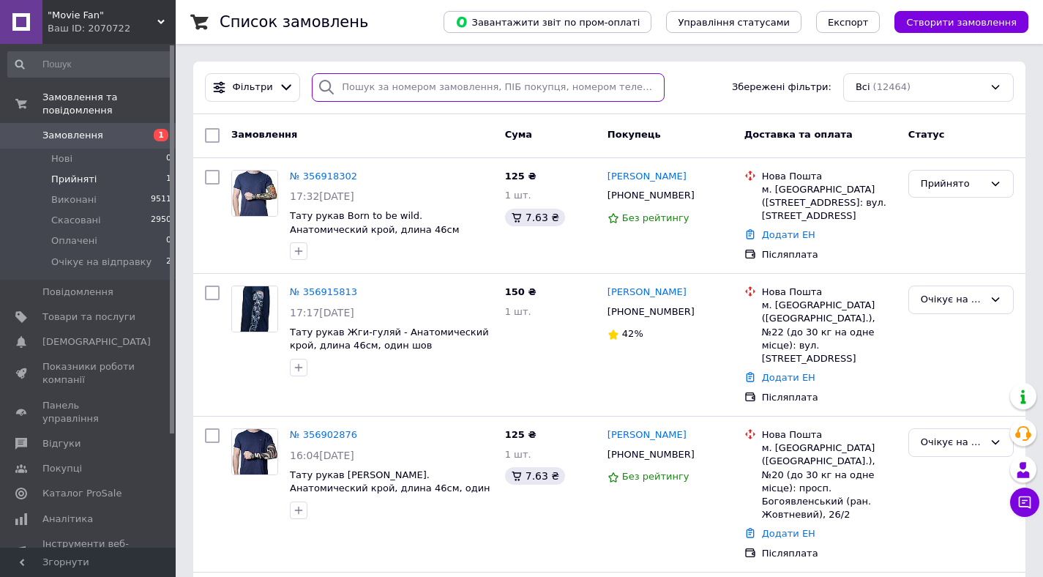
click at [450, 86] on input "search" at bounding box center [488, 87] width 353 height 29
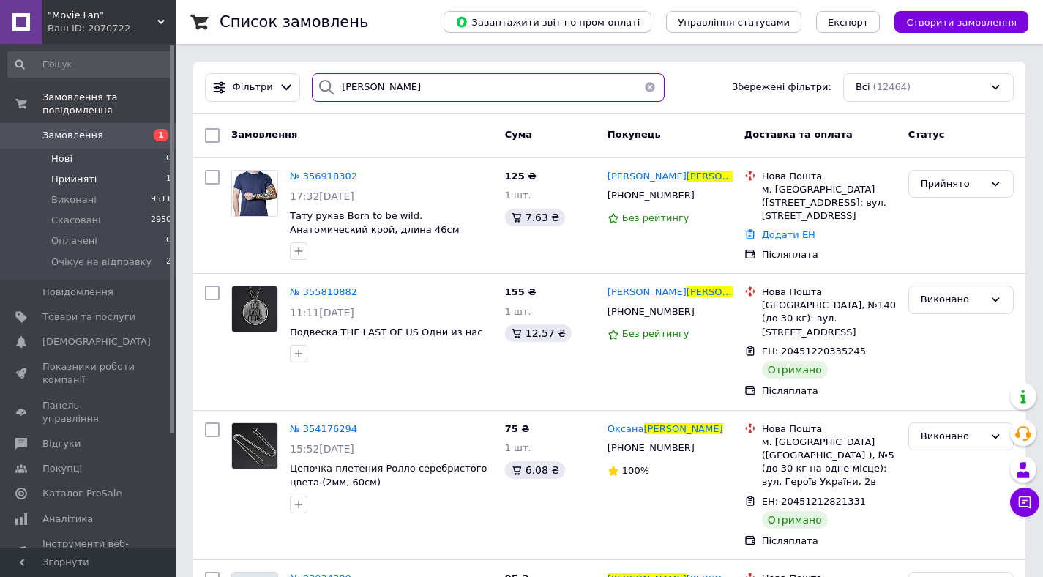
type input "[PERSON_NAME]"
click at [97, 154] on li "Нові 0" at bounding box center [90, 159] width 180 height 20
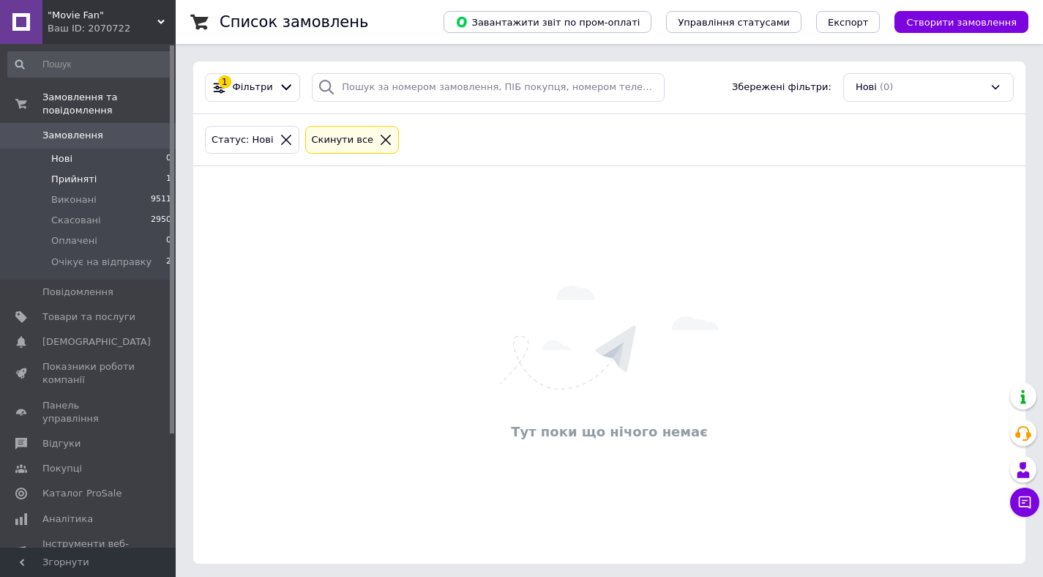
click at [97, 182] on li "Прийняті 1" at bounding box center [90, 179] width 180 height 20
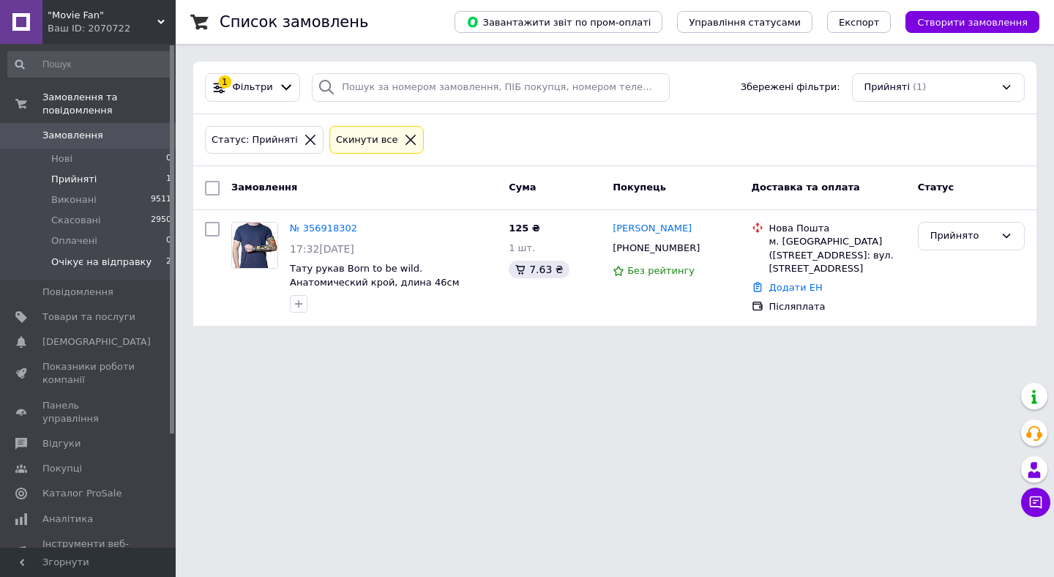
click at [101, 257] on span "Очікує на відправку" at bounding box center [101, 261] width 100 height 13
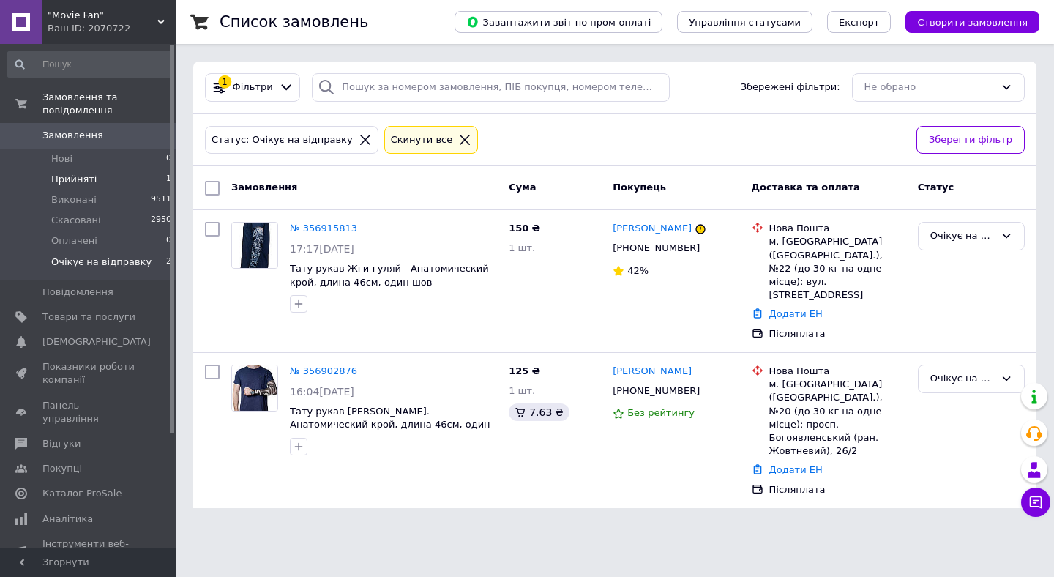
click at [76, 175] on span "Прийняті" at bounding box center [73, 179] width 45 height 13
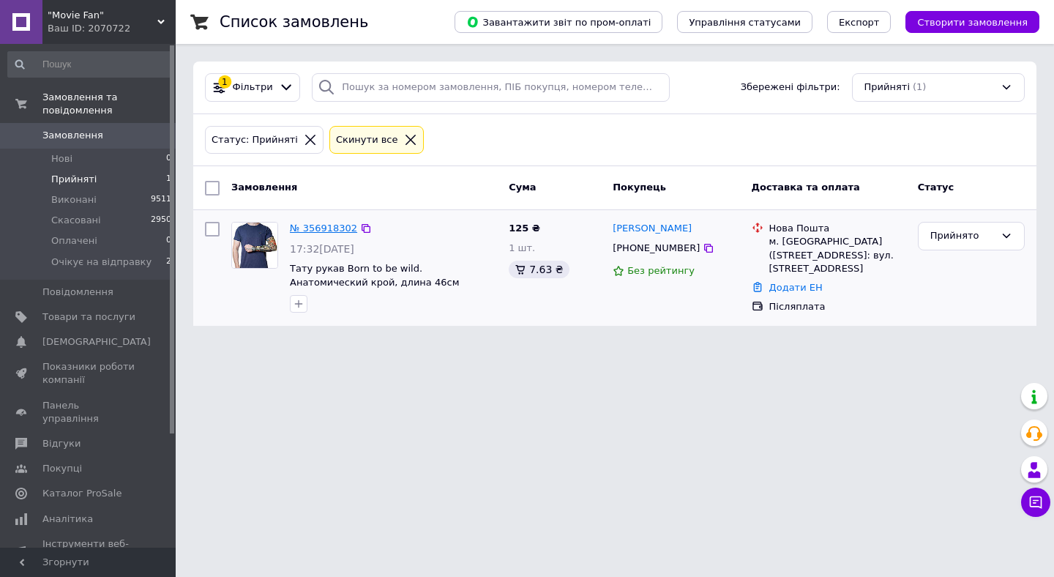
click at [315, 223] on link "№ 356918302" at bounding box center [323, 227] width 67 height 11
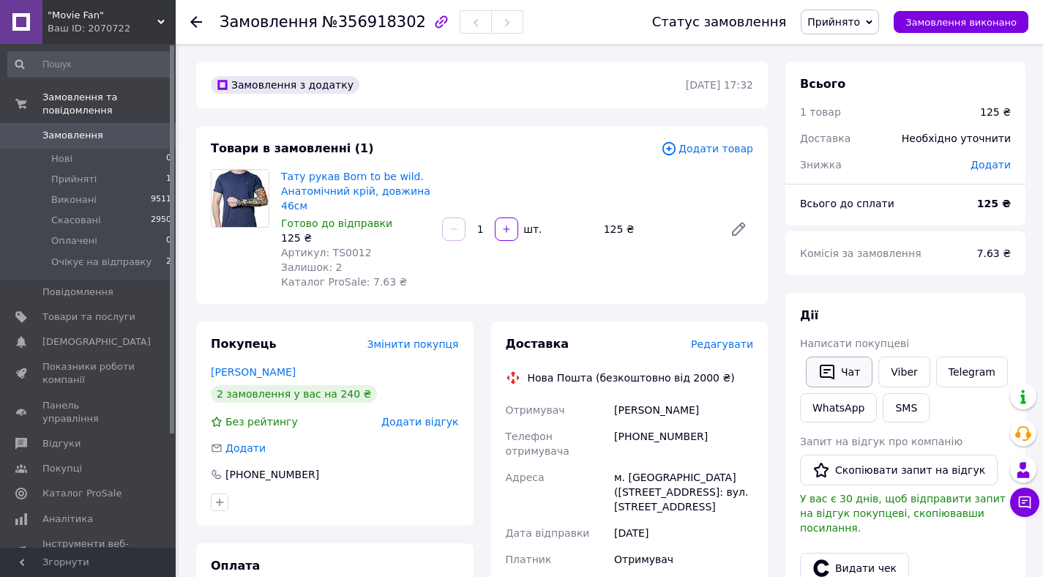
scroll to position [11, 0]
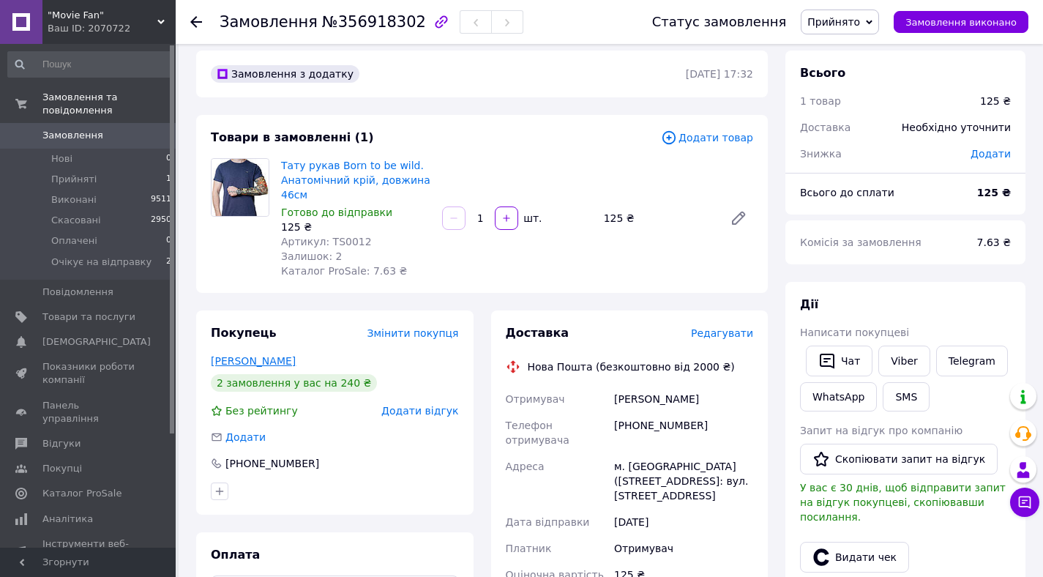
click at [264, 360] on link "[PERSON_NAME]" at bounding box center [253, 361] width 85 height 12
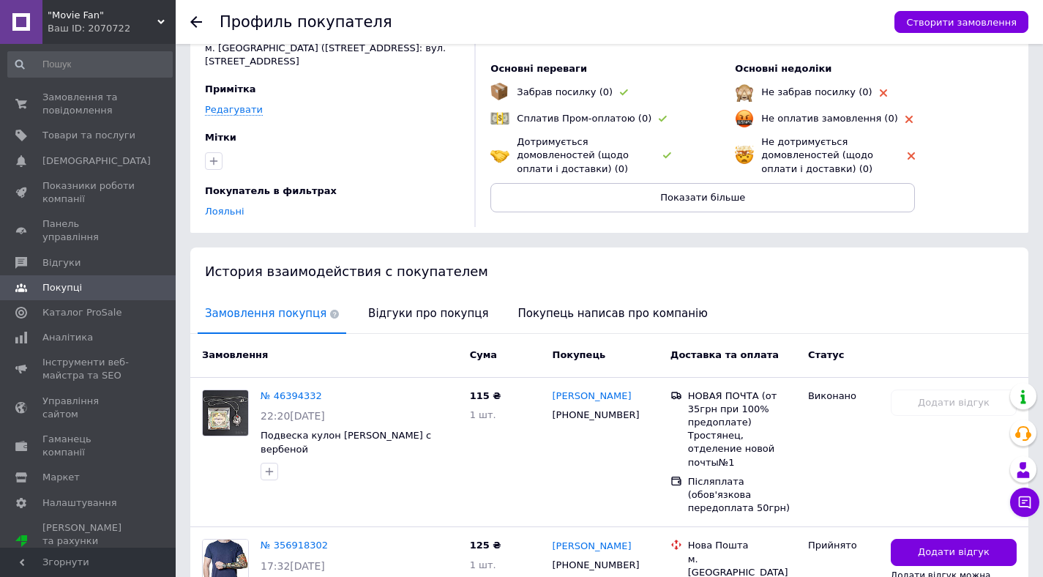
scroll to position [68, 0]
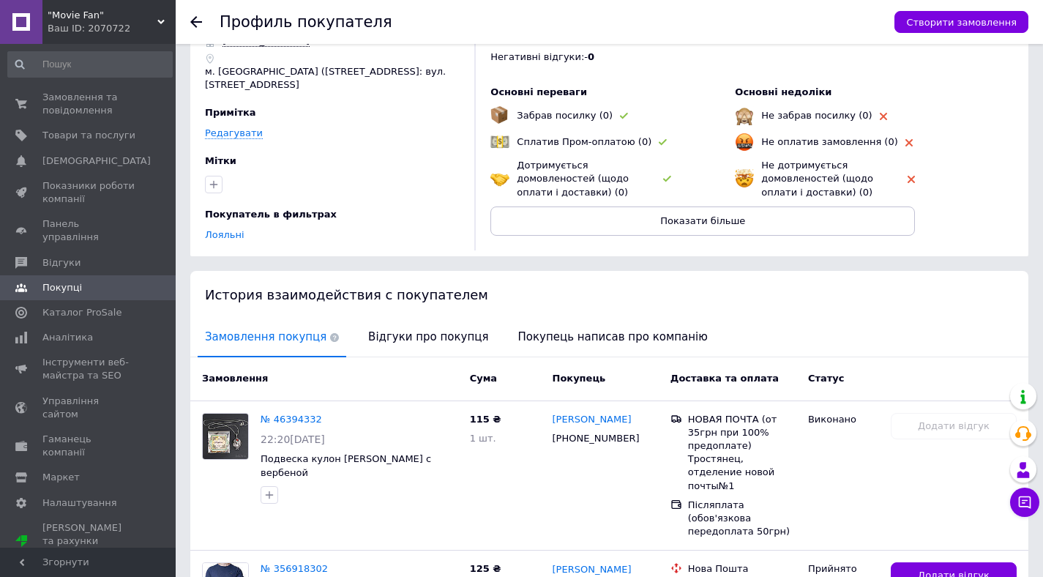
click at [195, 20] on icon at bounding box center [196, 22] width 12 height 12
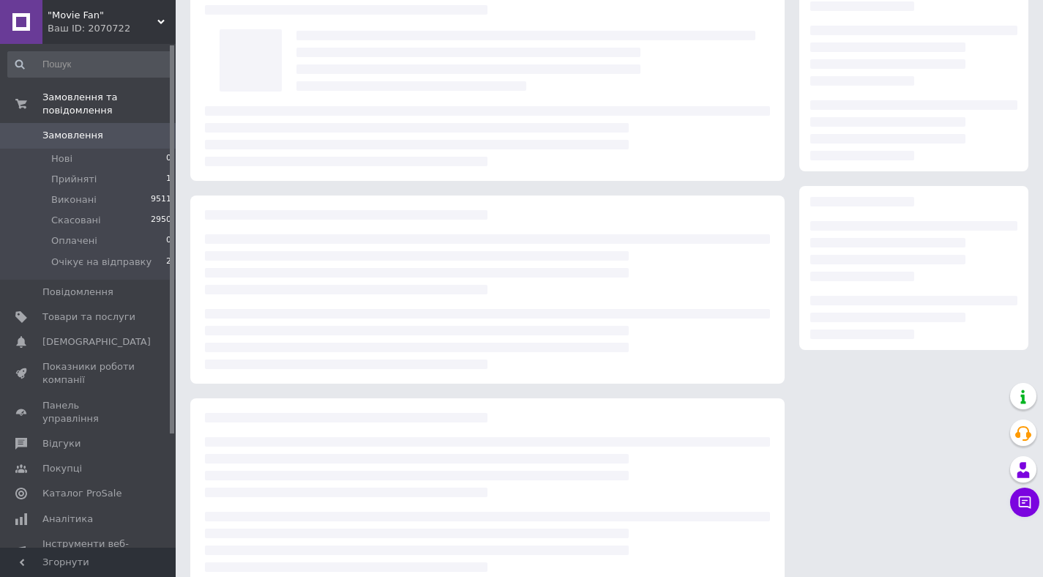
scroll to position [11, 0]
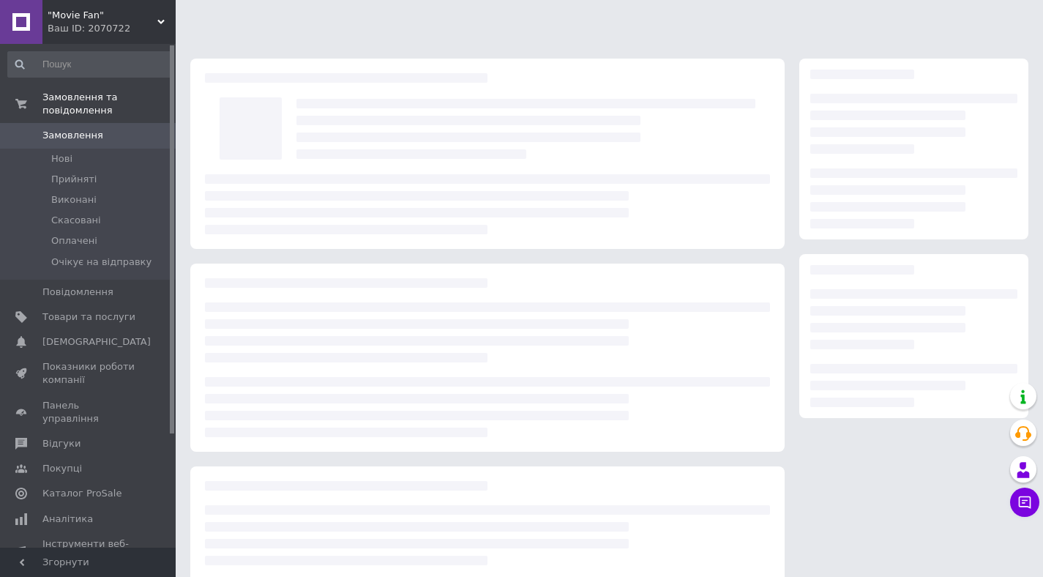
scroll to position [11, 0]
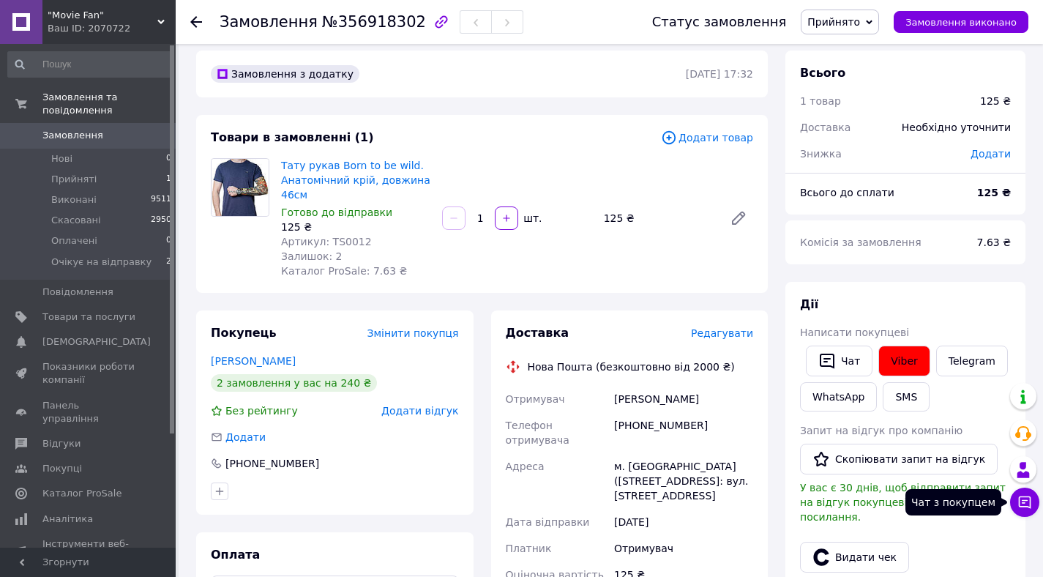
click at [1026, 511] on button "Чат з покупцем" at bounding box center [1024, 501] width 29 height 29
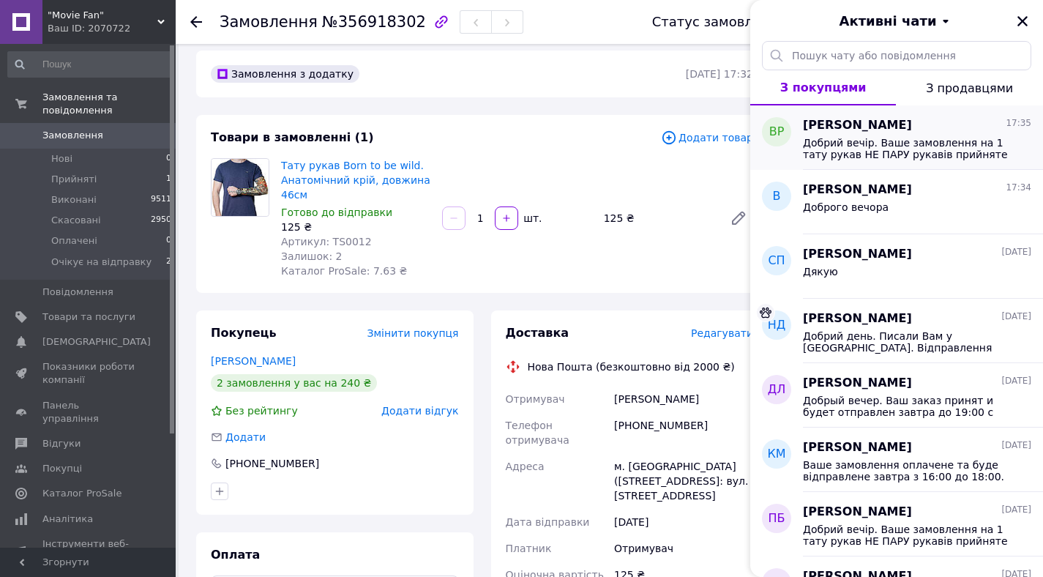
click at [951, 154] on span "Добрий вечір. Ваше замовлення на 1 тату рукав НЕ ПАРУ рукавів прийняте та буде …" at bounding box center [907, 148] width 208 height 23
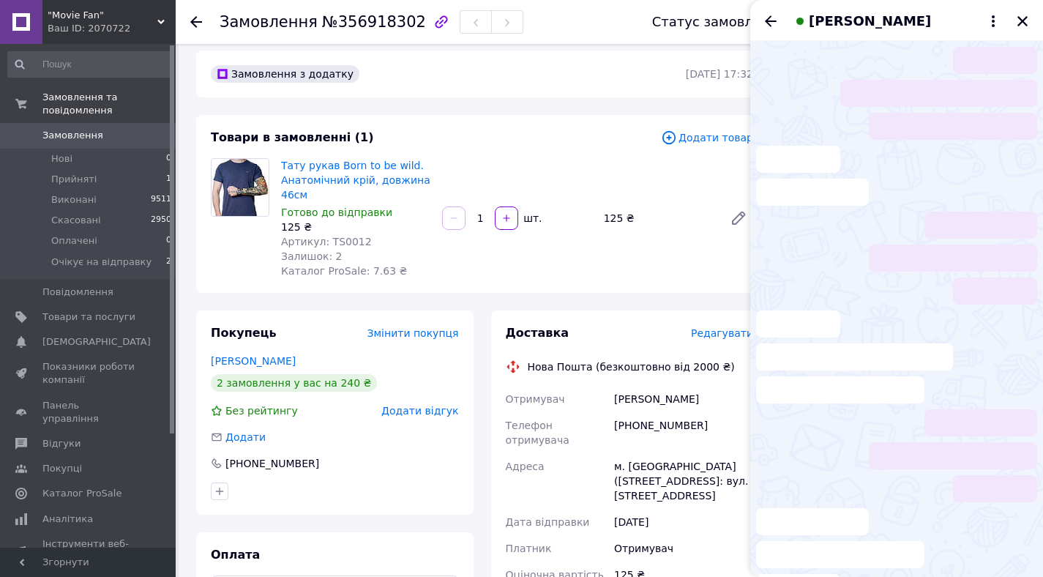
scroll to position [50, 0]
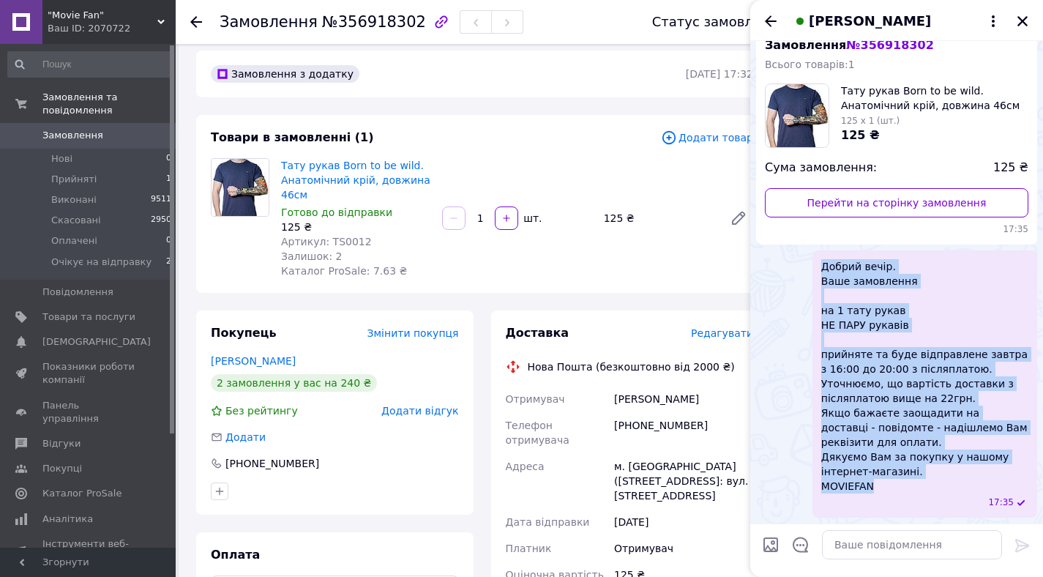
drag, startPoint x: 822, startPoint y: 266, endPoint x: 959, endPoint y: 488, distance: 260.5
click at [959, 489] on span "Добрий вечір. Ваше замовлення на 1 тату рукав НЕ ПАРУ рукавів прийняте та буде …" at bounding box center [924, 376] width 207 height 234
copy span "Добрий вечір. Ваше замовлення на 1 тату рукав НЕ ПАРУ рукавів прийняте та буде …"
click at [1029, 19] on button "Закрити" at bounding box center [1022, 21] width 18 height 18
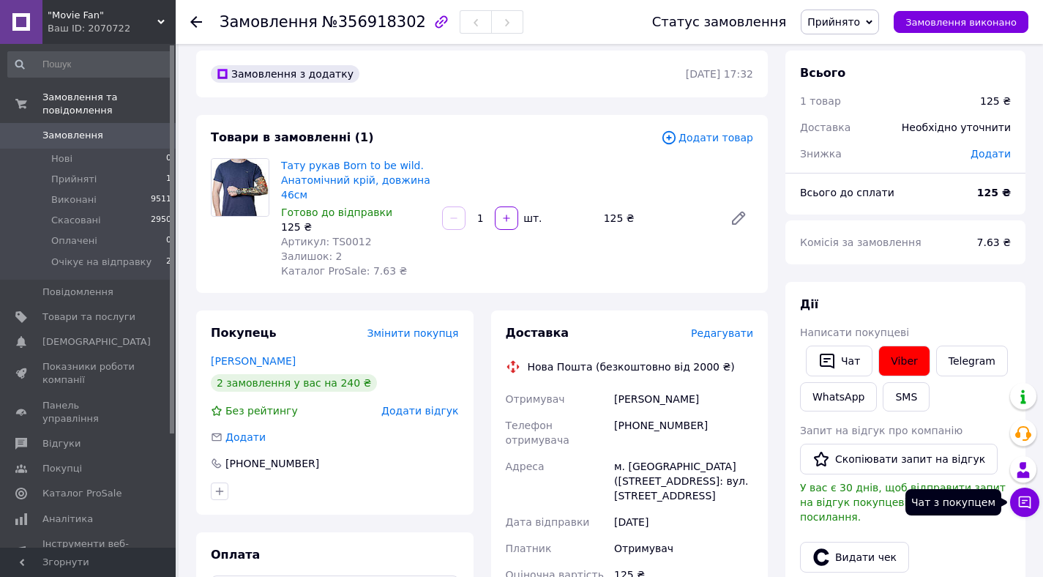
click at [1013, 493] on button "Чат з покупцем" at bounding box center [1024, 501] width 29 height 29
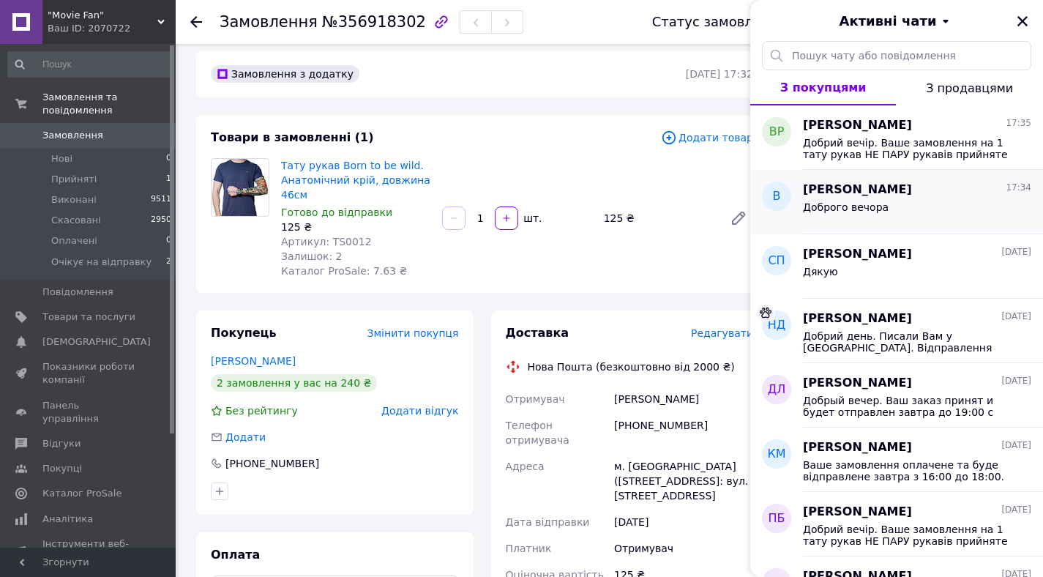
click at [926, 205] on div "Доброго вечора" at bounding box center [917, 209] width 228 height 23
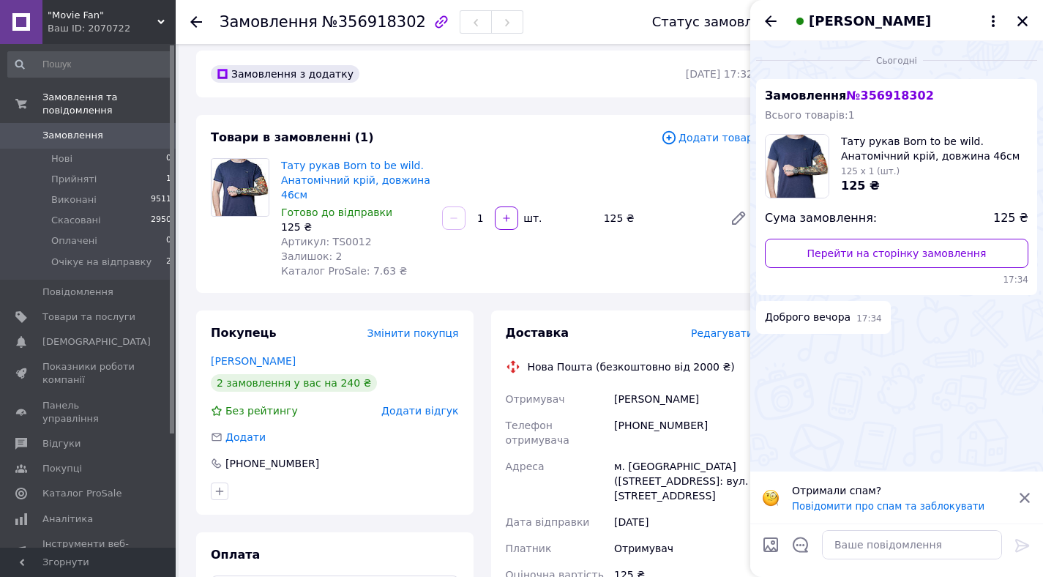
click at [1024, 500] on icon at bounding box center [1024, 497] width 13 height 13
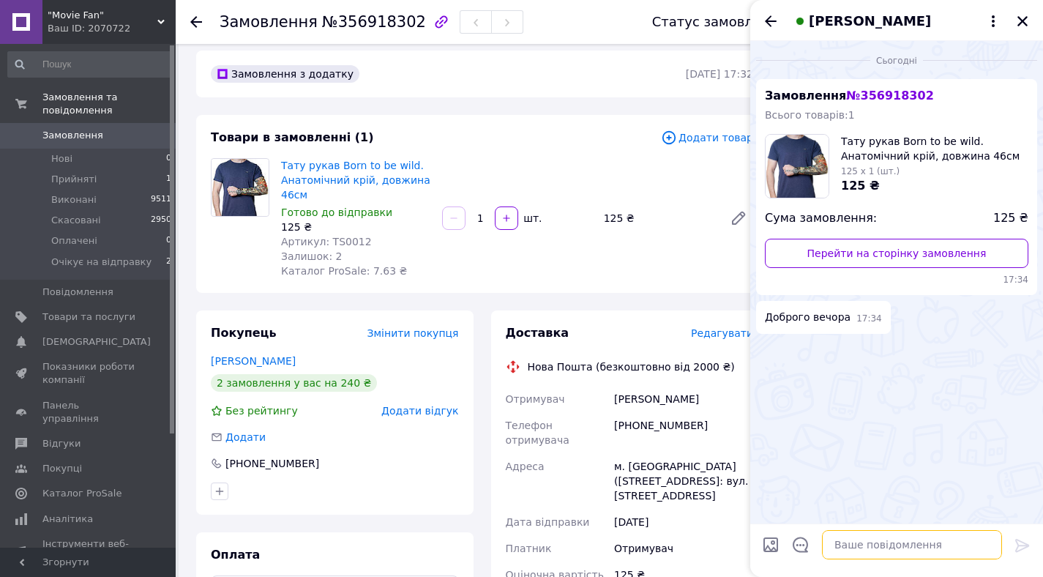
click at [912, 539] on textarea at bounding box center [912, 544] width 180 height 29
paste textarea "Добрий вечір. Ваше замовлення на 1 тату рукав НЕ ПАРУ рукавів прийняте та буде …"
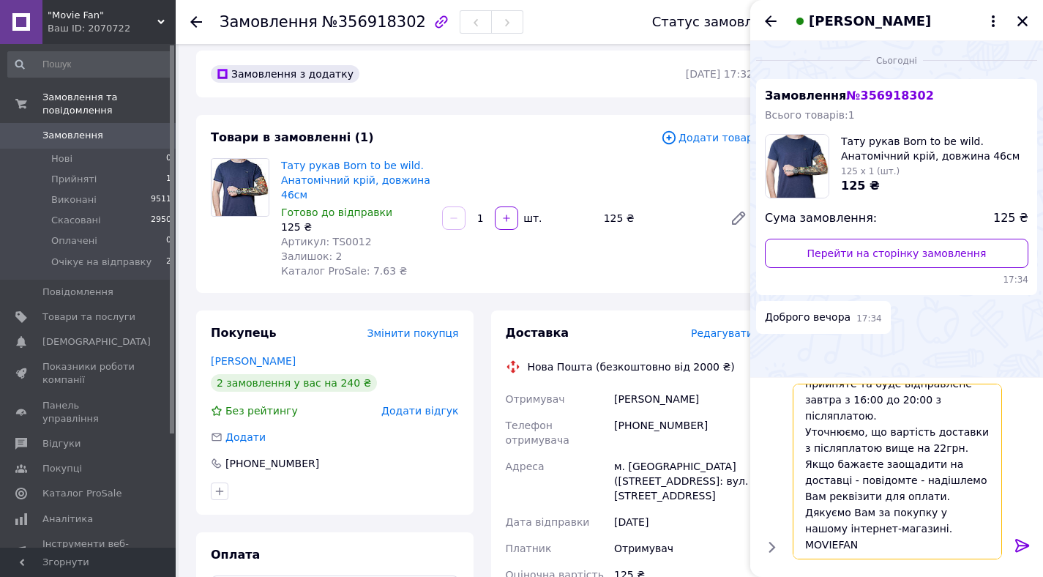
scroll to position [0, 0]
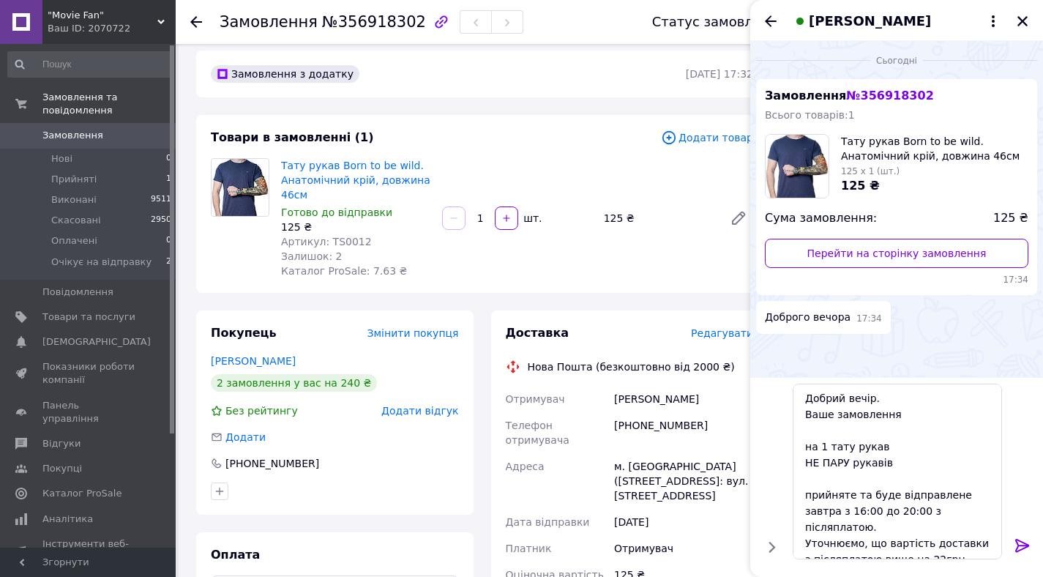
click at [341, 22] on span "№356918302" at bounding box center [374, 22] width 104 height 18
drag, startPoint x: 312, startPoint y: 22, endPoint x: 404, endPoint y: 22, distance: 91.5
click at [404, 22] on span "№356918302" at bounding box center [374, 22] width 104 height 18
copy span "№356918302"
click at [843, 432] on textarea "Добрий вечір. Ваше замовлення на 1 тату рукав НЕ ПАРУ рукавів прийняте та буде …" at bounding box center [896, 471] width 209 height 176
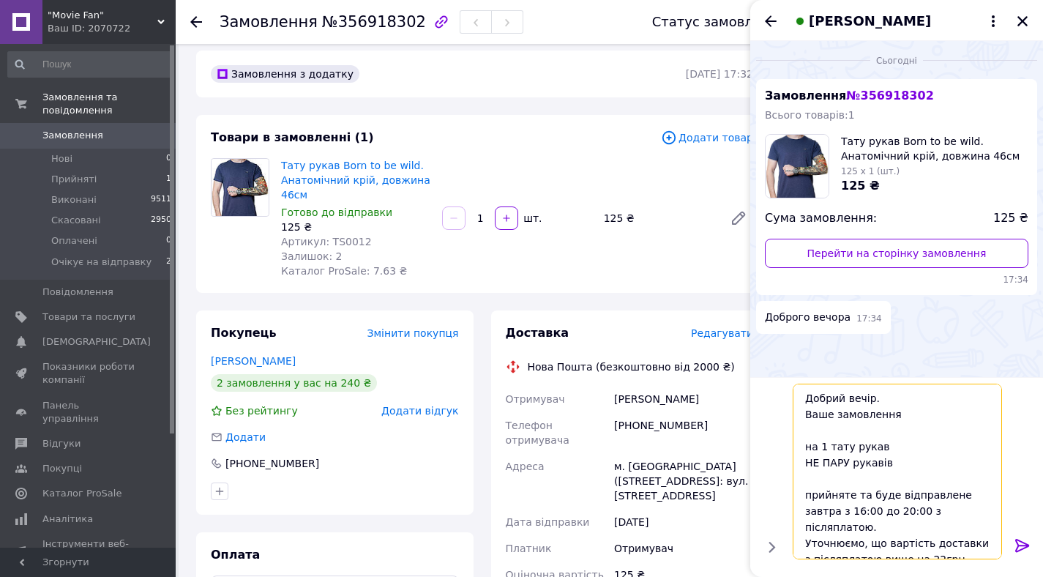
click at [903, 412] on textarea "Добрий вечір. Ваше замовлення на 1 тату рукав НЕ ПАРУ рукавів прийняте та буде …" at bounding box center [896, 471] width 209 height 176
paste textarea "№356918302"
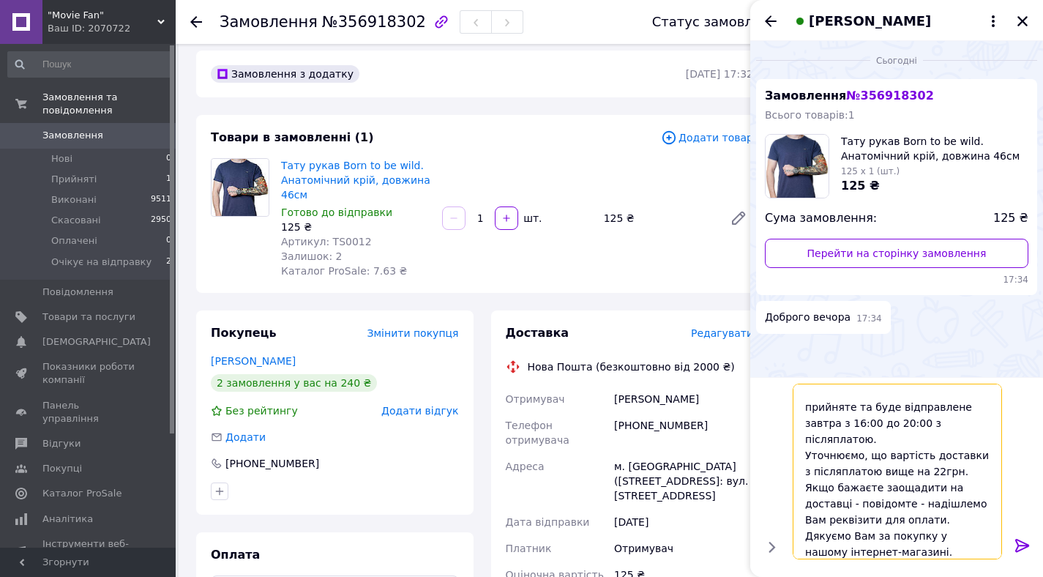
scroll to position [111, 0]
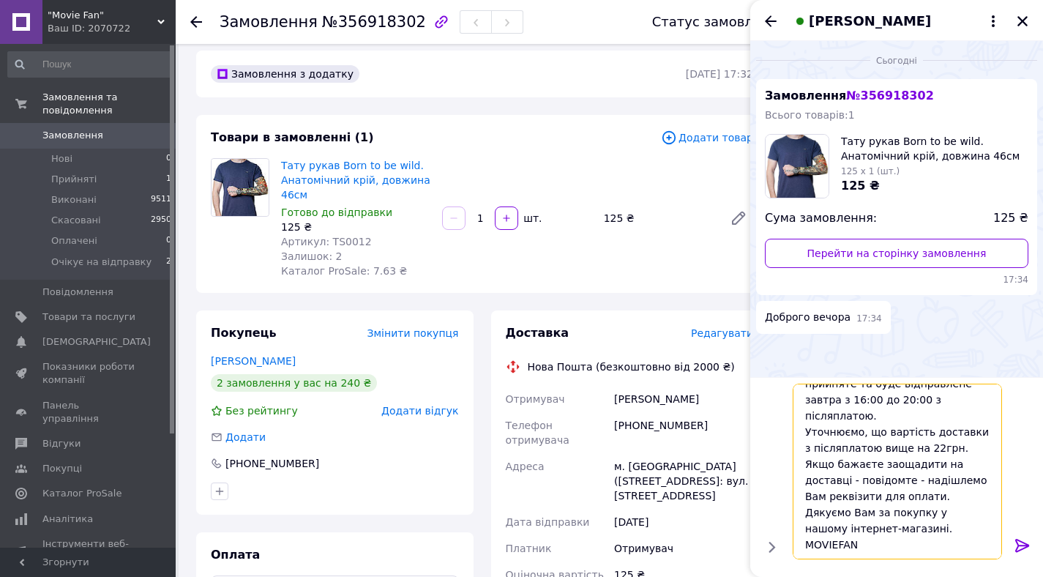
type textarea "Добрий вечір. Ваше замовлення №356918302 на 1 тату рукав НЕ ПАРУ рукавів прийня…"
click at [1023, 547] on icon at bounding box center [1022, 545] width 14 height 13
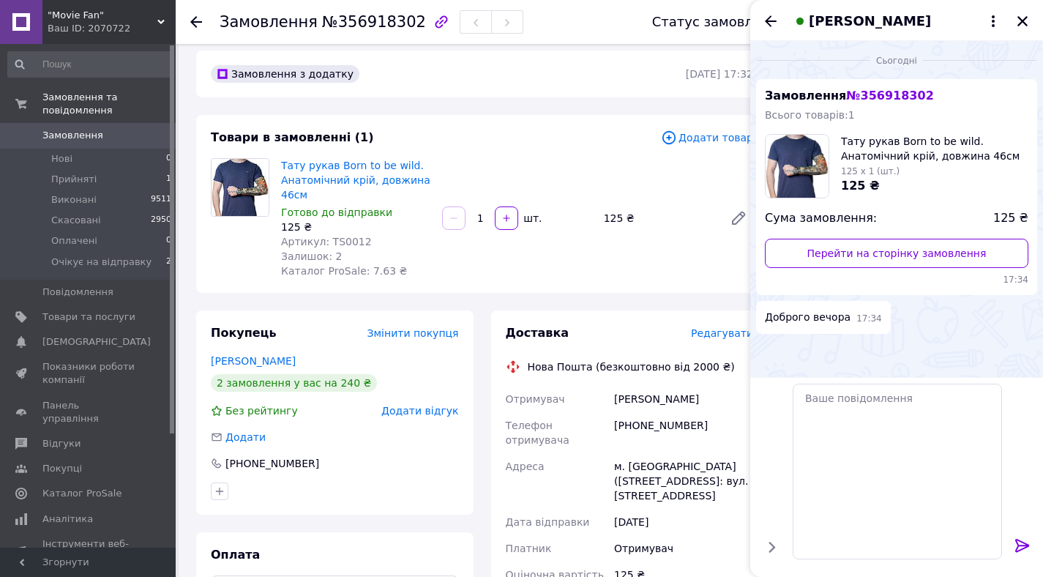
scroll to position [89, 0]
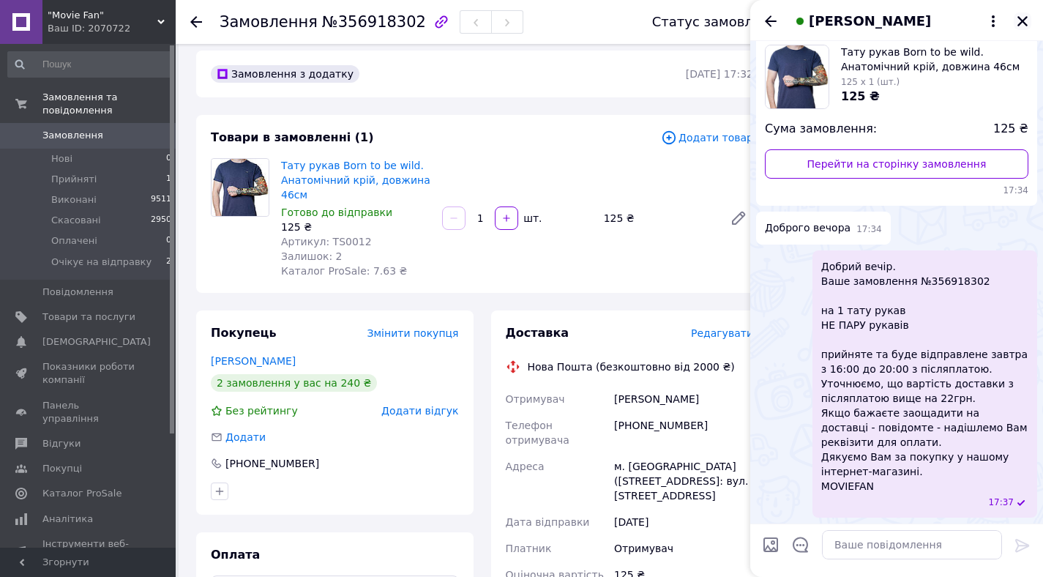
click at [1019, 18] on icon "Закрити" at bounding box center [1022, 21] width 10 height 10
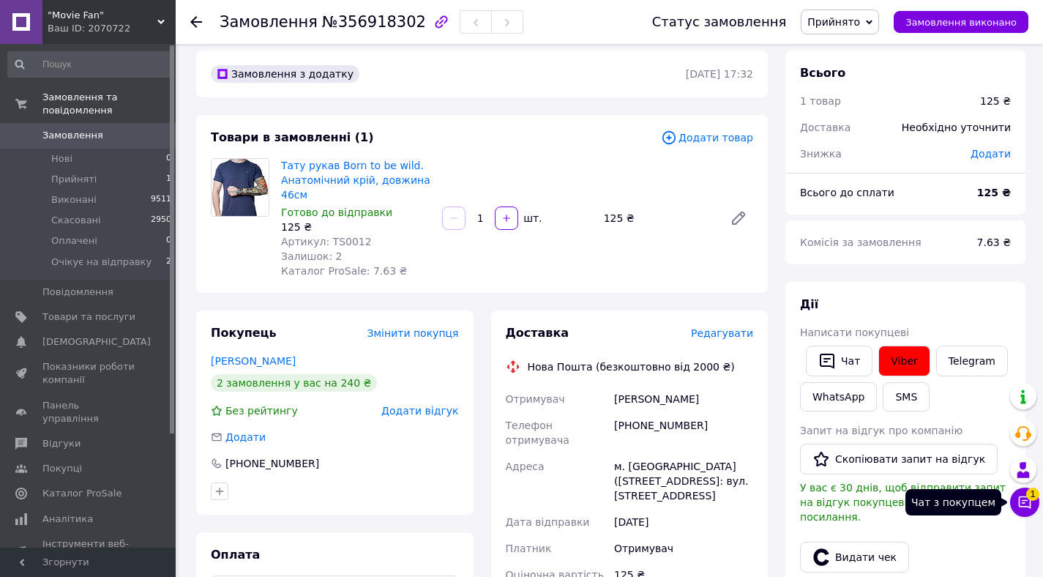
click at [1032, 498] on span "1" at bounding box center [1032, 493] width 13 height 13
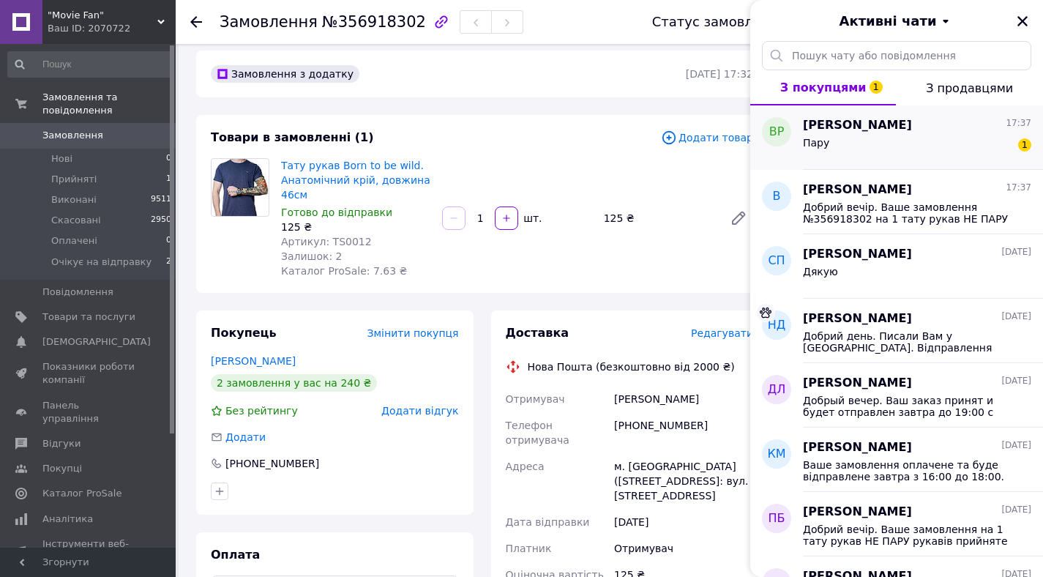
click at [929, 130] on div "[PERSON_NAME] 17:37" at bounding box center [917, 125] width 228 height 17
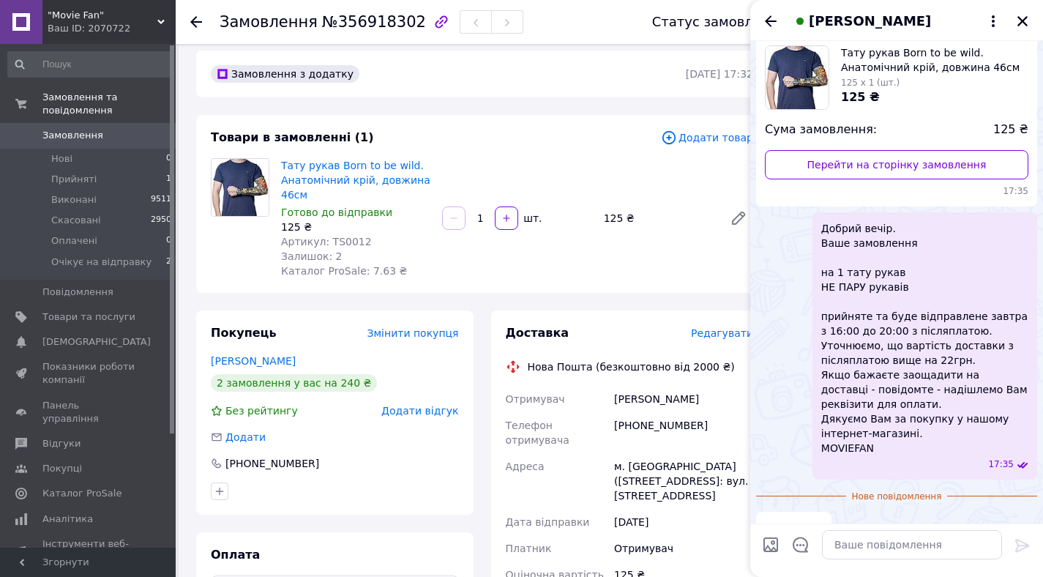
scroll to position [116, 0]
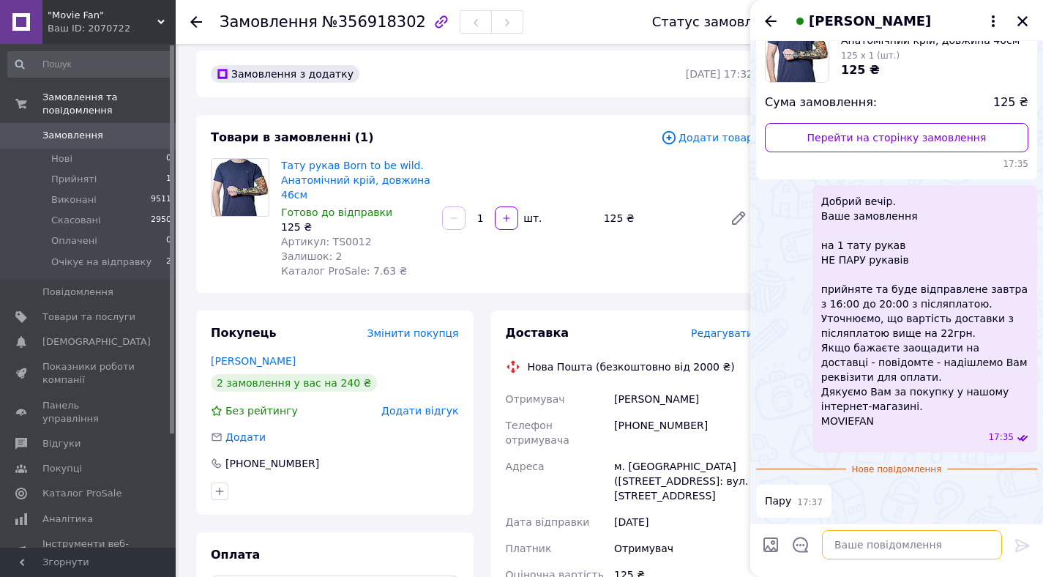
click at [844, 539] on textarea at bounding box center [912, 544] width 180 height 29
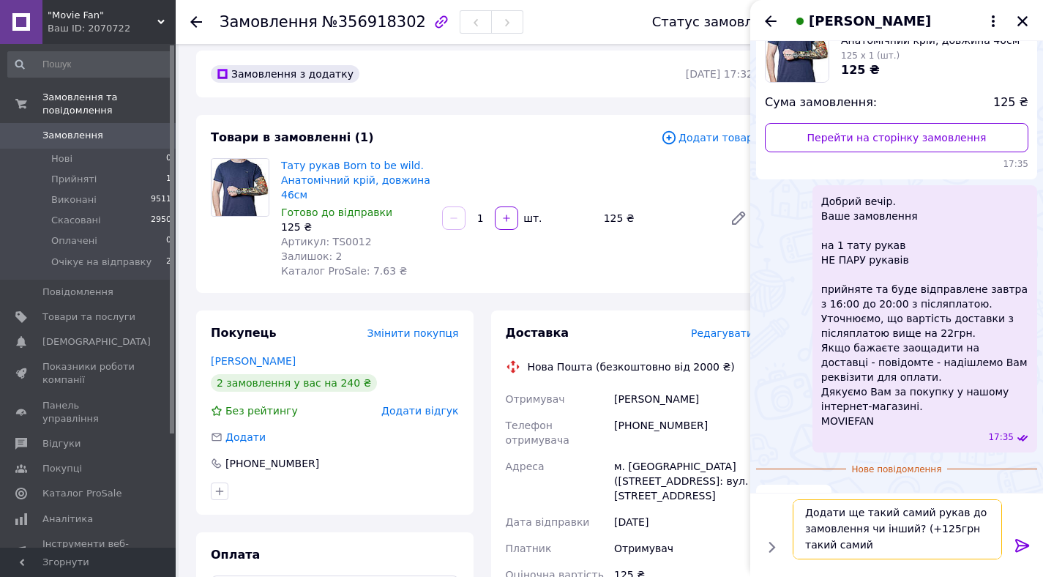
type textarea "Додати ще такий самий рукав до замовлення чи інший? (+125грн такий самий)"
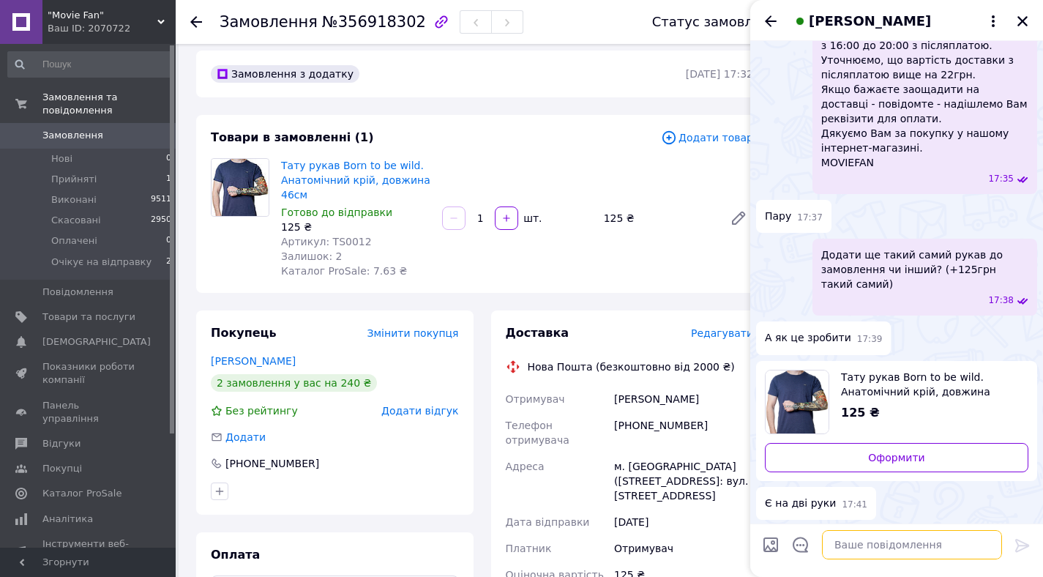
scroll to position [376, 0]
click at [868, 548] on textarea at bounding box center [912, 544] width 180 height 29
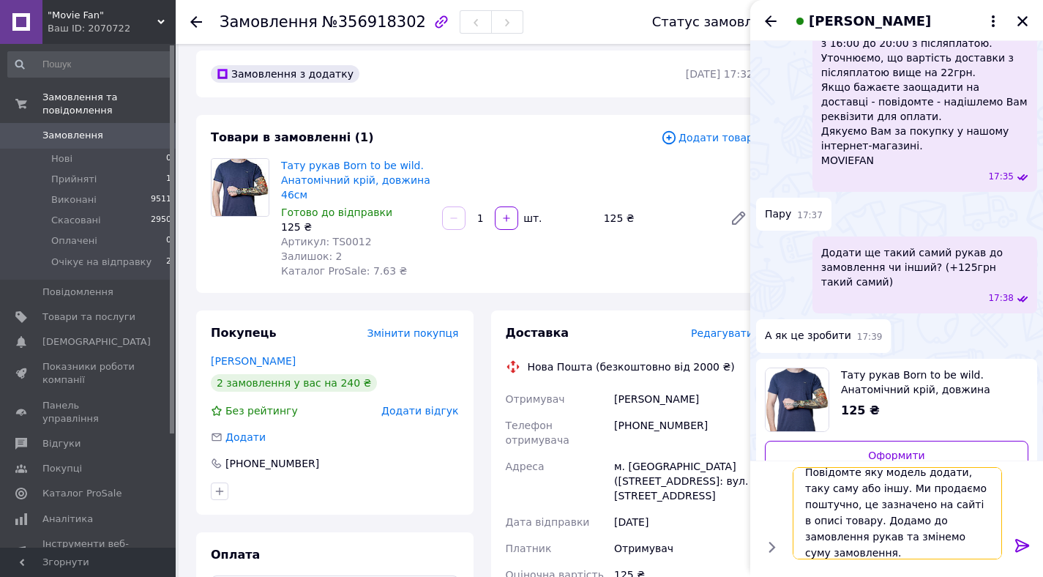
scroll to position [0, 0]
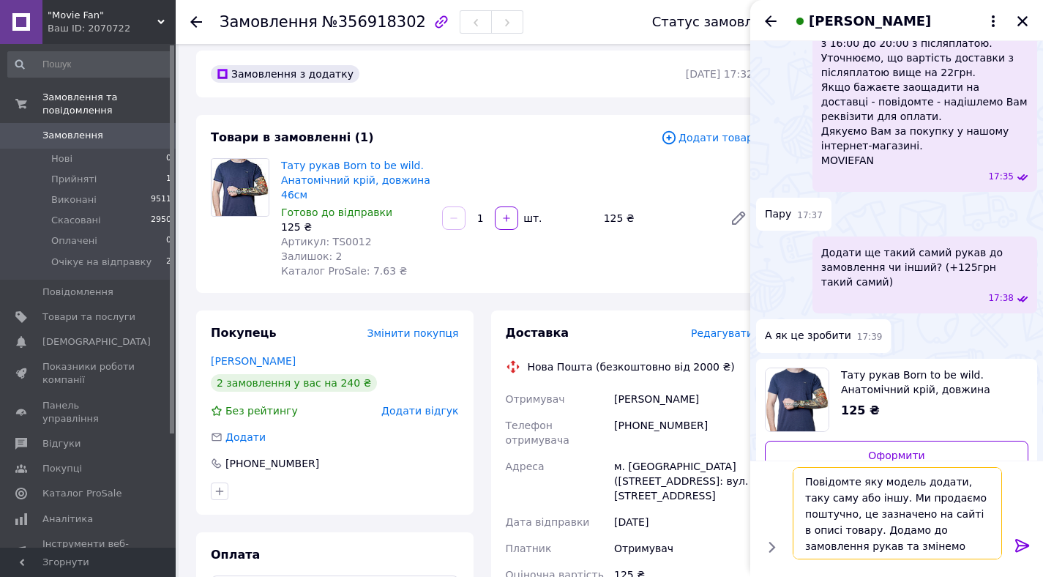
type textarea "Повідомте яку модель додати, таку саму або іншу. Ми продаємо поштучно, це зазна…"
click at [1019, 539] on icon at bounding box center [1022, 545] width 18 height 18
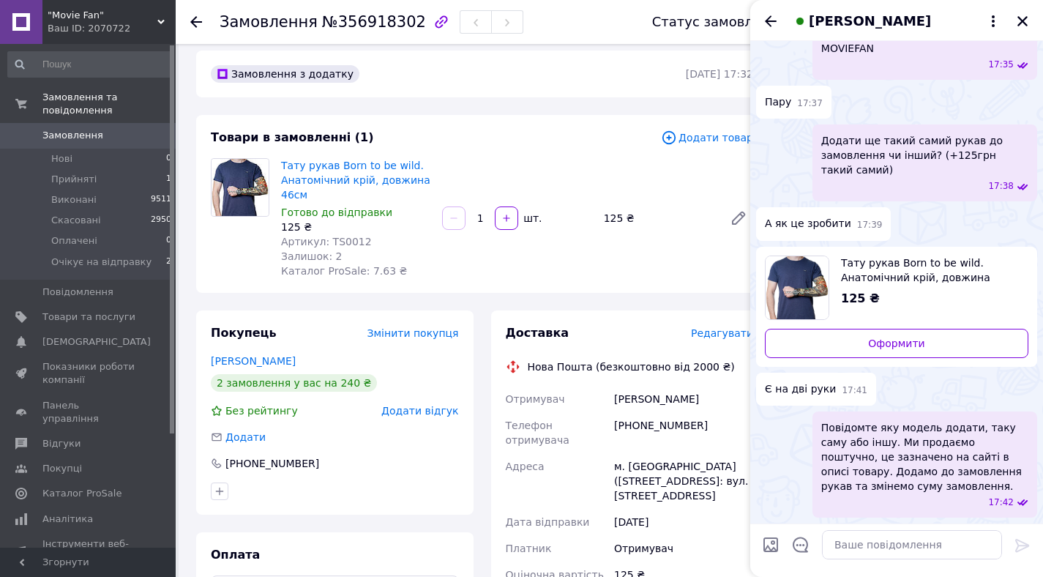
scroll to position [527, 0]
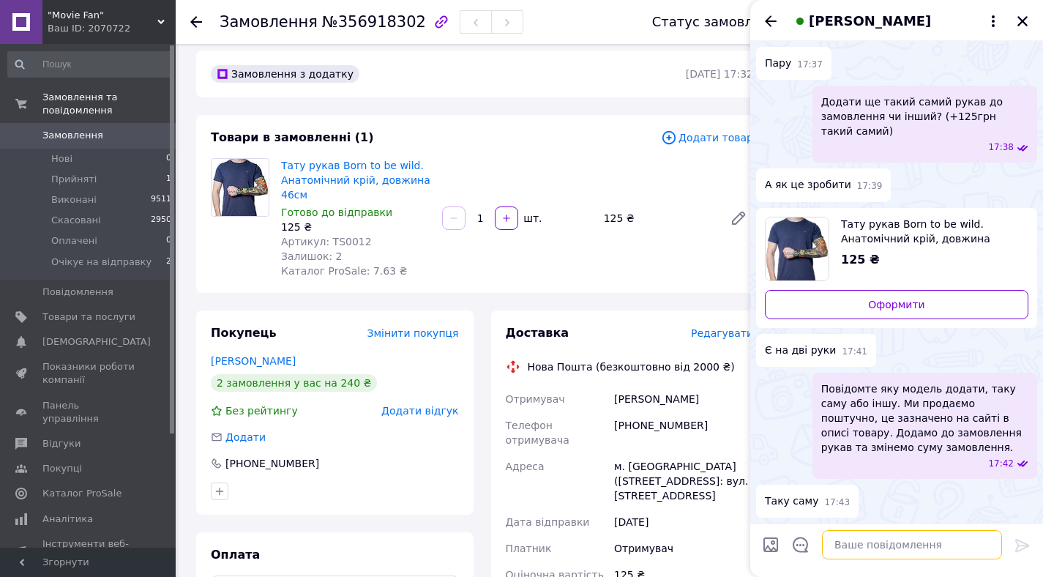
click at [861, 541] on textarea at bounding box center [912, 544] width 180 height 29
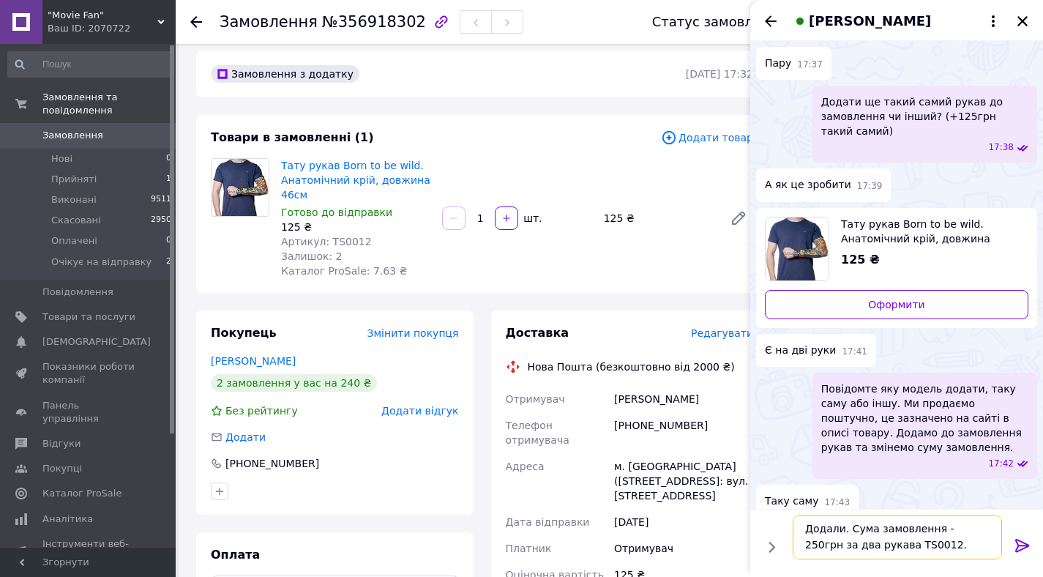
scroll to position [541, 0]
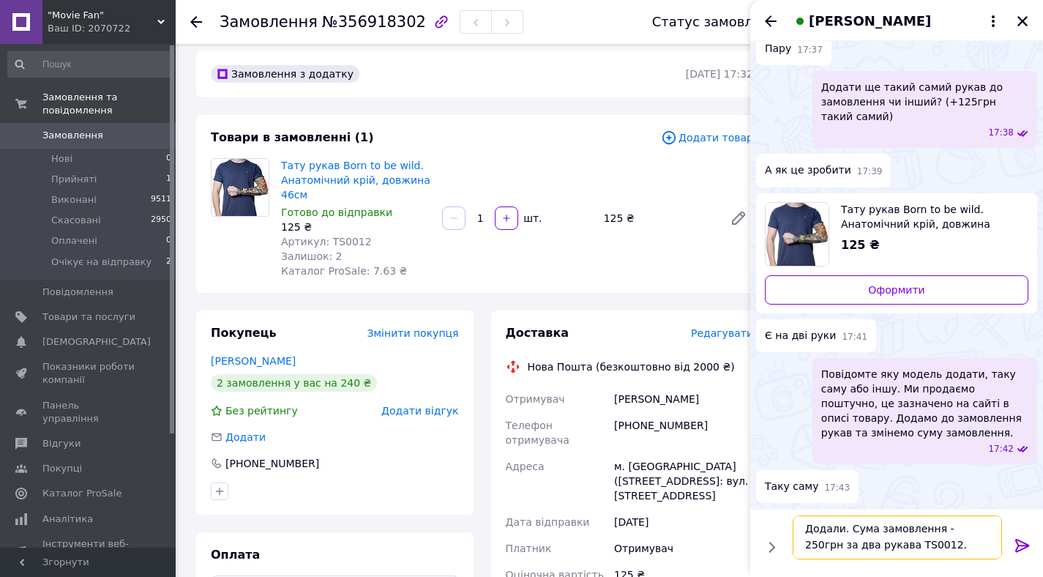
click at [927, 546] on textarea "Додали. Сума замовлення - 250грн за два рукава TS0012." at bounding box center [896, 537] width 209 height 44
paste textarea "Все нормик, фоткаем рукава, делаем рукава, продаем рукава, рекламируем рукава))…"
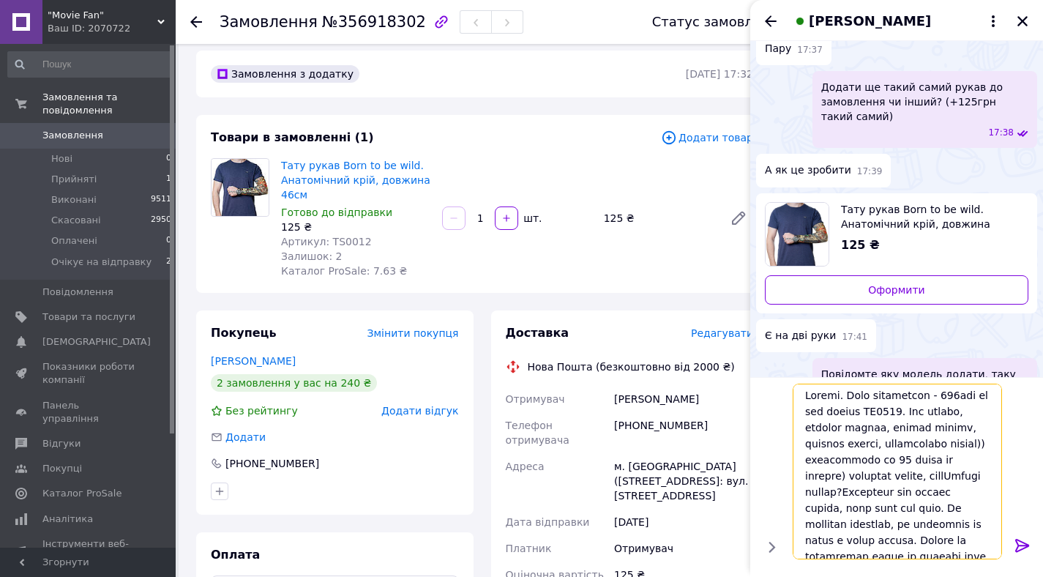
scroll to position [0, 0]
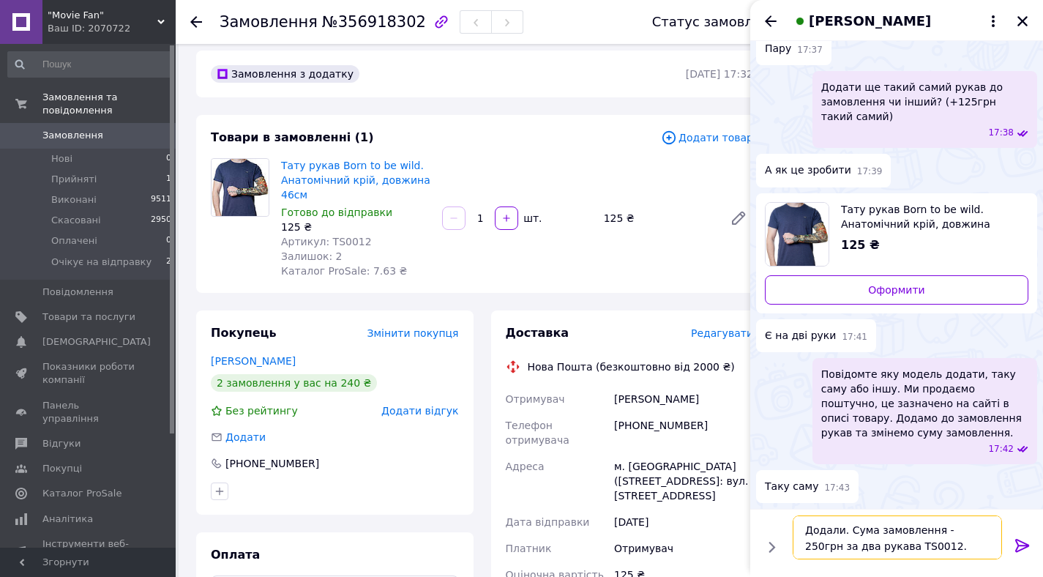
paste textarea "Lor ipsumd, sitamet consec, adipis elitse, doeiusm tempor, incididuntu labore))…"
type textarea "Loremi. Dolo sitametcon - 096adi el sed doeius TE3710. Inc utlabo, etdolor magn…"
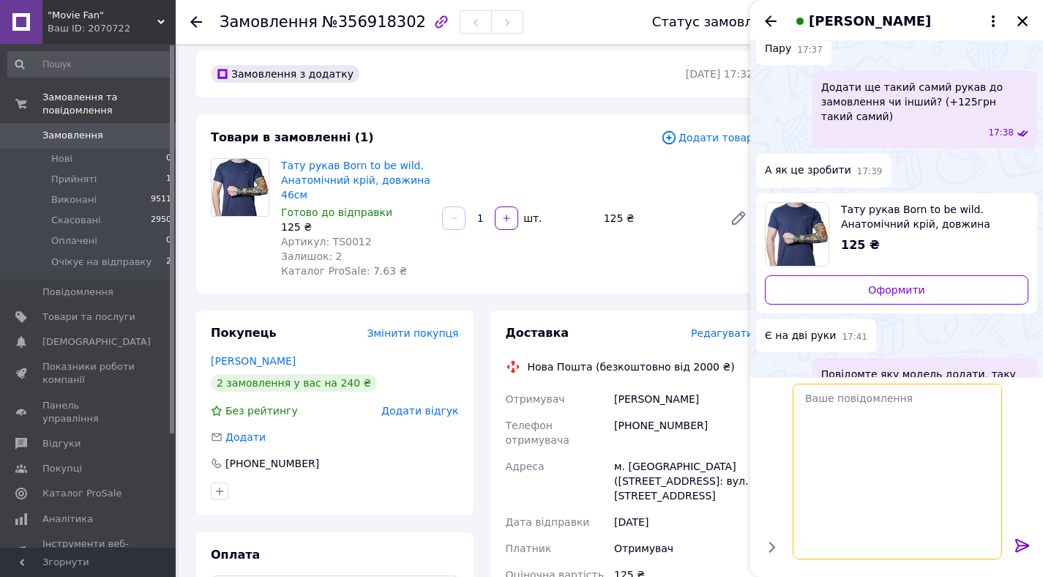
scroll to position [527, 0]
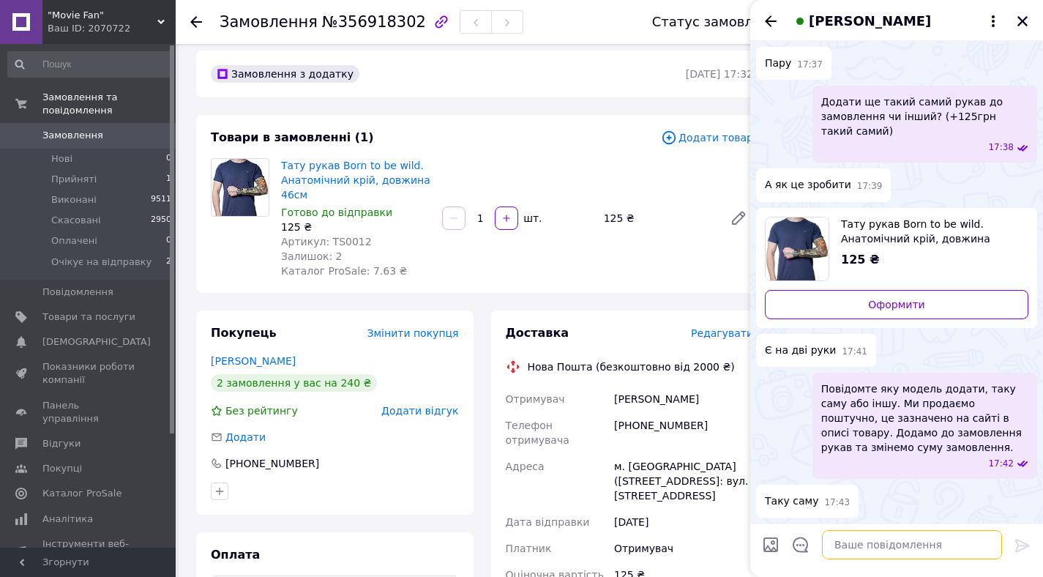
click at [880, 534] on textarea at bounding box center [912, 544] width 180 height 29
paste textarea "Додали до замовлення. Сума замовлення - 250грн за два рукава TS0012. Ваше замов…"
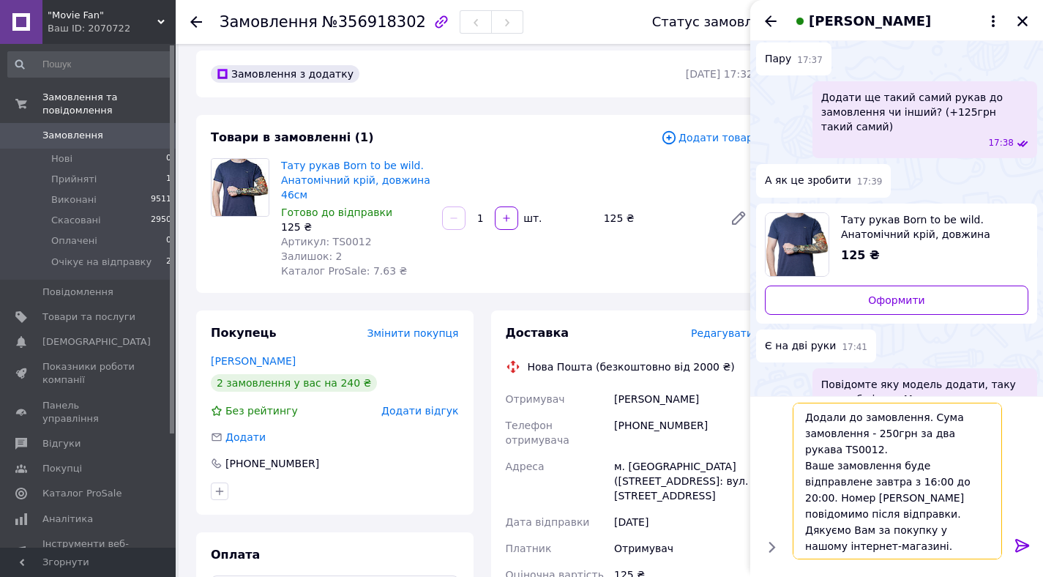
scroll to position [531, 0]
type textarea "Додали до замовлення. Сума замовлення - 250грн за два рукава TS0012. Ваше замов…"
click at [1021, 540] on icon at bounding box center [1022, 545] width 18 height 18
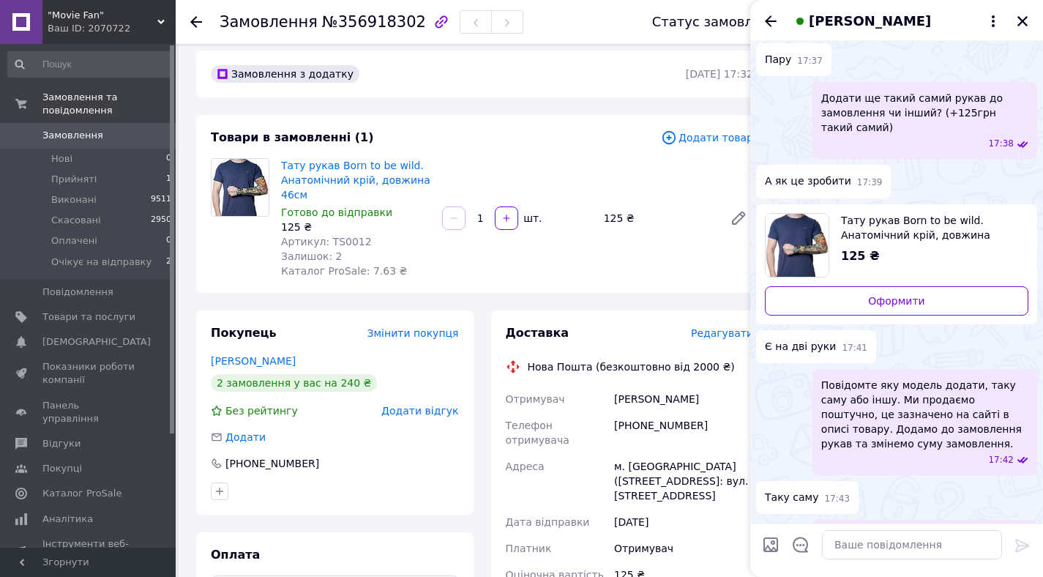
scroll to position [683, 0]
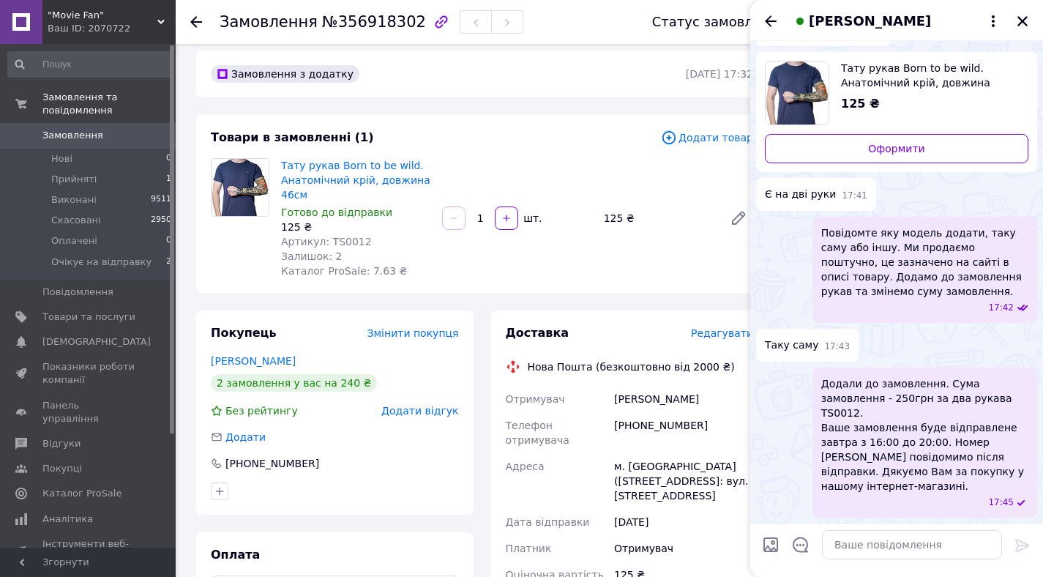
click at [418, 254] on div "Залишок: 2" at bounding box center [355, 256] width 149 height 15
click at [339, 239] on span "Артикул: TS0012" at bounding box center [326, 242] width 91 height 12
copy span "TS0012"
click at [850, 544] on textarea at bounding box center [912, 544] width 180 height 29
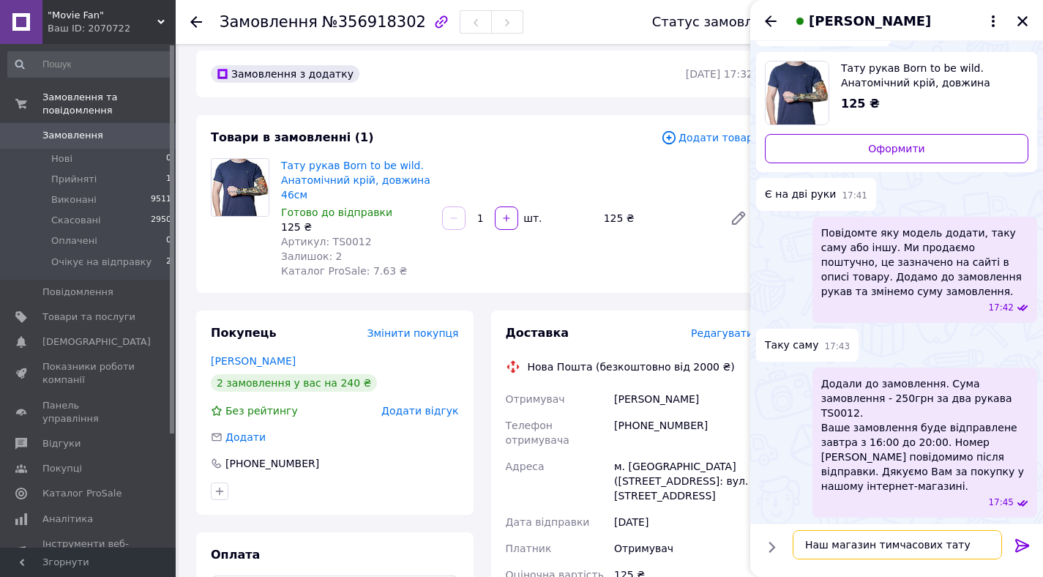
paste textarea "[URL][DOMAIN_NAME]"
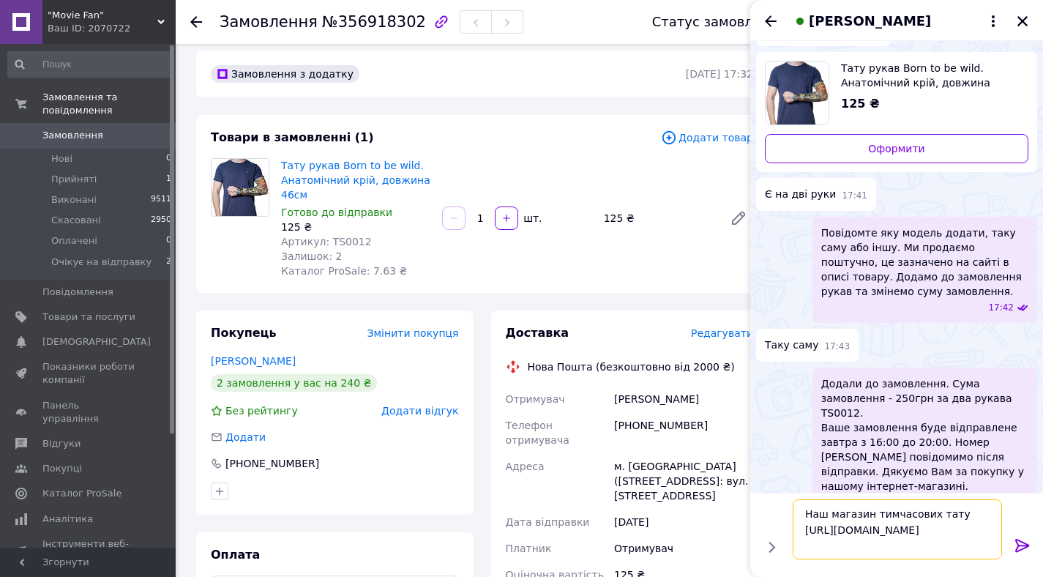
scroll to position [26, 0]
drag, startPoint x: 911, startPoint y: 550, endPoint x: 806, endPoint y: 544, distance: 104.8
click at [806, 544] on textarea "Наш магазин тимчасових тату [URL][DOMAIN_NAME] Радимо спробувати" at bounding box center [896, 529] width 209 height 60
drag, startPoint x: 907, startPoint y: 550, endPoint x: 790, endPoint y: 548, distance: 117.8
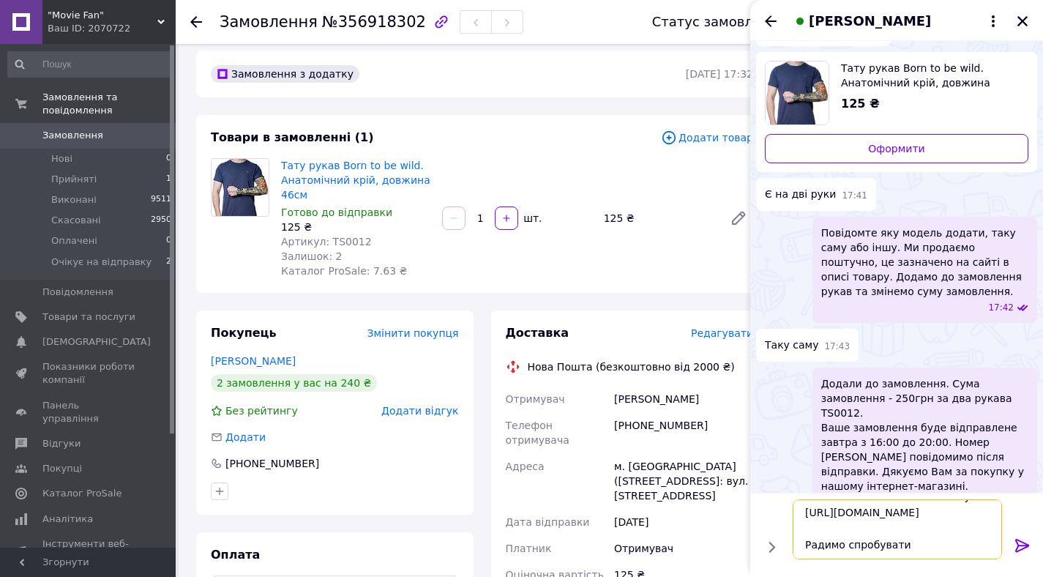
click at [790, 548] on div "Наш магазин тимчасових тату [URL][DOMAIN_NAME] Радимо спробувати Наш магазин ти…" at bounding box center [897, 529] width 221 height 72
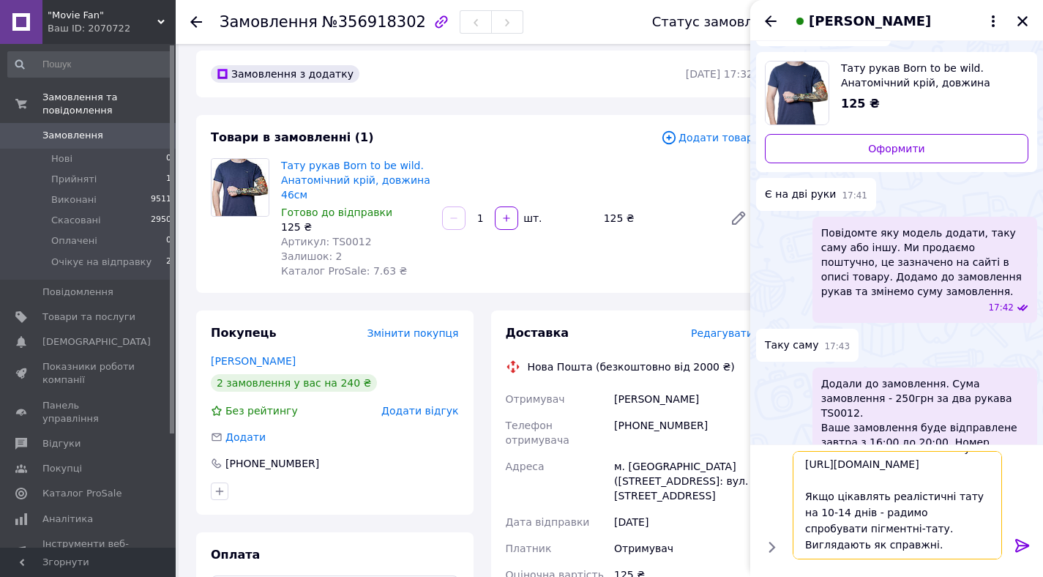
drag, startPoint x: 882, startPoint y: 536, endPoint x: 893, endPoint y: 548, distance: 16.6
click at [893, 548] on textarea "Наш магазин тимчасових тату [URL][DOMAIN_NAME] Якщо цікавлять реалістичні тату …" at bounding box center [896, 505] width 209 height 108
paste textarea "[URL][DOMAIN_NAME]"
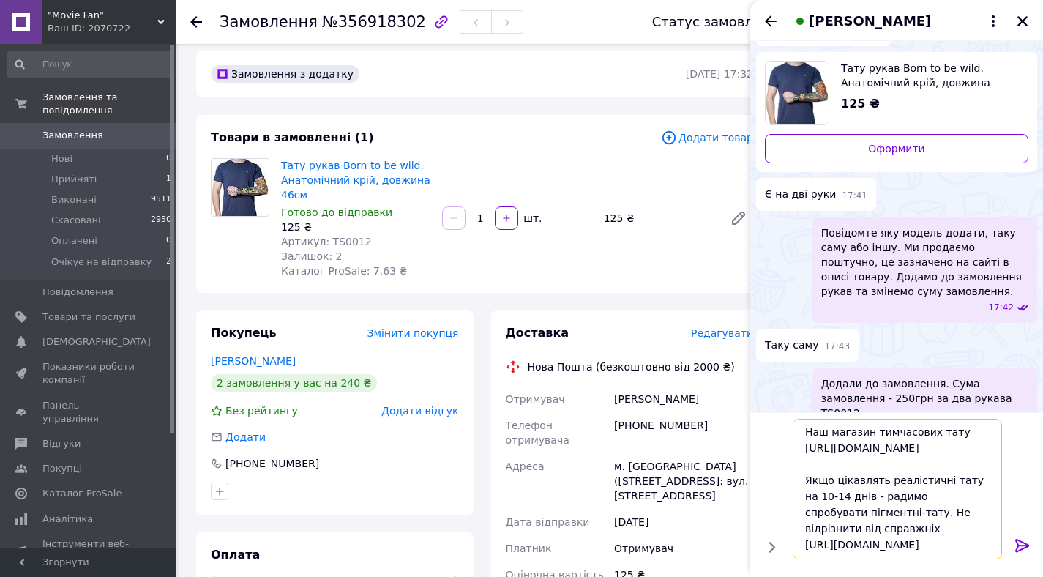
scroll to position [34, 0]
type textarea "Наш магазин тимчасових тату [URL][DOMAIN_NAME] Якщо цікавлять реалістичні тату …"
click at [1019, 548] on icon at bounding box center [1022, 545] width 18 height 18
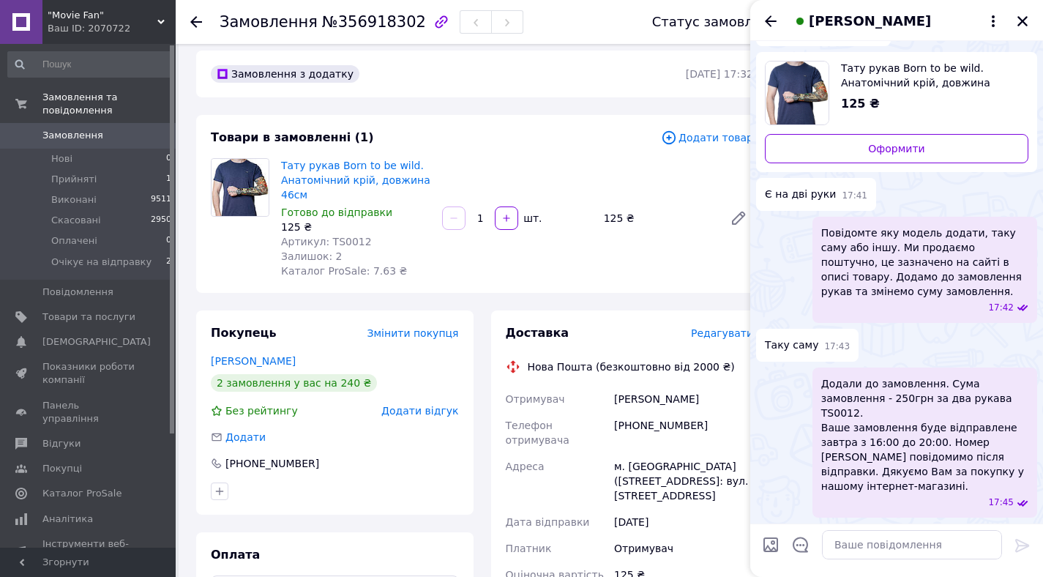
scroll to position [824, 0]
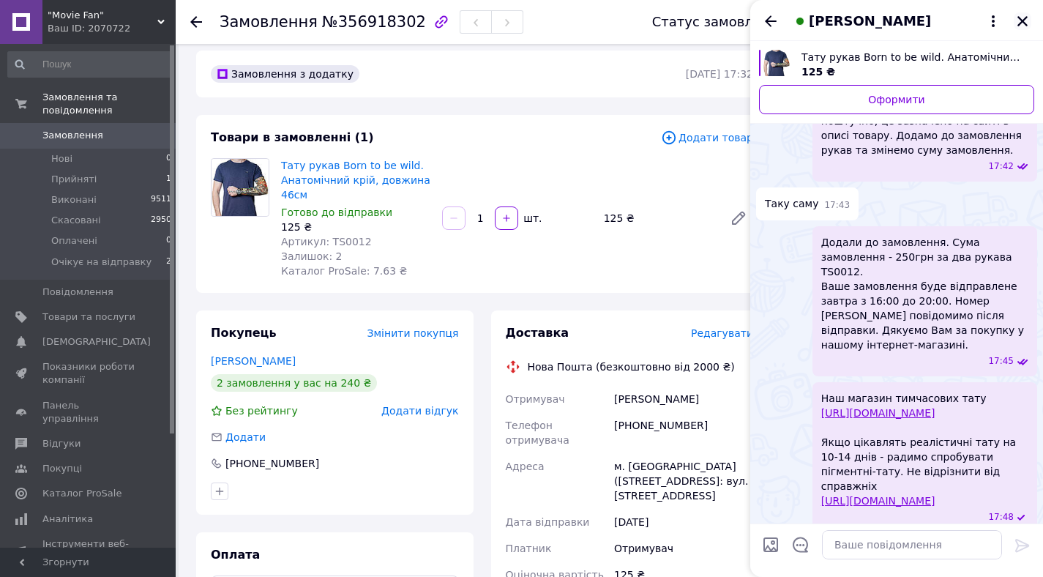
click at [1019, 12] on button "Закрити" at bounding box center [1022, 21] width 18 height 18
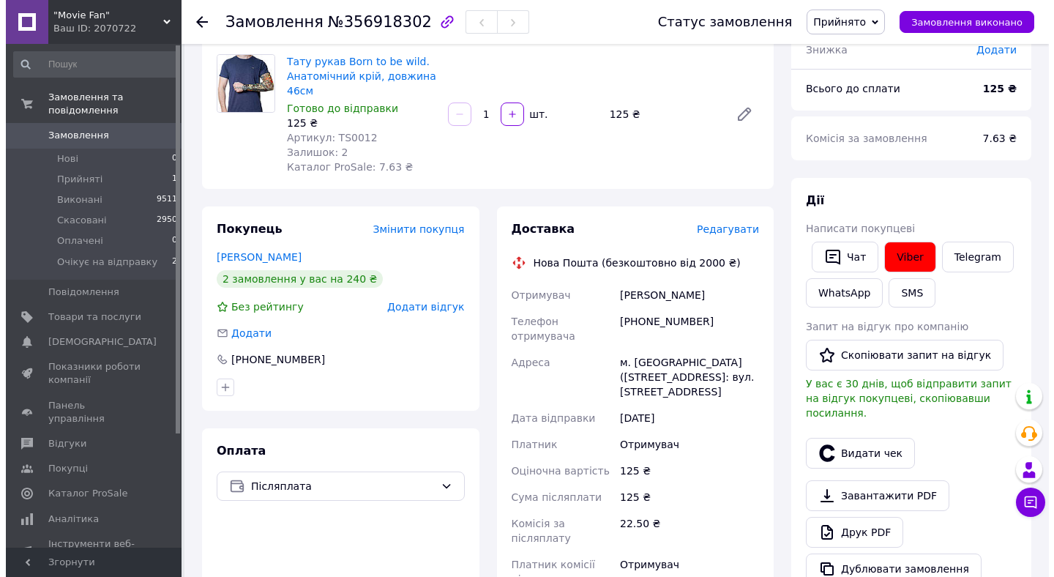
scroll to position [223, 0]
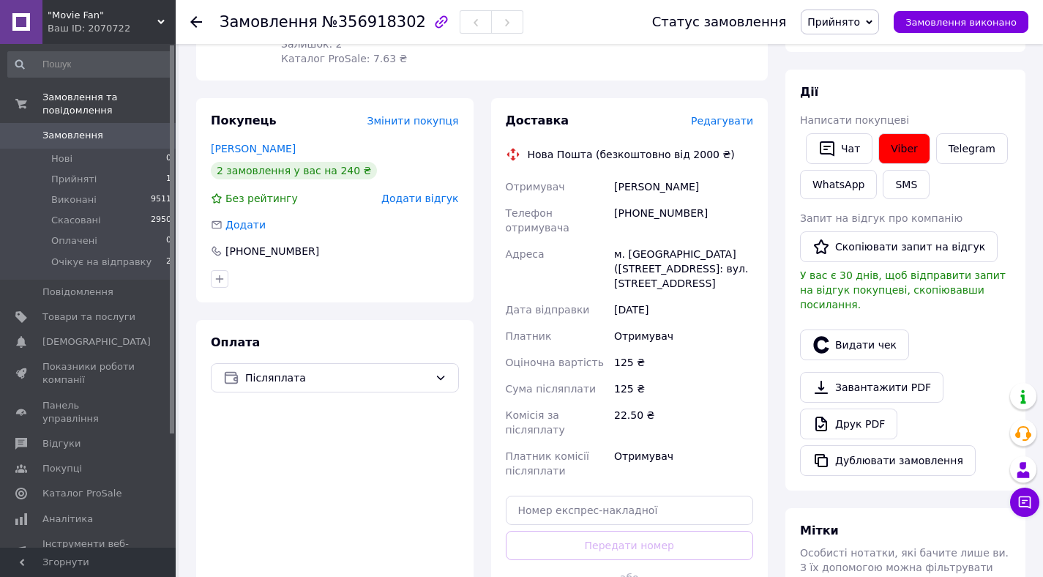
click at [719, 117] on span "Редагувати" at bounding box center [722, 121] width 62 height 12
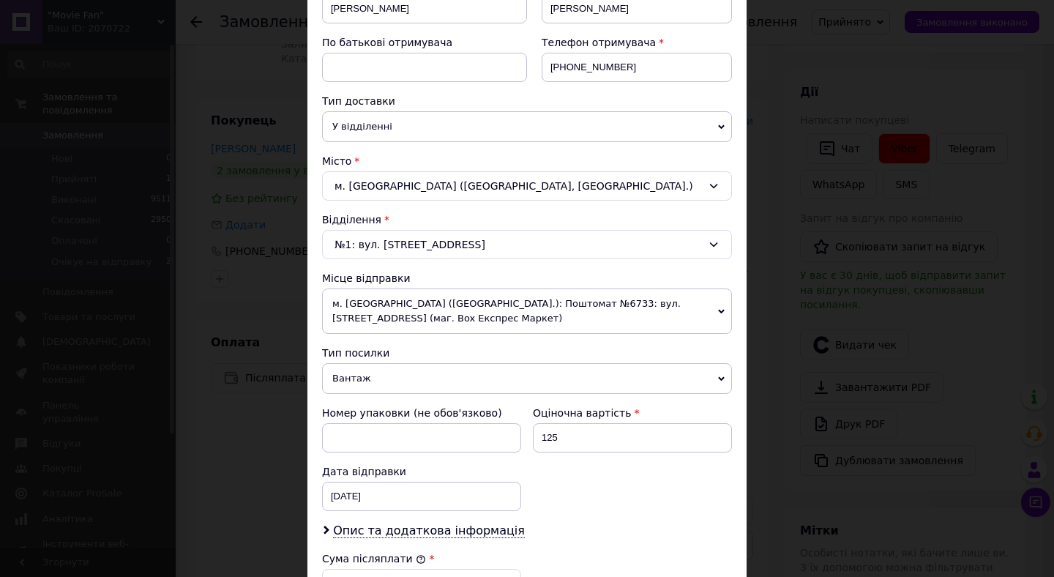
scroll to position [262, 0]
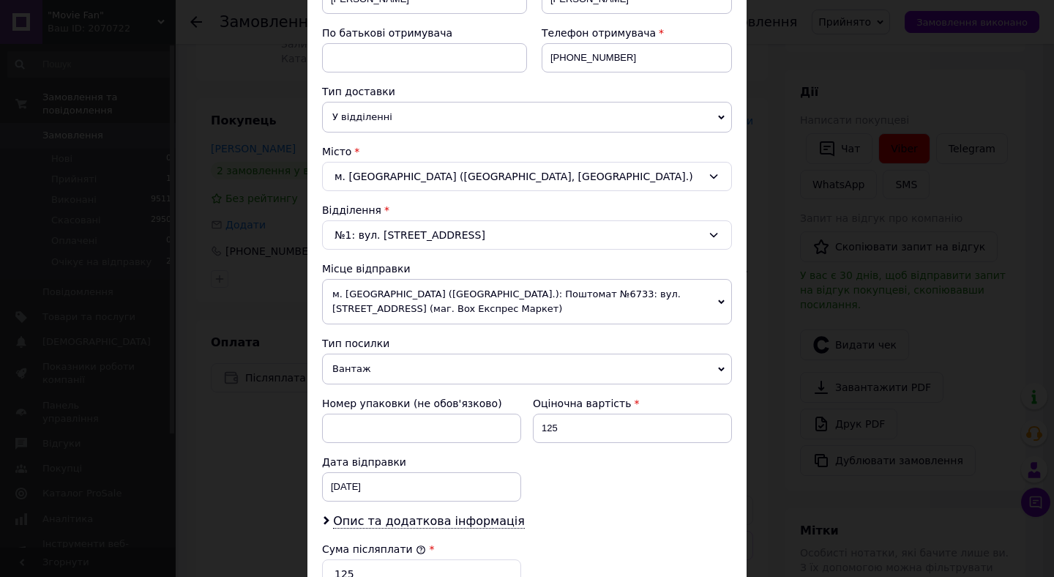
click at [503, 299] on span "м. [GEOGRAPHIC_DATA] ([GEOGRAPHIC_DATA].): Поштомат №6733: вул. [STREET_ADDRESS…" at bounding box center [527, 301] width 410 height 45
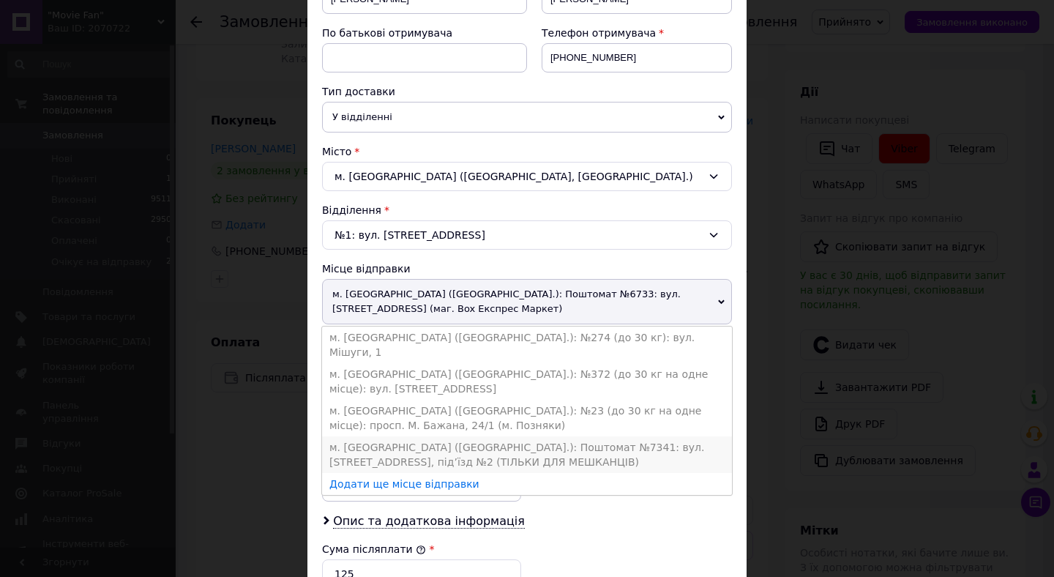
click at [524, 436] on li "м. [GEOGRAPHIC_DATA] ([GEOGRAPHIC_DATA].): Поштомат №7341: вул. [STREET_ADDRESS…" at bounding box center [527, 454] width 410 height 37
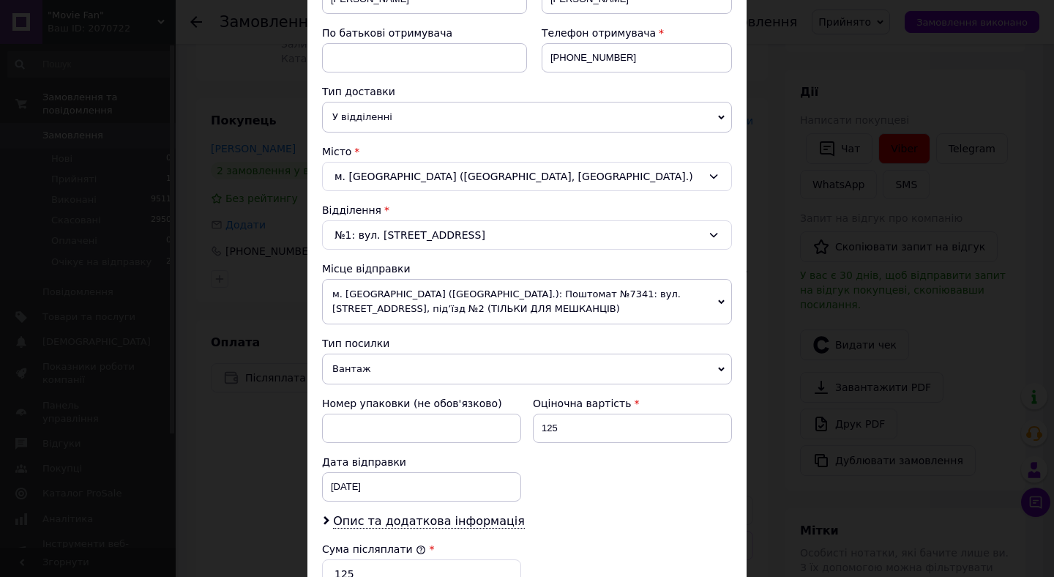
click at [506, 362] on span "Вантаж" at bounding box center [527, 368] width 410 height 31
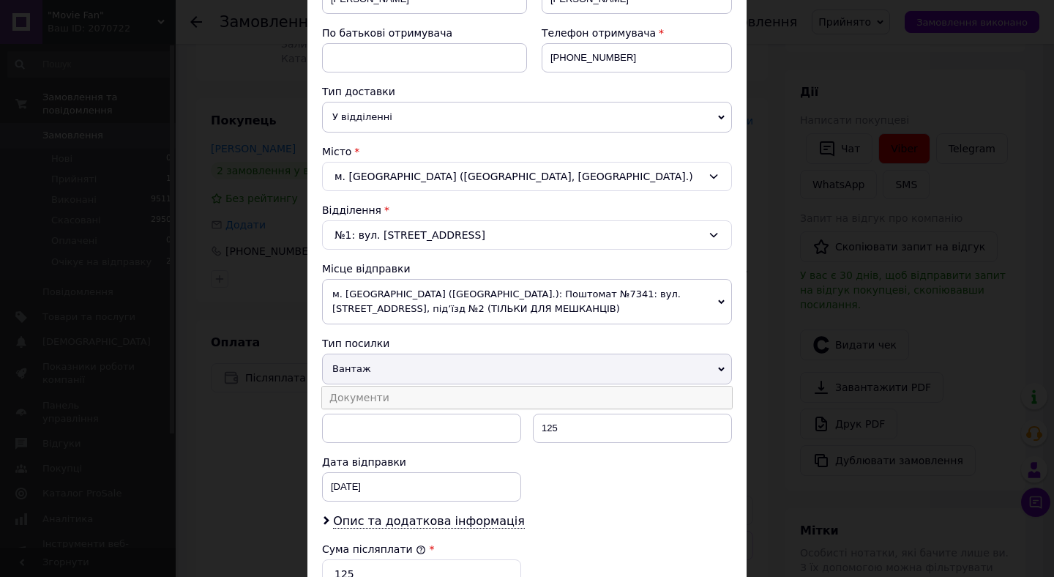
click at [471, 398] on li "Документи" at bounding box center [527, 397] width 410 height 22
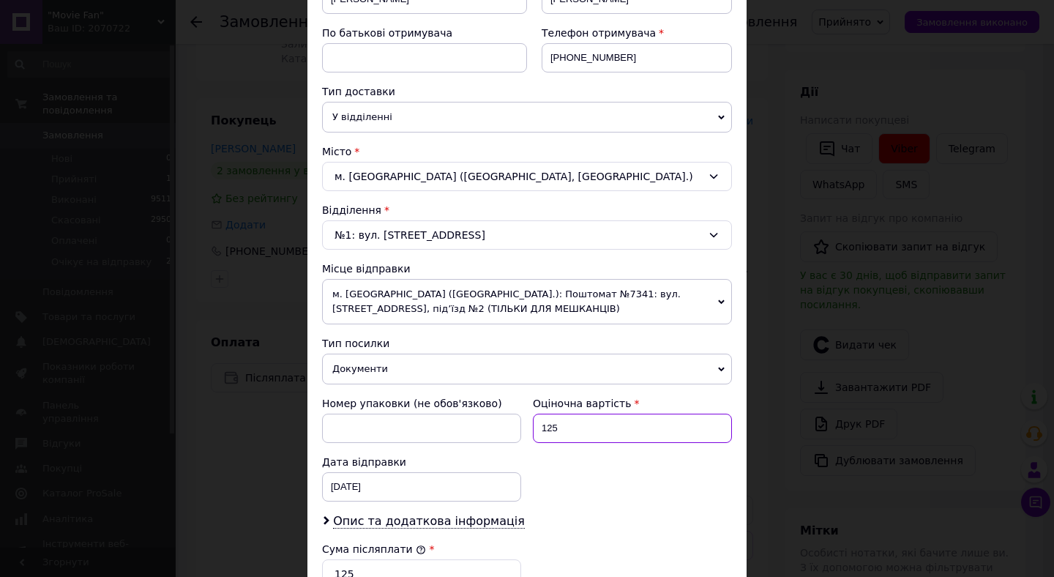
click at [599, 424] on input "125" at bounding box center [632, 427] width 199 height 29
type input "250"
click at [572, 484] on div "Номер упаковки (не обов'язково) Оціночна вартість 250 Дата відправки [DATE] < 2…" at bounding box center [526, 448] width 421 height 117
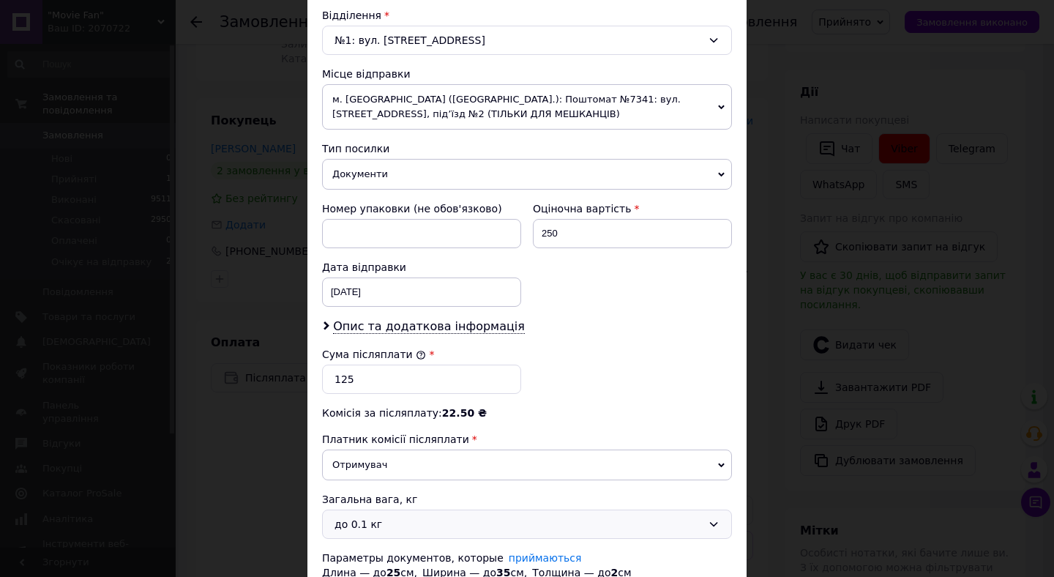
scroll to position [505, 0]
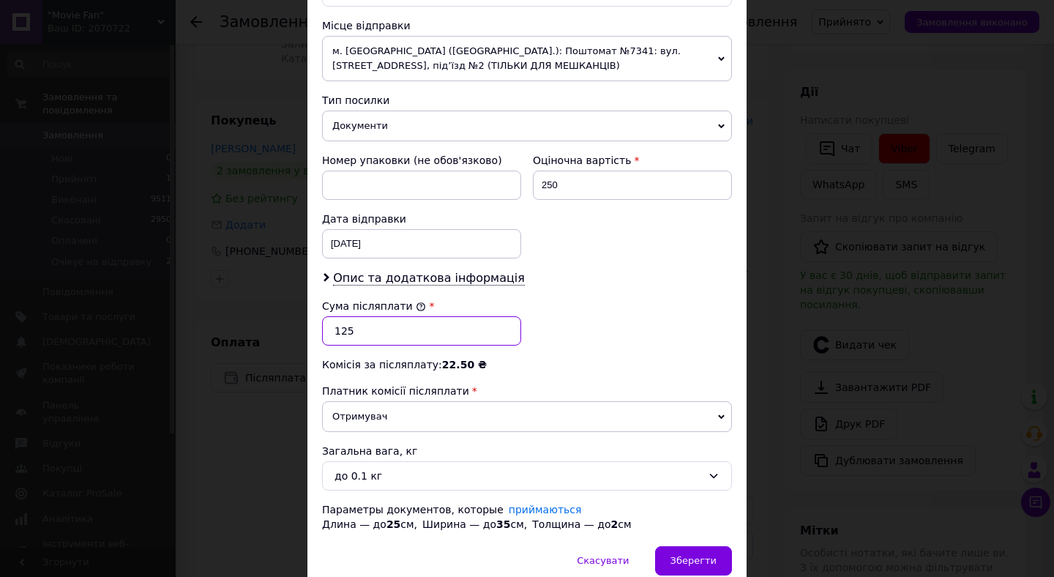
click at [437, 323] on input "125" at bounding box center [421, 330] width 199 height 29
type input "250"
click at [517, 365] on div "Комісія за післяплату: 25 ₴" at bounding box center [527, 364] width 410 height 15
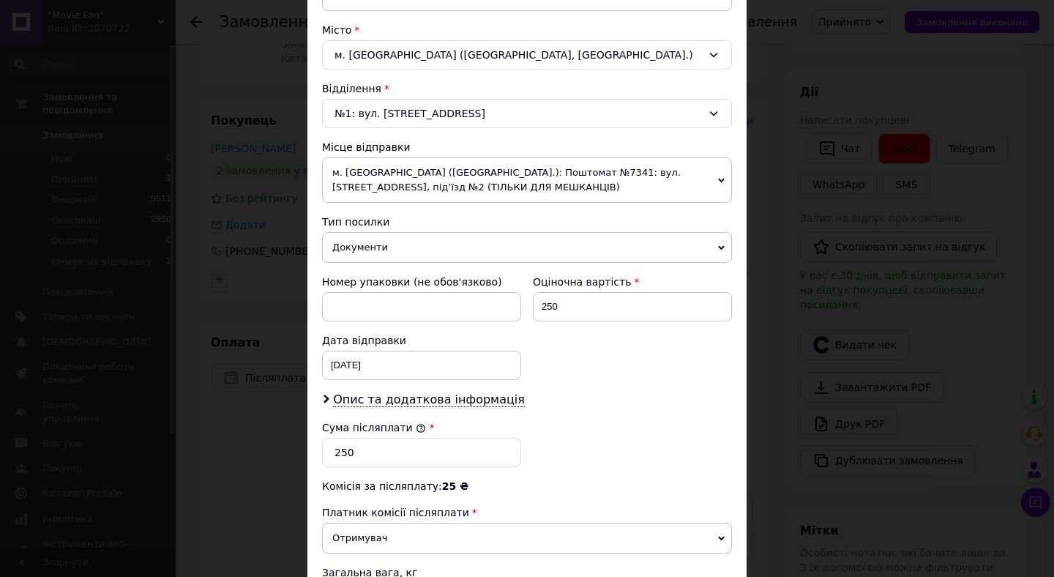
scroll to position [383, 0]
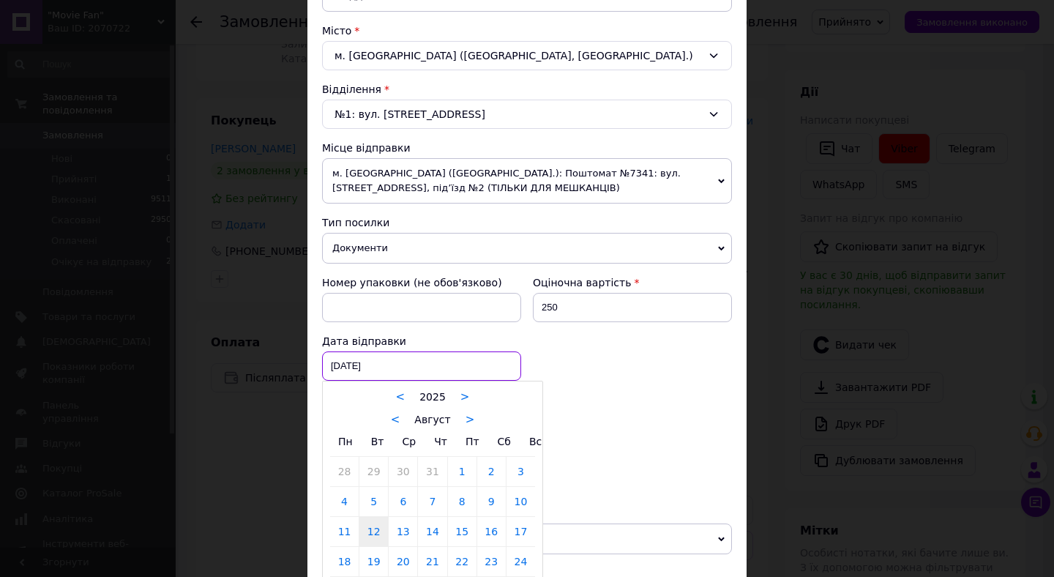
click at [462, 362] on div "[DATE] < 2025 > < Август > Пн Вт Ср Чт Пт Сб Вс 28 29 30 31 1 2 3 4 5 6 7 8 9 1…" at bounding box center [421, 365] width 199 height 29
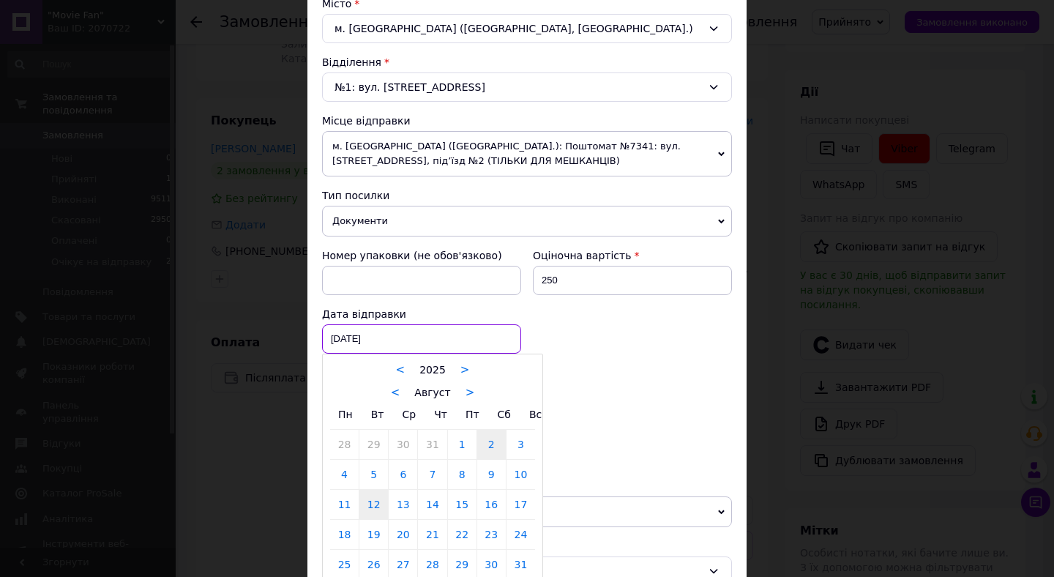
scroll to position [413, 0]
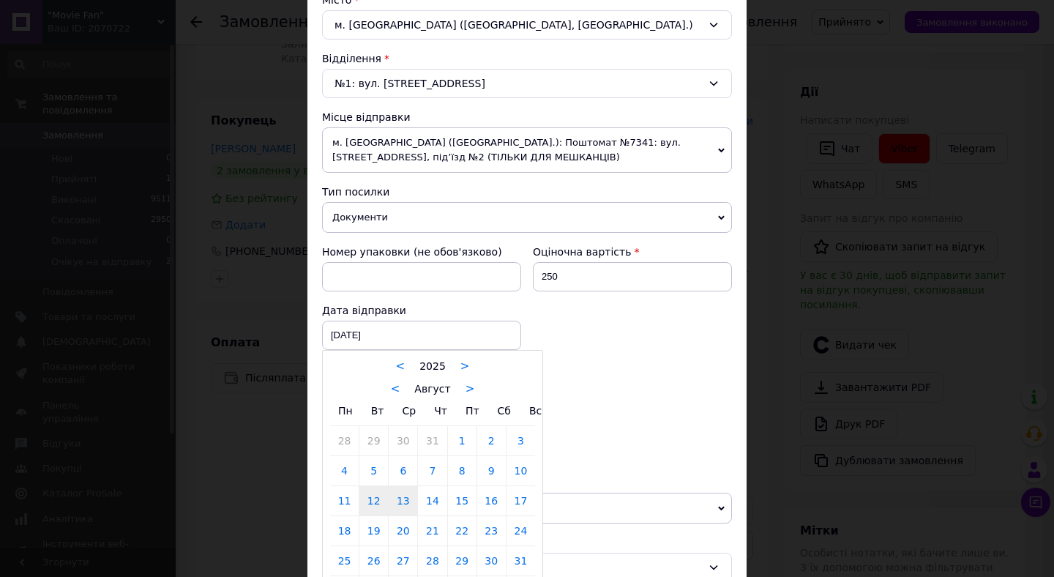
click at [405, 498] on link "13" at bounding box center [403, 500] width 29 height 29
type input "[DATE]"
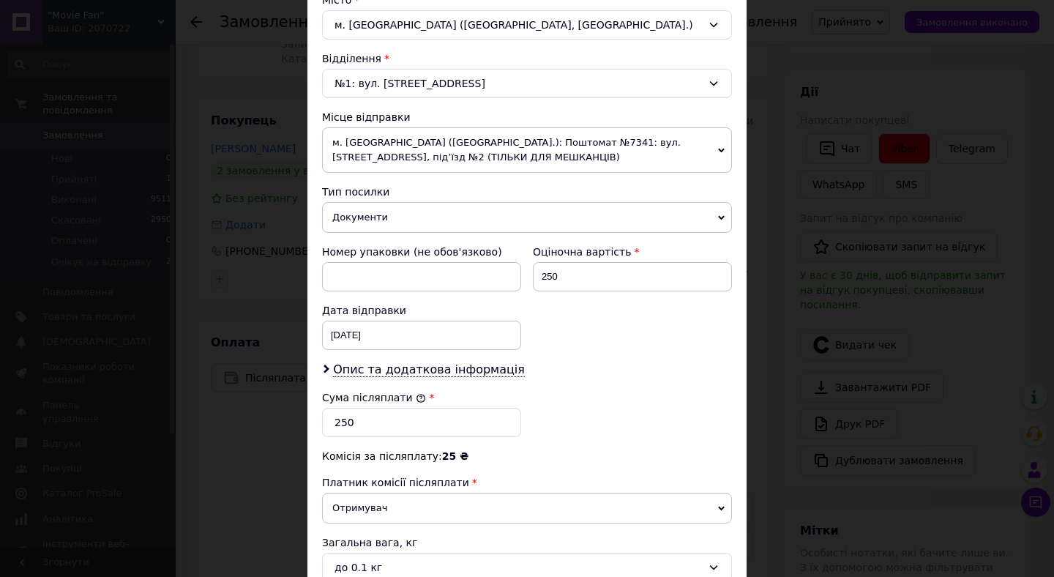
click at [648, 372] on div "Опис та додаткова інформація" at bounding box center [527, 369] width 410 height 17
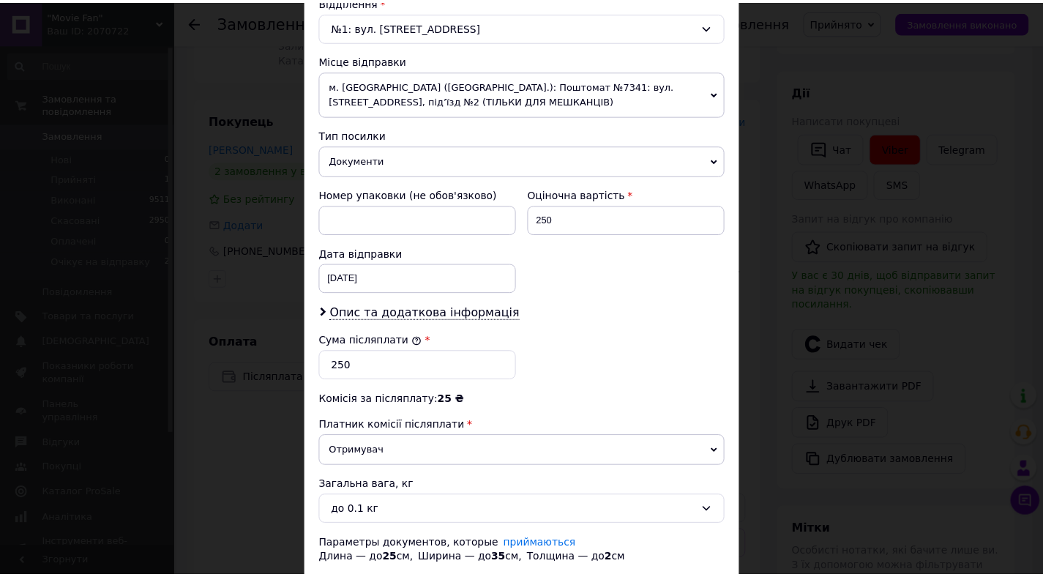
scroll to position [569, 0]
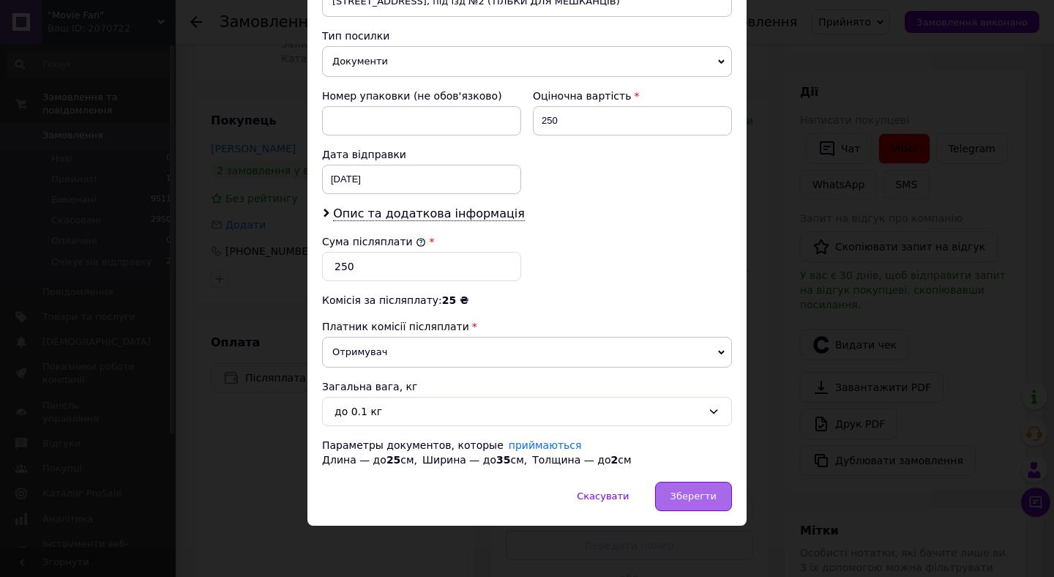
click at [689, 491] on span "Зберегти" at bounding box center [693, 495] width 46 height 11
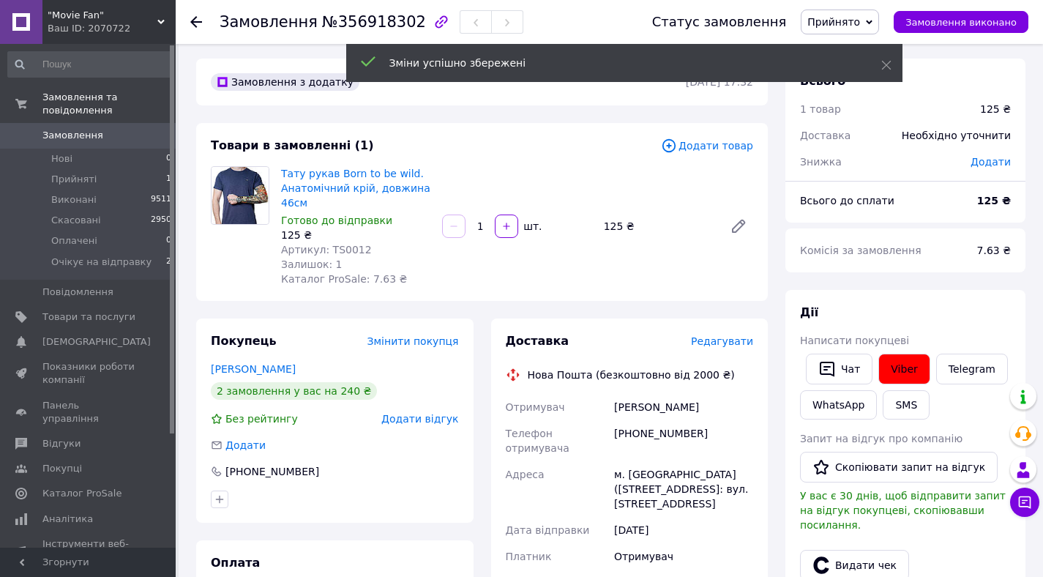
scroll to position [0, 0]
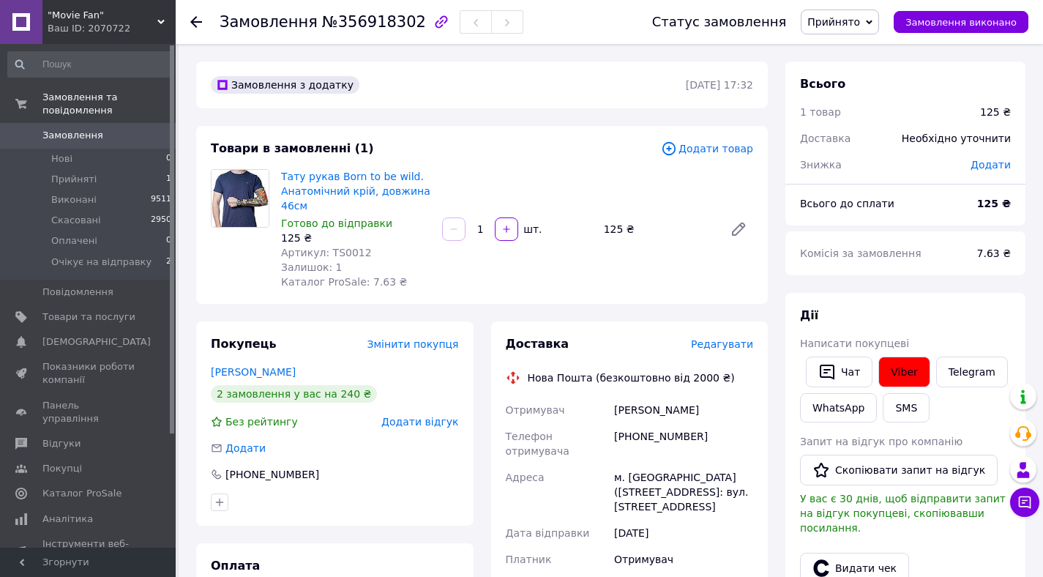
click at [860, 19] on span "Прийнято" at bounding box center [833, 22] width 53 height 12
click at [858, 118] on li "Очікує на відправку" at bounding box center [858, 117] width 115 height 22
click at [101, 182] on li "Прийняті 1" at bounding box center [90, 179] width 180 height 20
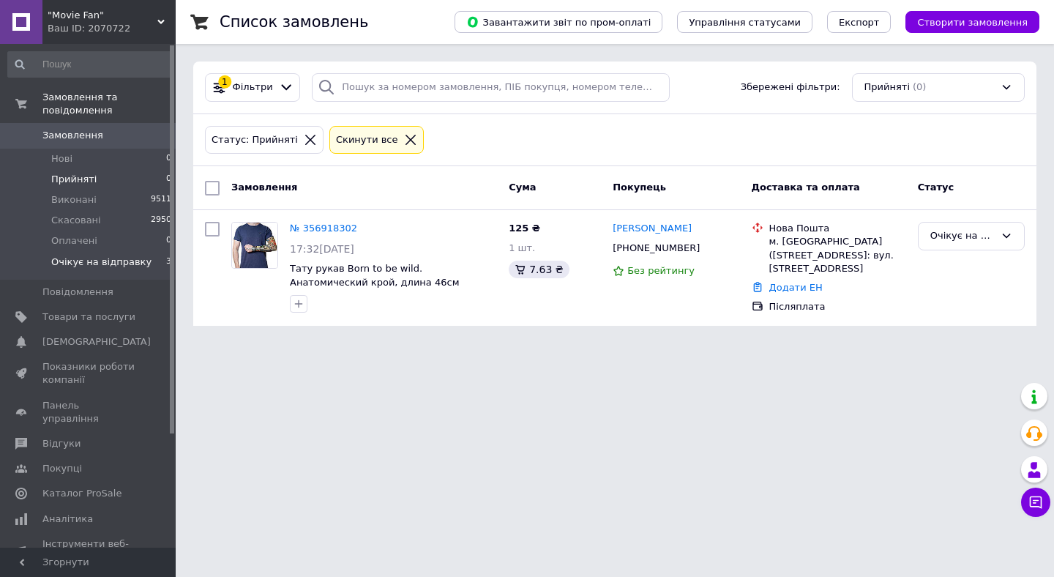
click at [131, 257] on span "Очікує на відправку" at bounding box center [101, 261] width 100 height 13
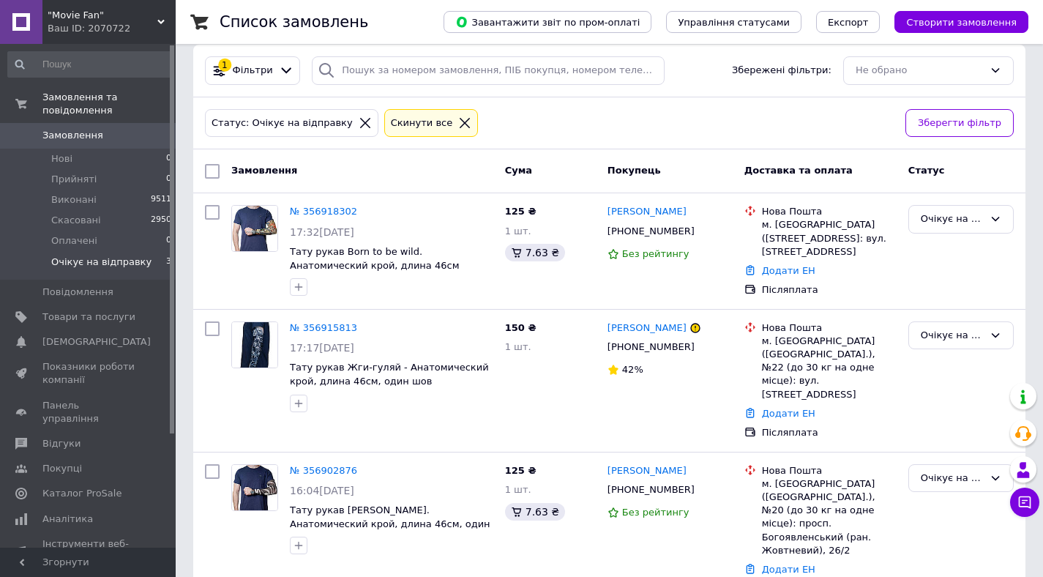
scroll to position [22, 0]
